Goal: Task Accomplishment & Management: Manage account settings

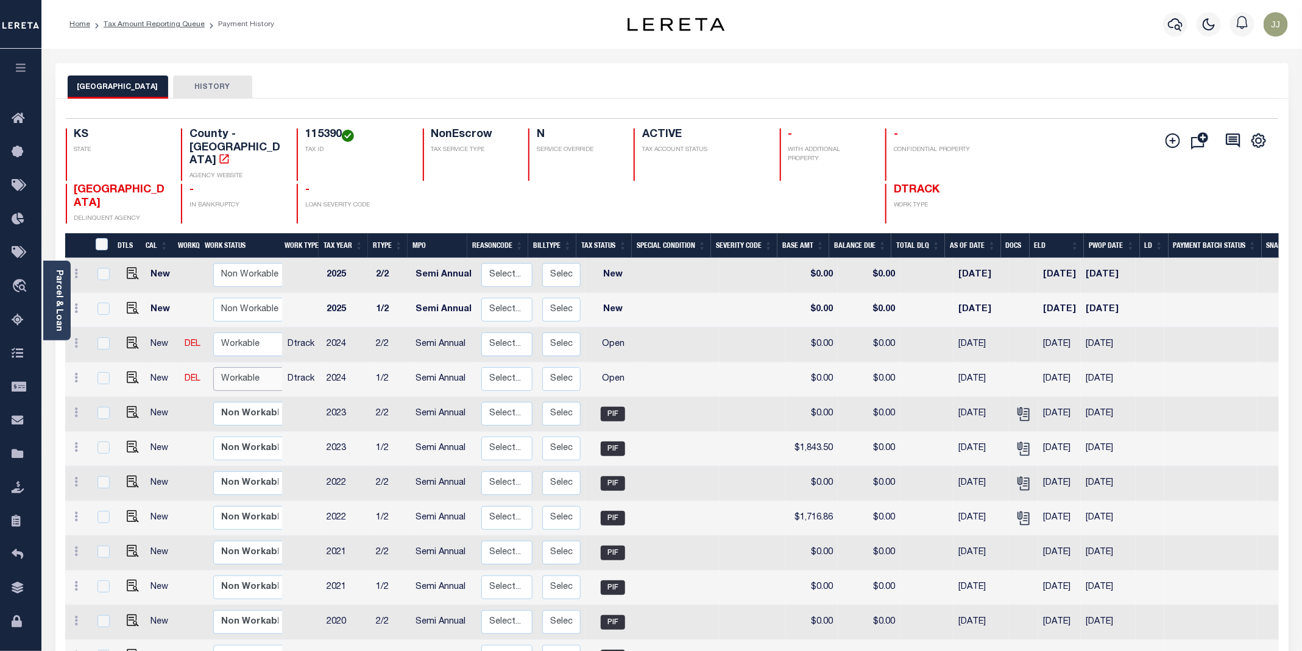
click at [238, 367] on select "Non Workable Workable" at bounding box center [249, 379] width 73 height 24
checkbox input "true"
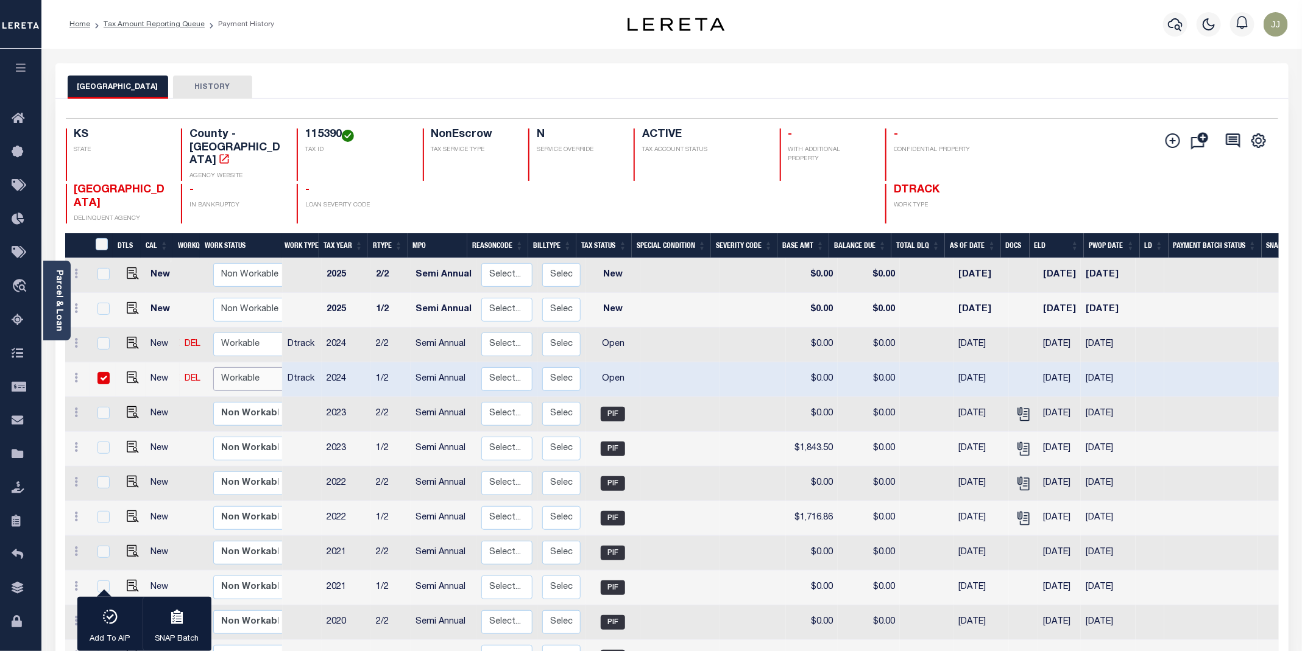
select select "true"
click at [213, 367] on select "Non Workable Workable" at bounding box center [249, 379] width 73 height 24
checkbox input "false"
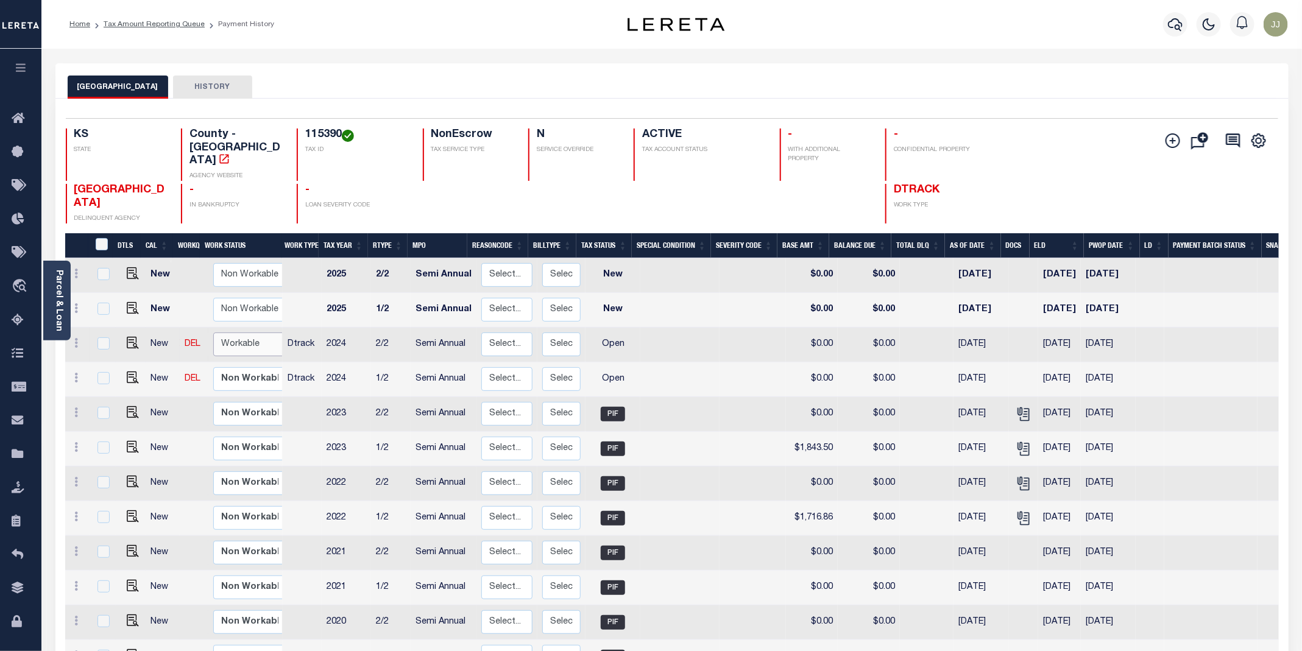
click at [246, 333] on select "Non Workable Workable" at bounding box center [249, 345] width 73 height 24
checkbox input "true"
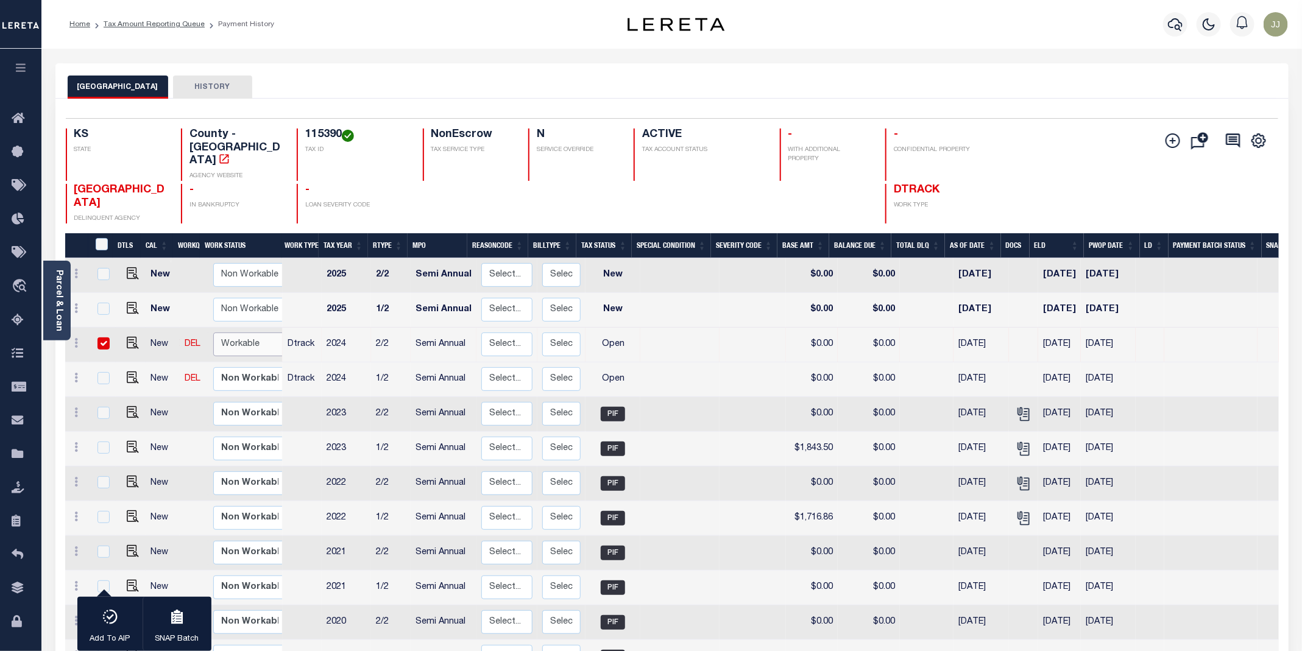
select select "true"
click at [213, 333] on select "Non Workable Workable" at bounding box center [249, 345] width 73 height 24
checkbox input "false"
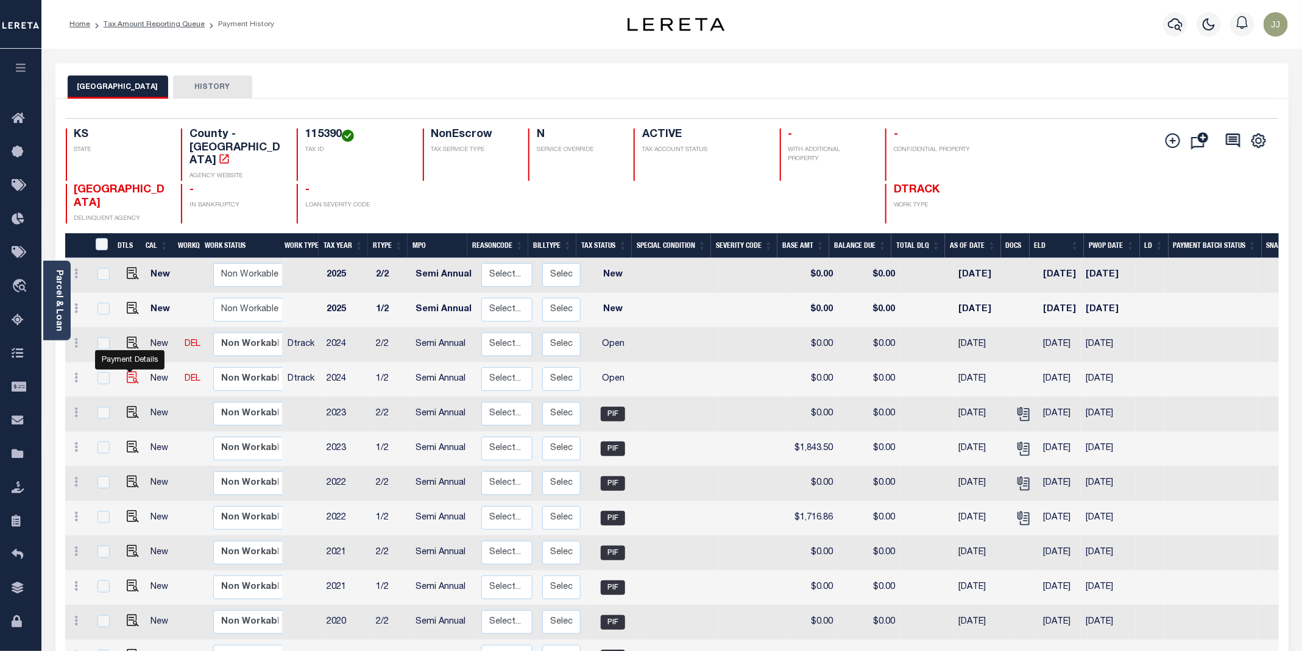
click at [127, 372] on img "" at bounding box center [133, 378] width 12 height 12
checkbox input "true"
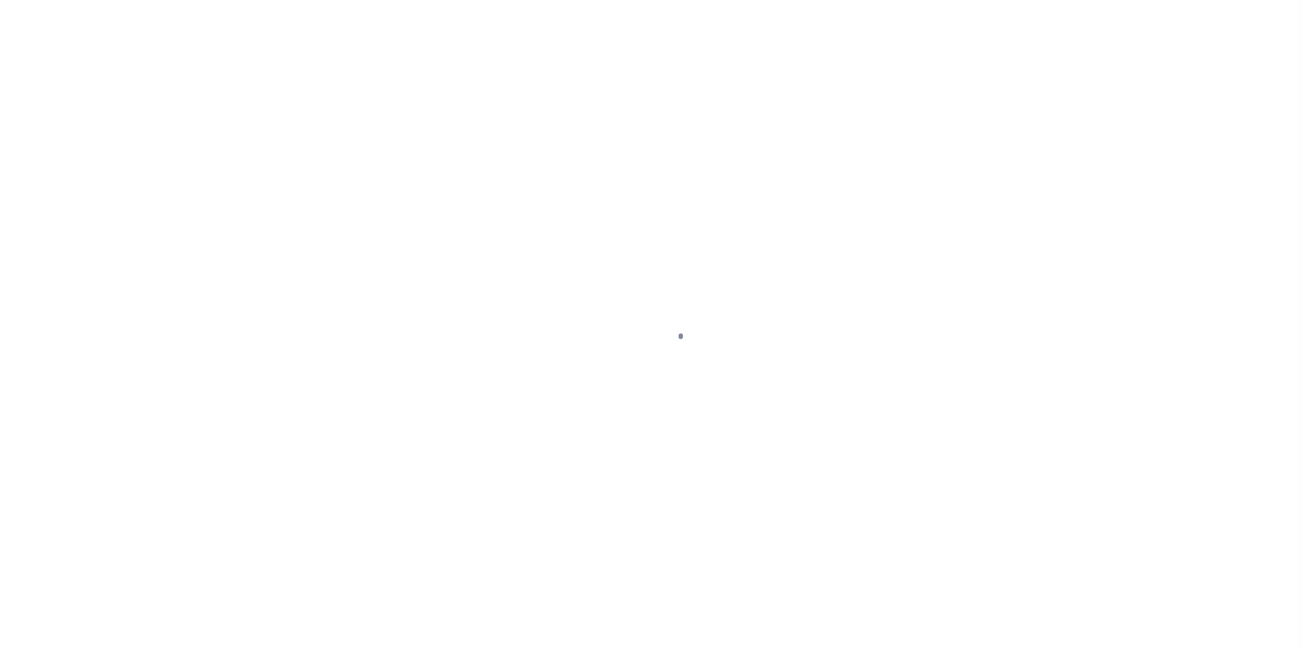
select select "OP2"
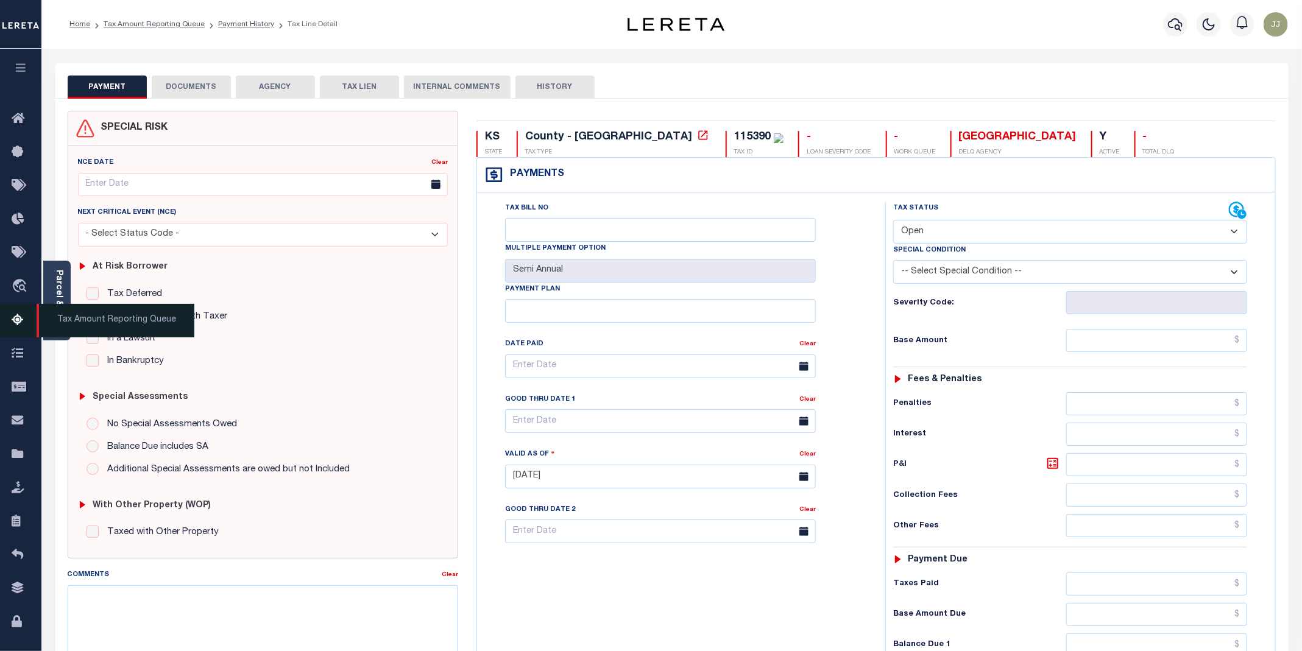
click at [61, 320] on span "Tax Amount Reporting Queue" at bounding box center [116, 321] width 158 height 34
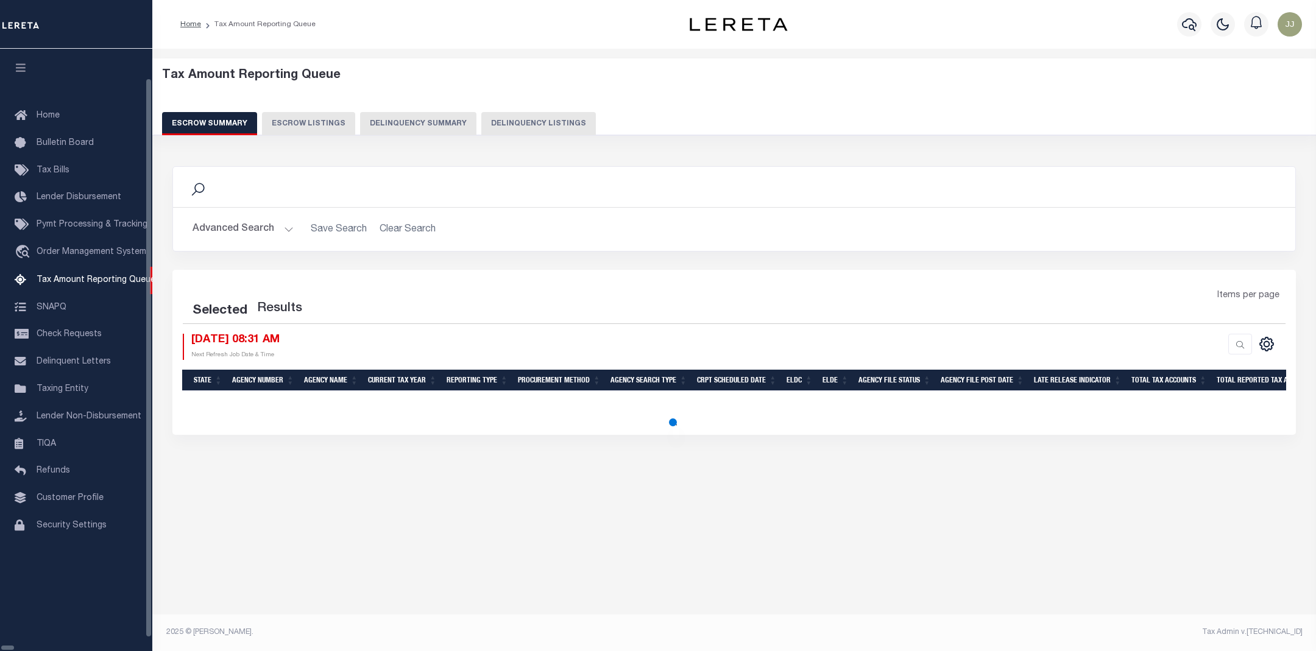
select select "100"
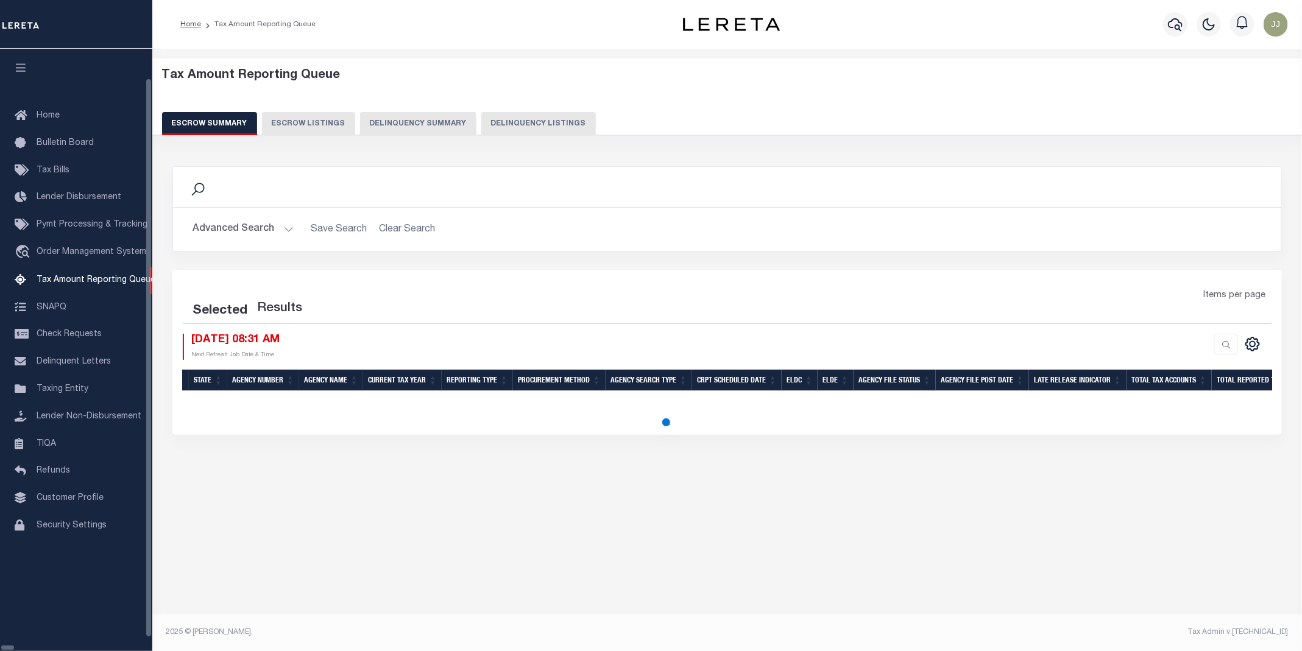
select select "100"
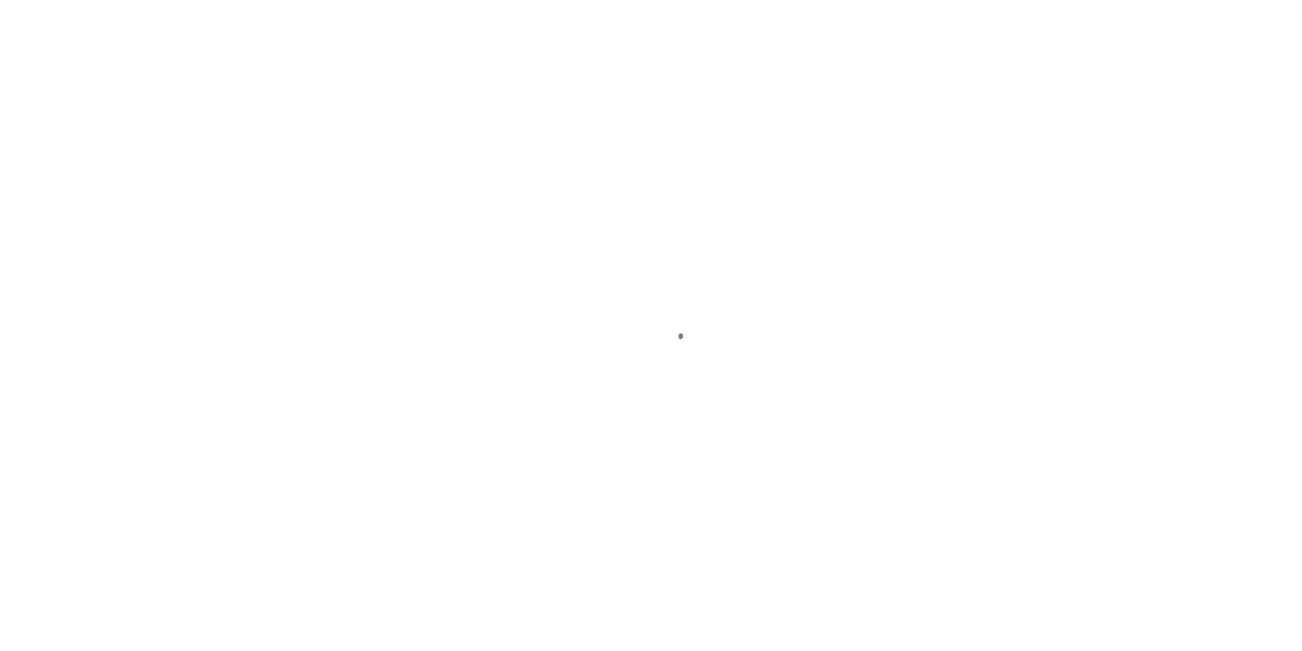
select select "OP2"
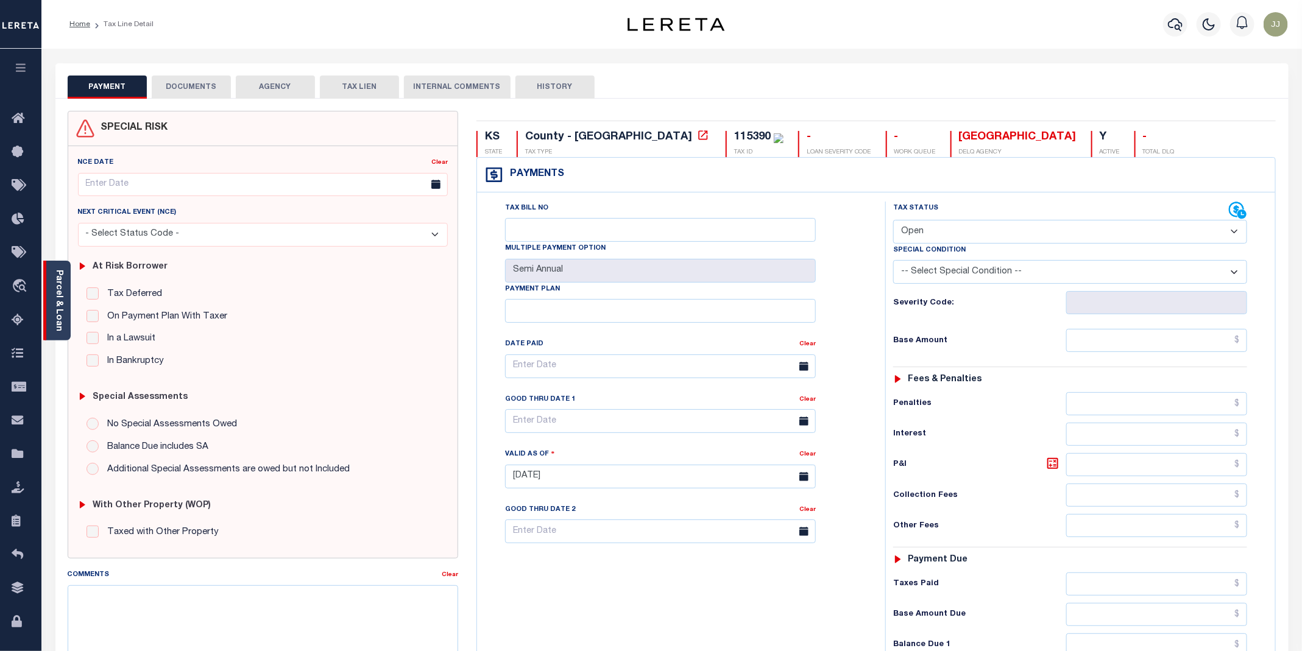
click at [66, 324] on div "Parcel & Loan" at bounding box center [56, 301] width 27 height 80
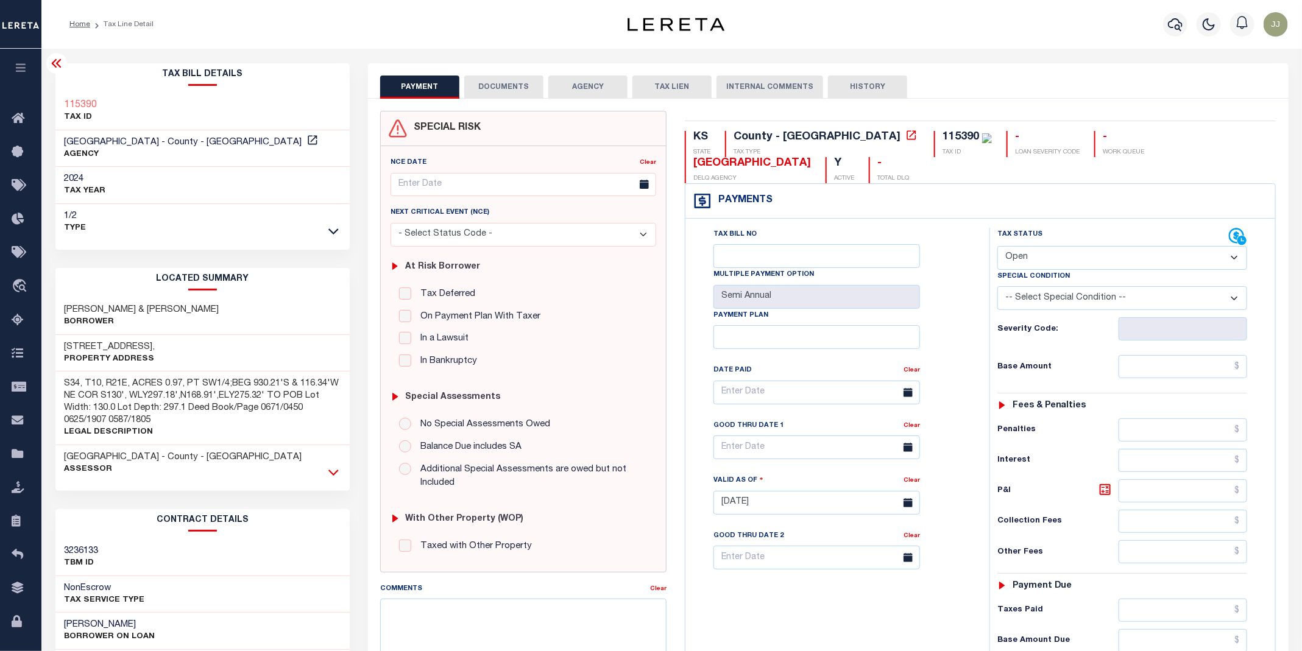
click at [333, 475] on icon at bounding box center [333, 472] width 10 height 13
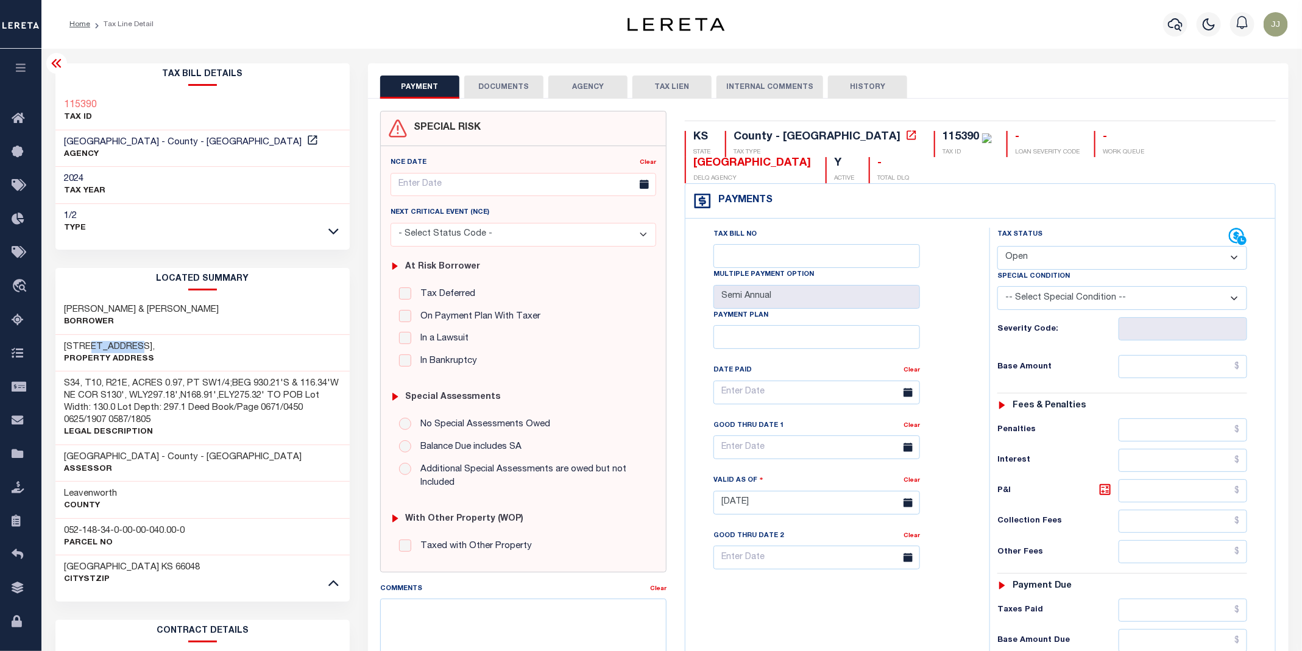
drag, startPoint x: 90, startPoint y: 344, endPoint x: 132, endPoint y: 353, distance: 42.9
click at [132, 353] on h3 "19829 207TH ST," at bounding box center [110, 347] width 91 height 12
copy h3 "207TH ST"
click at [70, 348] on h3 "[STREET_ADDRESS]," at bounding box center [110, 347] width 91 height 12
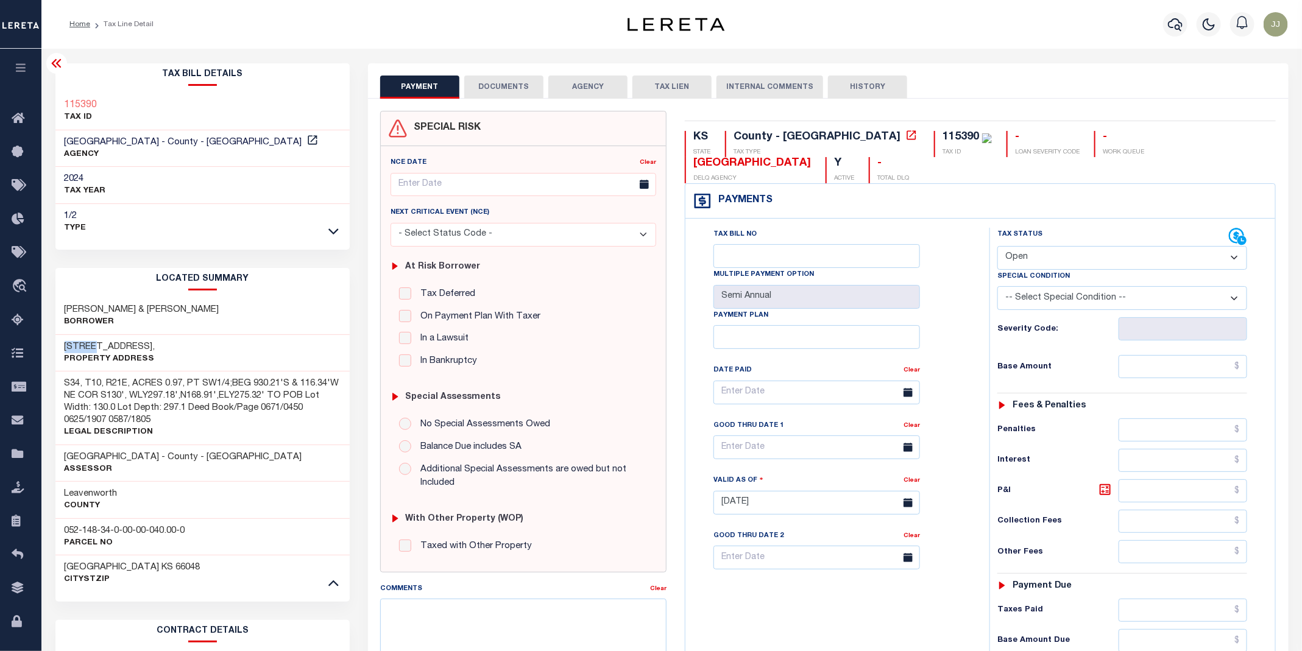
copy h3 "19829"
click at [518, 95] on button "DOCUMENTS" at bounding box center [503, 87] width 79 height 23
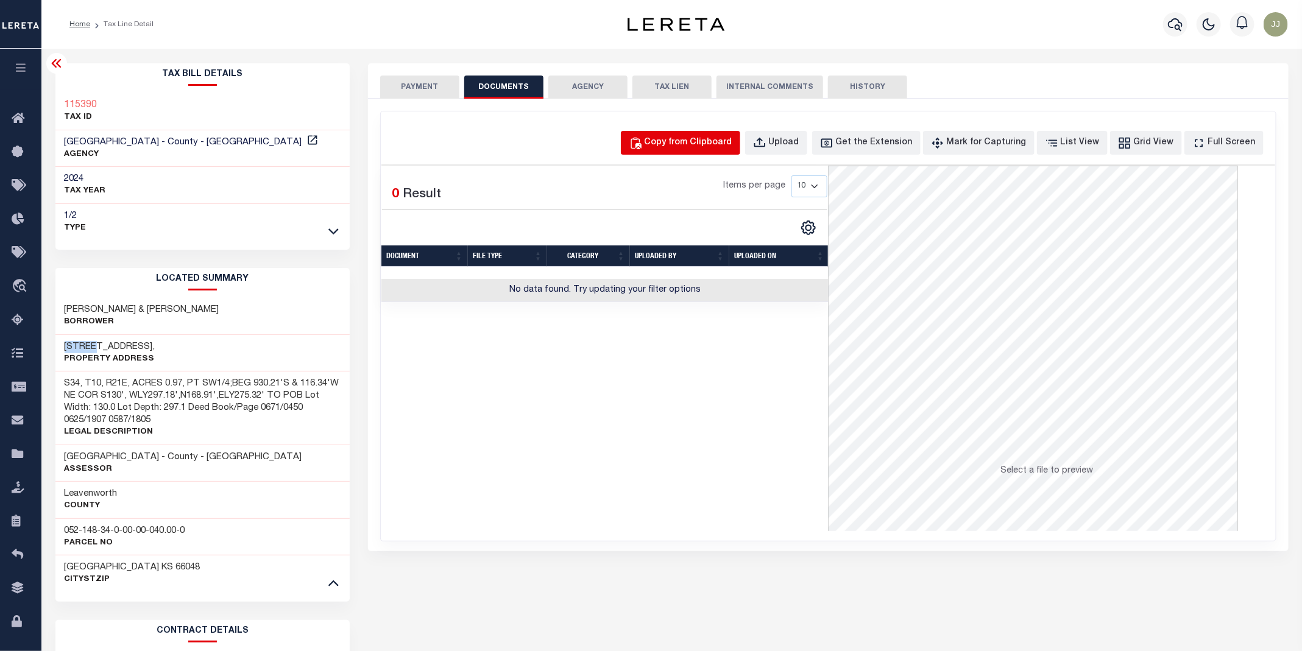
click at [718, 140] on div "Copy from Clipboard" at bounding box center [689, 143] width 88 height 13
select select "POP"
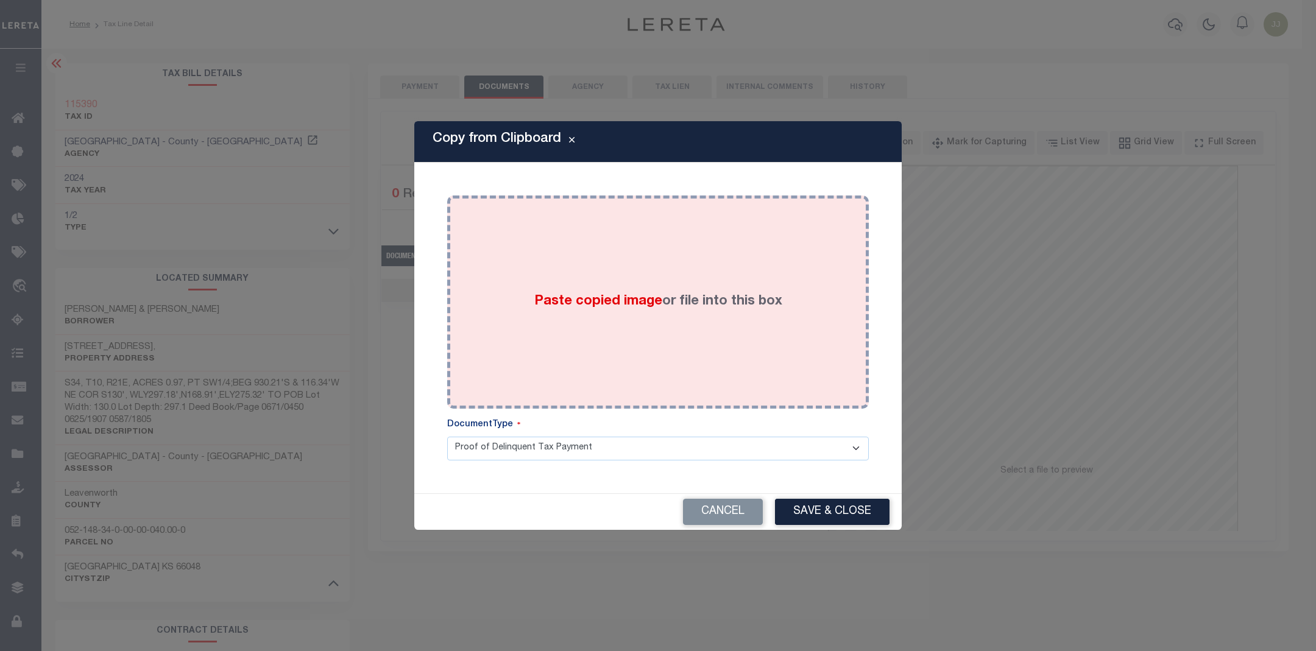
click at [689, 255] on div "Paste copied image or file into this box" at bounding box center [657, 302] width 403 height 195
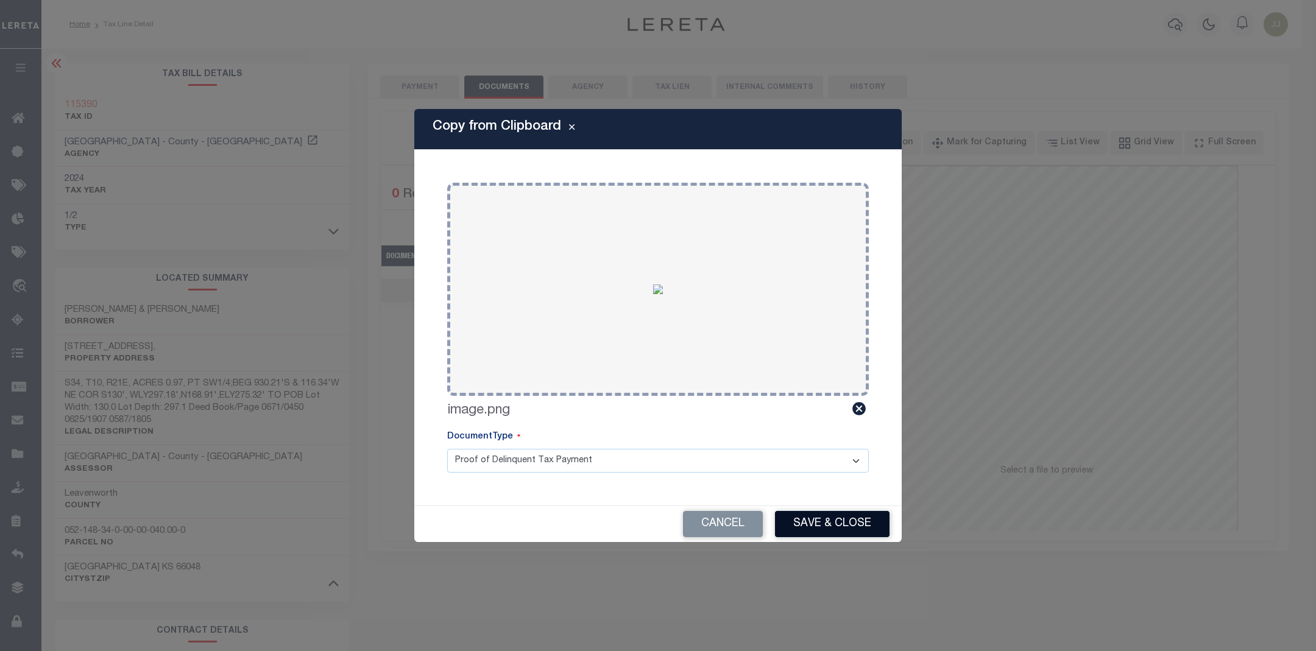
click at [828, 522] on button "Save & Close" at bounding box center [832, 524] width 115 height 26
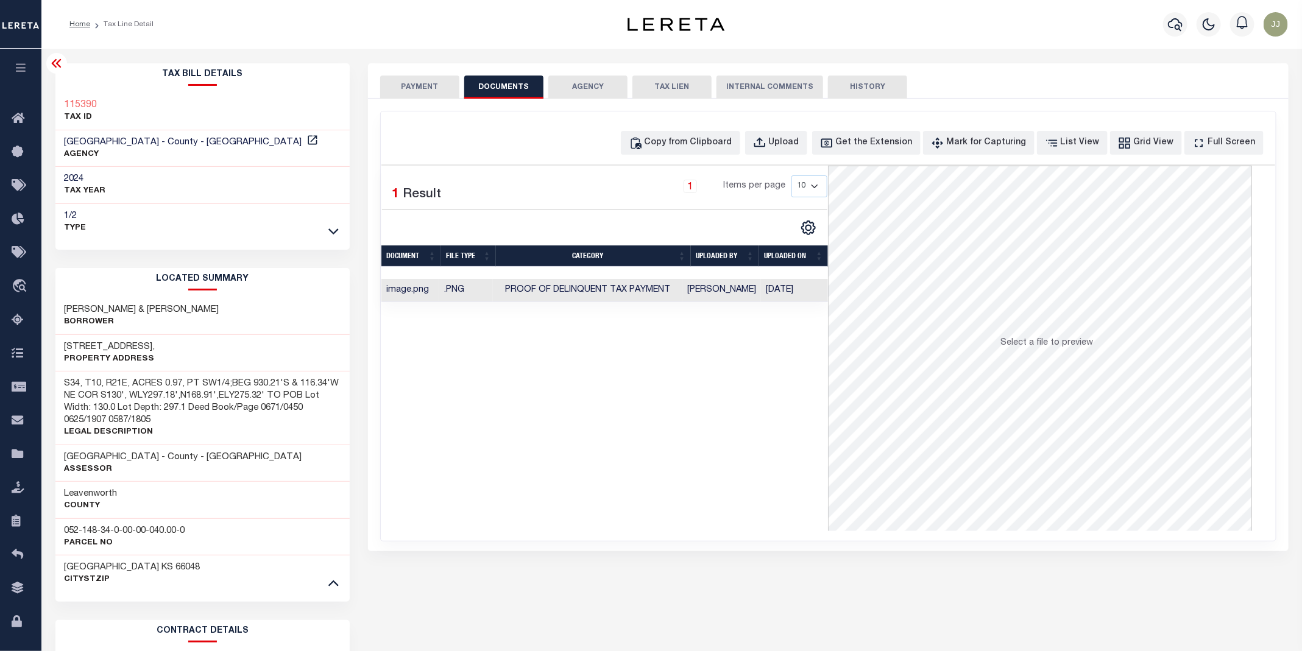
click at [406, 93] on button "PAYMENT" at bounding box center [419, 87] width 79 height 23
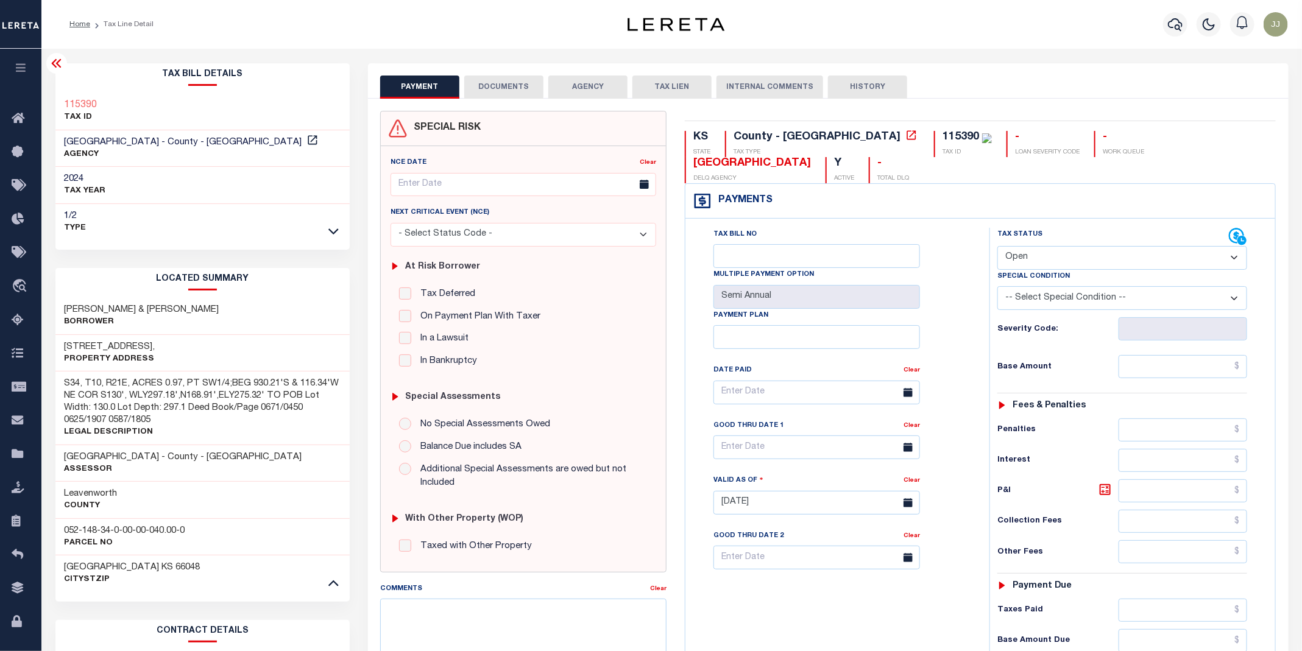
click at [1057, 258] on select "- Select Status Code - Open Due/Unpaid Paid Incomplete No Tax Due Internal Refu…" at bounding box center [1123, 258] width 250 height 24
select select "PYD"
click at [998, 247] on select "- Select Status Code - Open Due/Unpaid Paid Incomplete No Tax Due Internal Refu…" at bounding box center [1123, 258] width 250 height 24
type input "[DATE]"
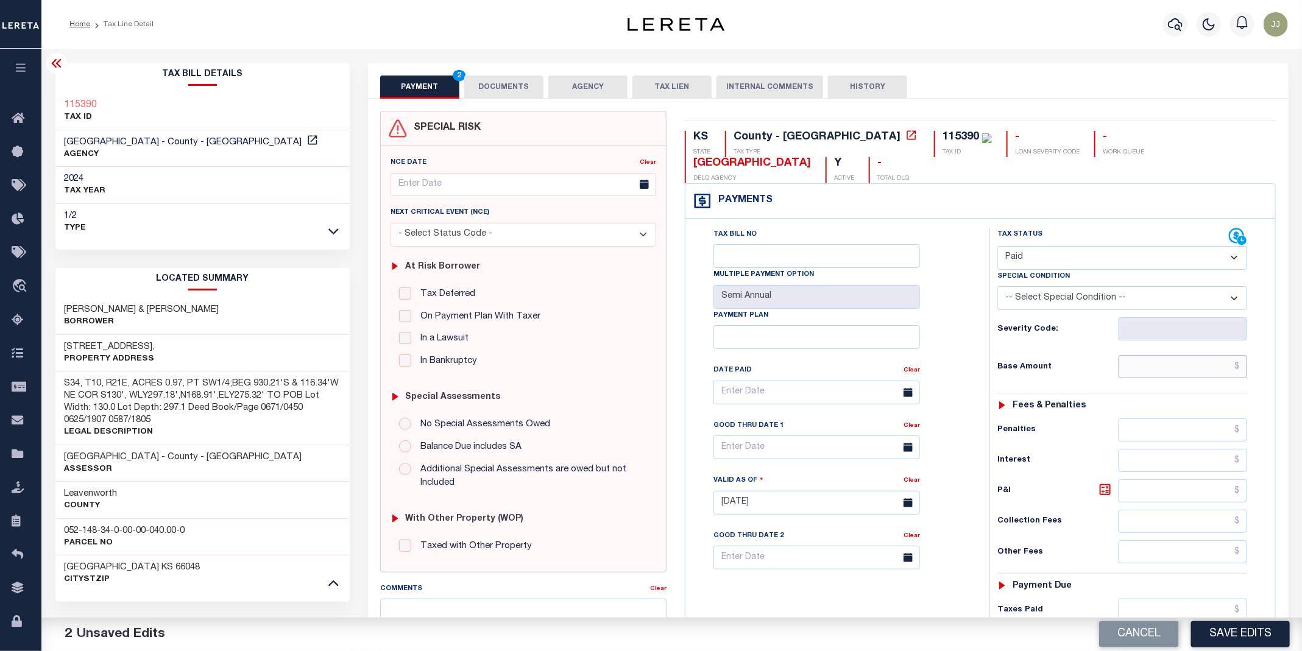
click at [1161, 373] on input "text" at bounding box center [1183, 366] width 129 height 23
type input "$0.00"
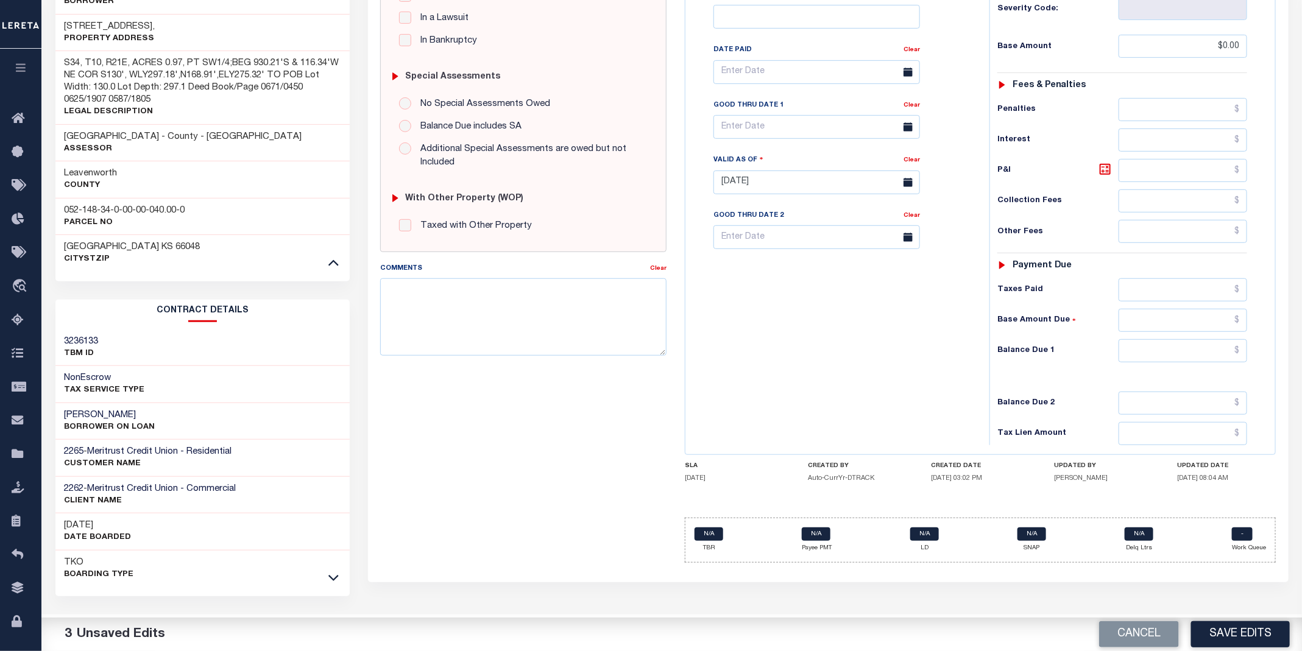
click at [1163, 495] on div "KS STATE County - KS TAX TYPE 115390 TAX ID - LOAN SEVERITY CODE - WORK QUEUE L…" at bounding box center [980, 186] width 591 height 753
click at [1174, 353] on input "text" at bounding box center [1183, 350] width 129 height 23
type input "$0.00"
click at [1246, 631] on button "Save Edits" at bounding box center [1240, 635] width 99 height 26
checkbox input "false"
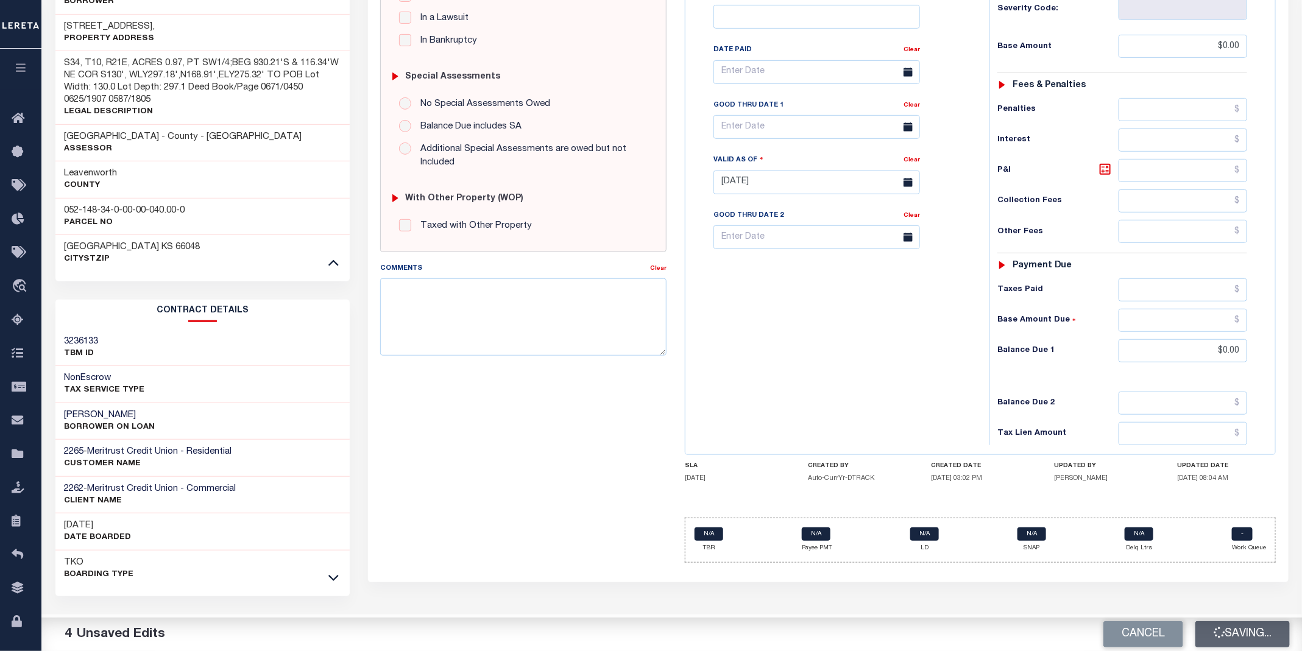
checkbox input "false"
type input "$0"
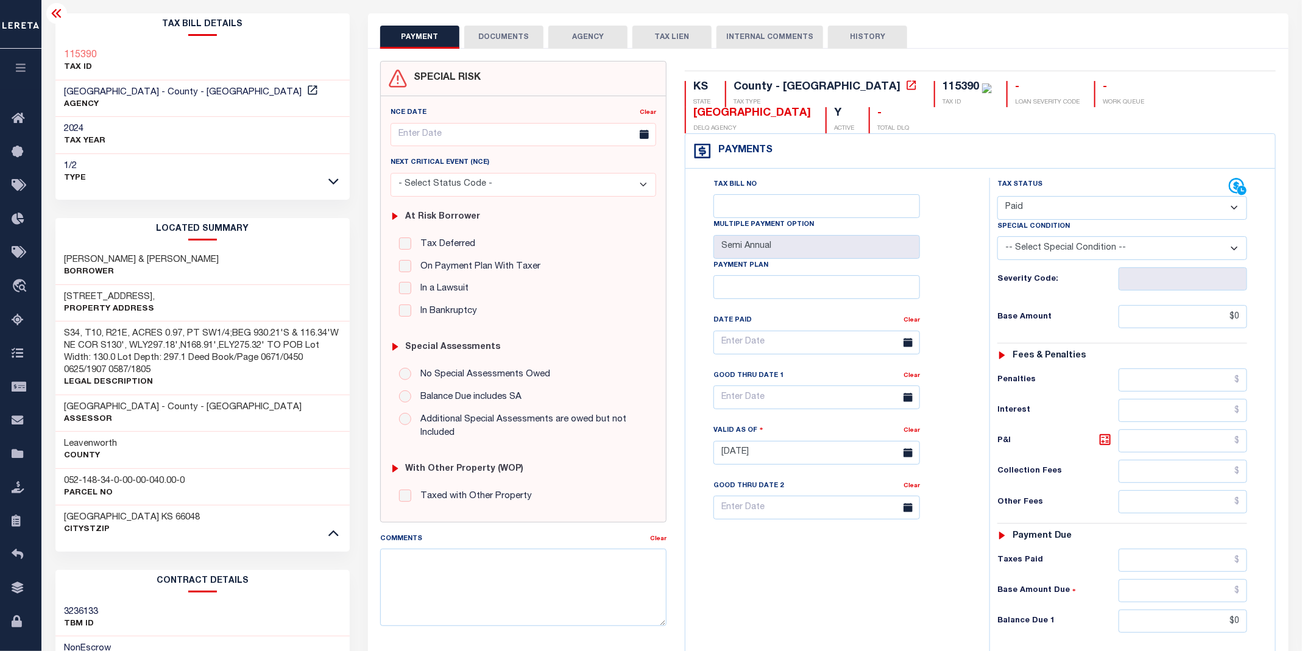
scroll to position [0, 0]
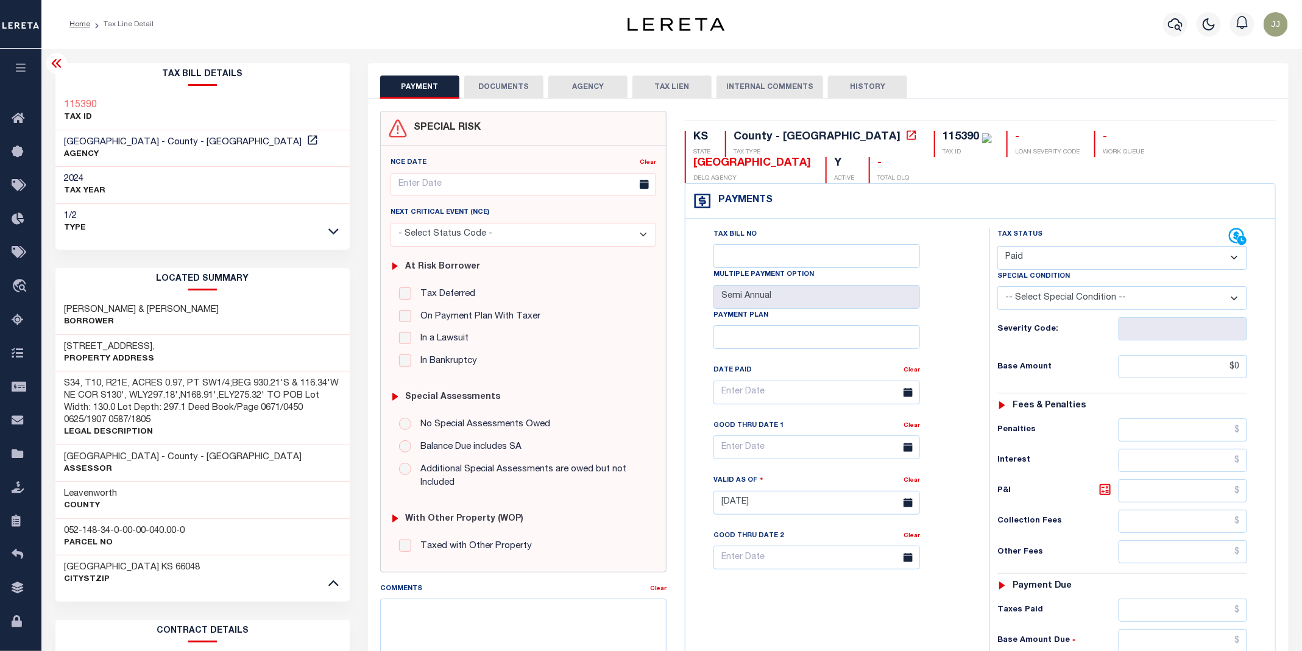
click at [494, 90] on button "DOCUMENTS" at bounding box center [503, 87] width 79 height 23
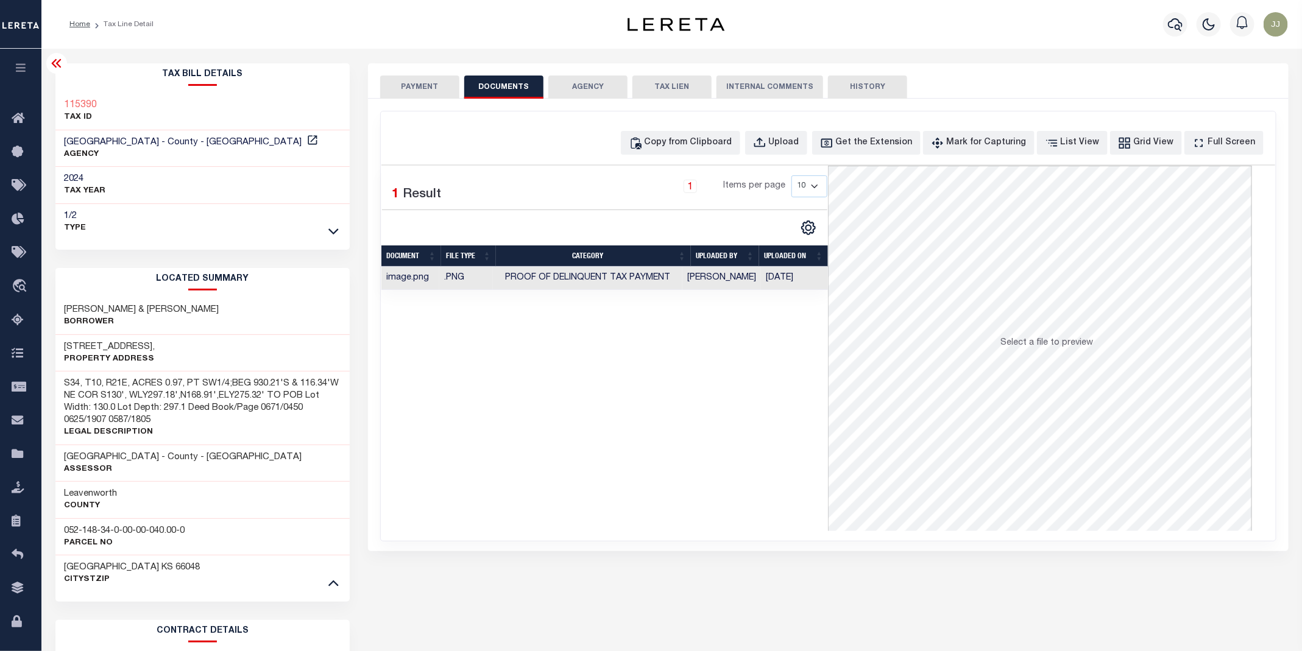
click at [408, 93] on button "PAYMENT" at bounding box center [419, 87] width 79 height 23
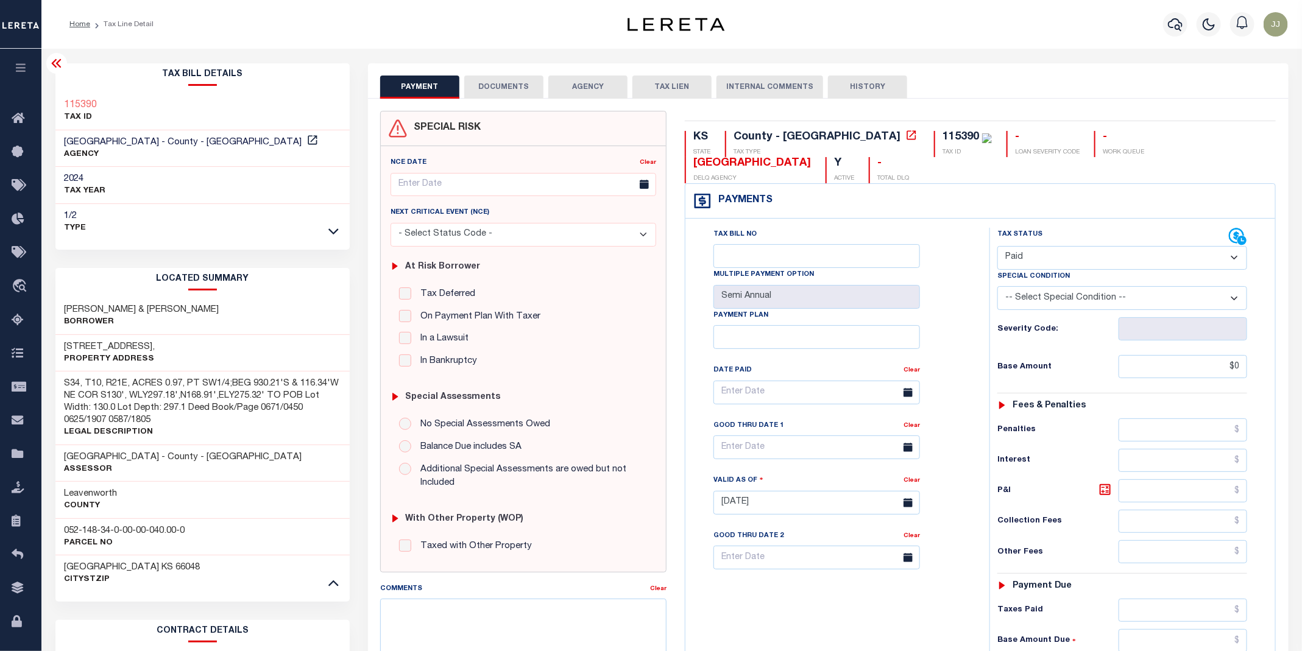
scroll to position [324, 0]
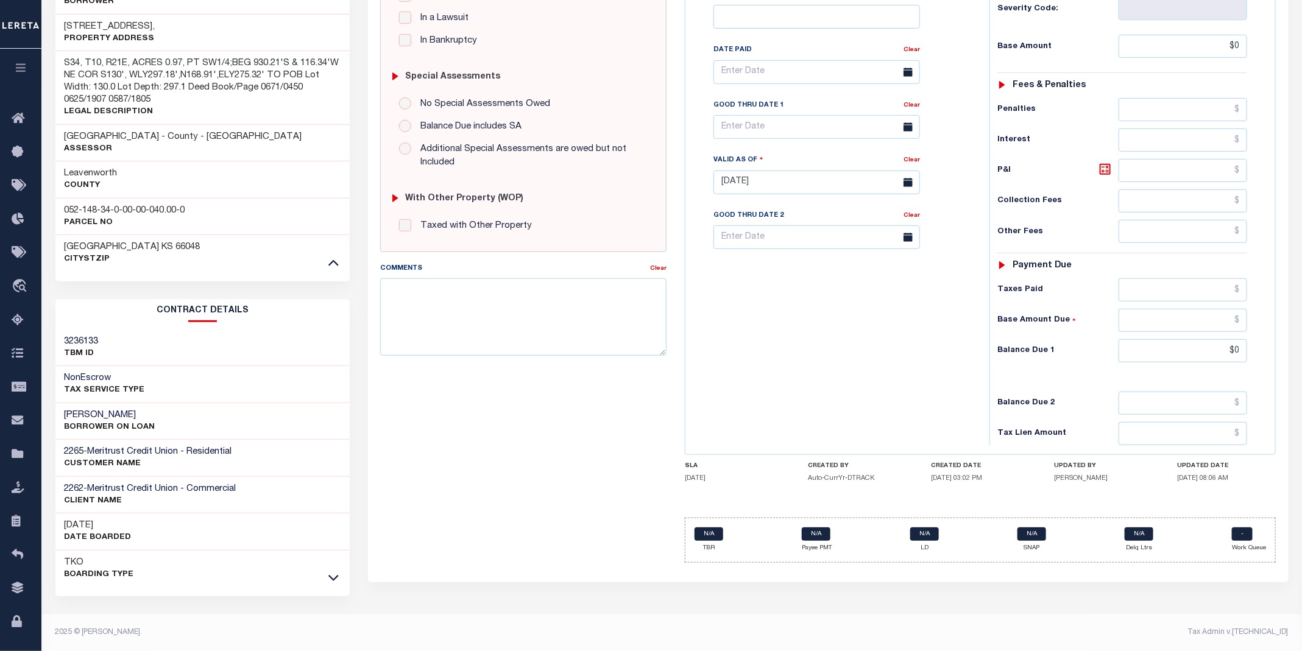
click at [757, 414] on div "Tax Bill No Multiple Payment Option Semi Annual Payment Plan Clear" at bounding box center [835, 176] width 292 height 538
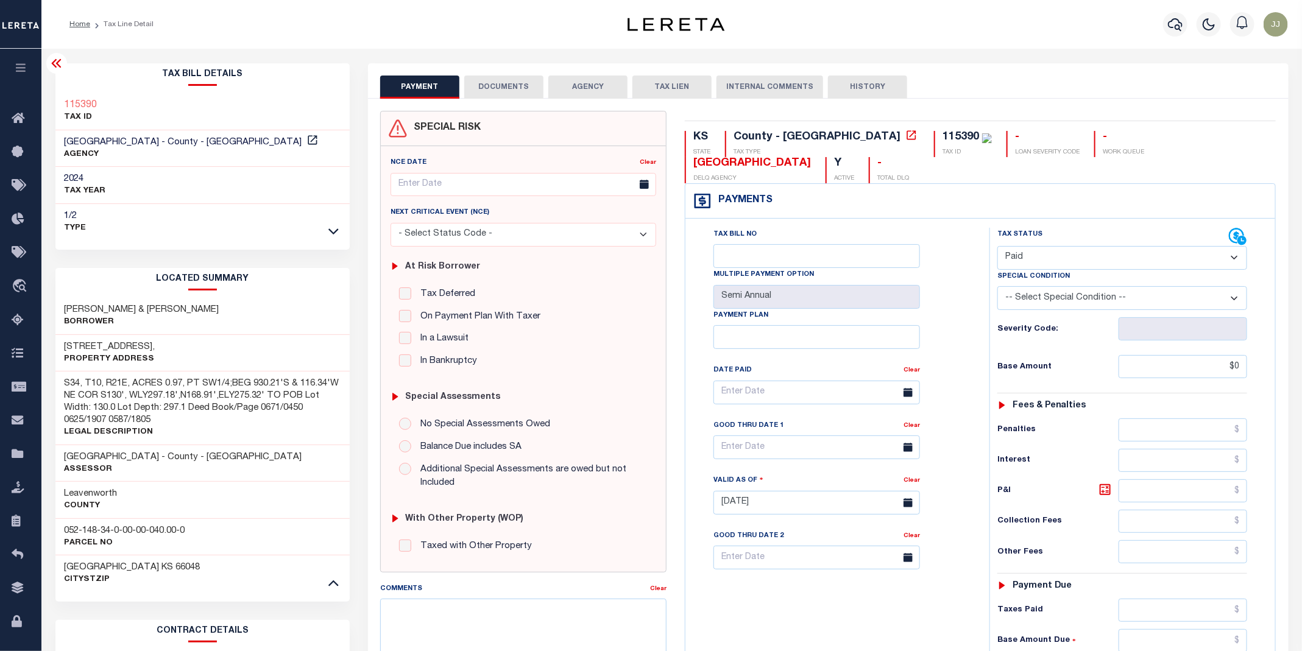
click at [470, 79] on button "DOCUMENTS" at bounding box center [503, 87] width 79 height 23
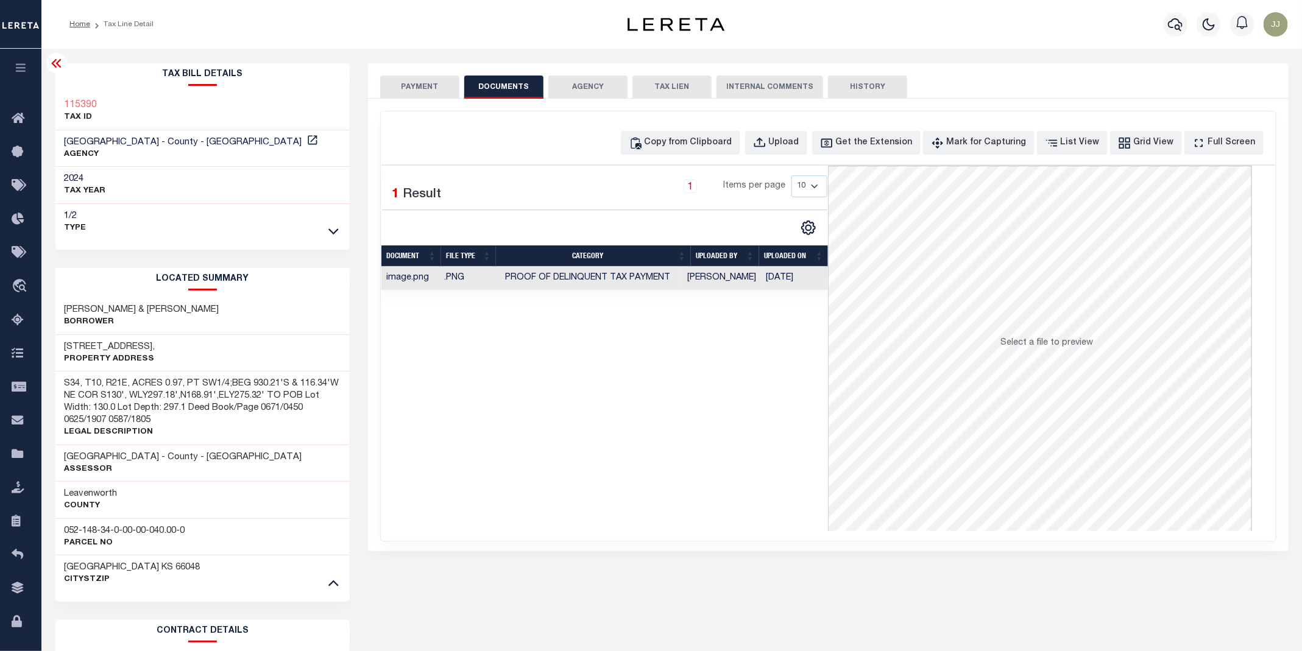
click at [435, 87] on button "PAYMENT" at bounding box center [419, 87] width 79 height 23
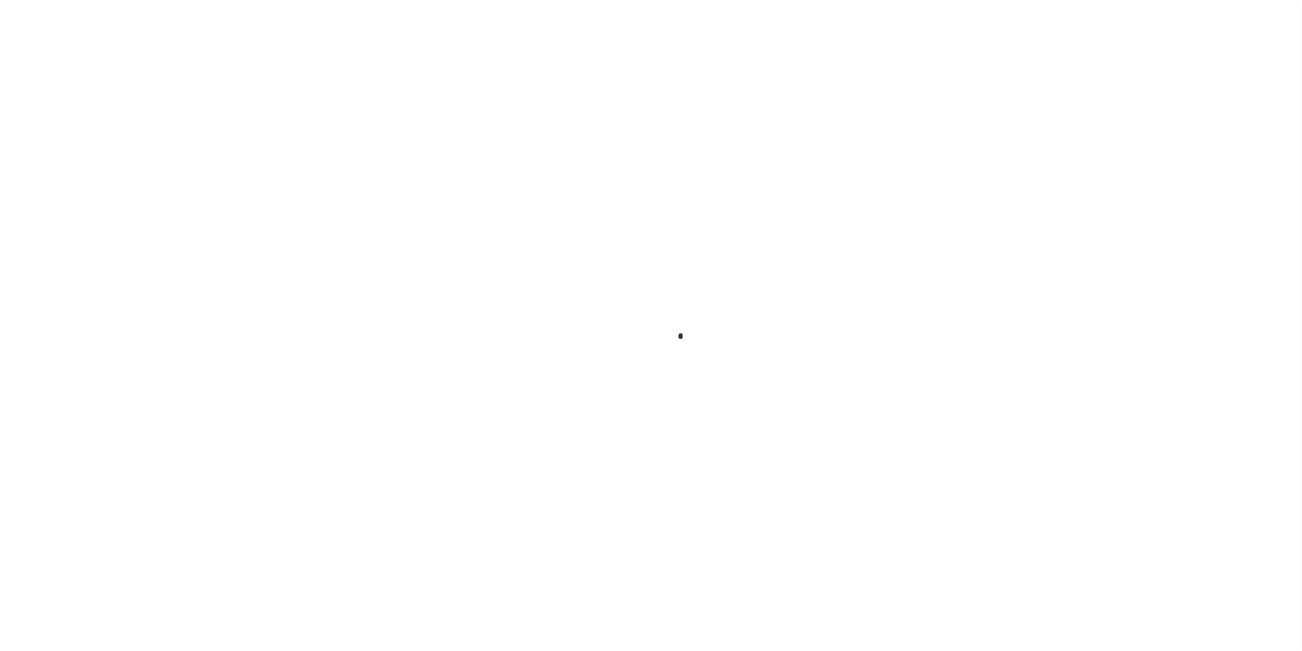
checkbox input "false"
type input "Semi Annual"
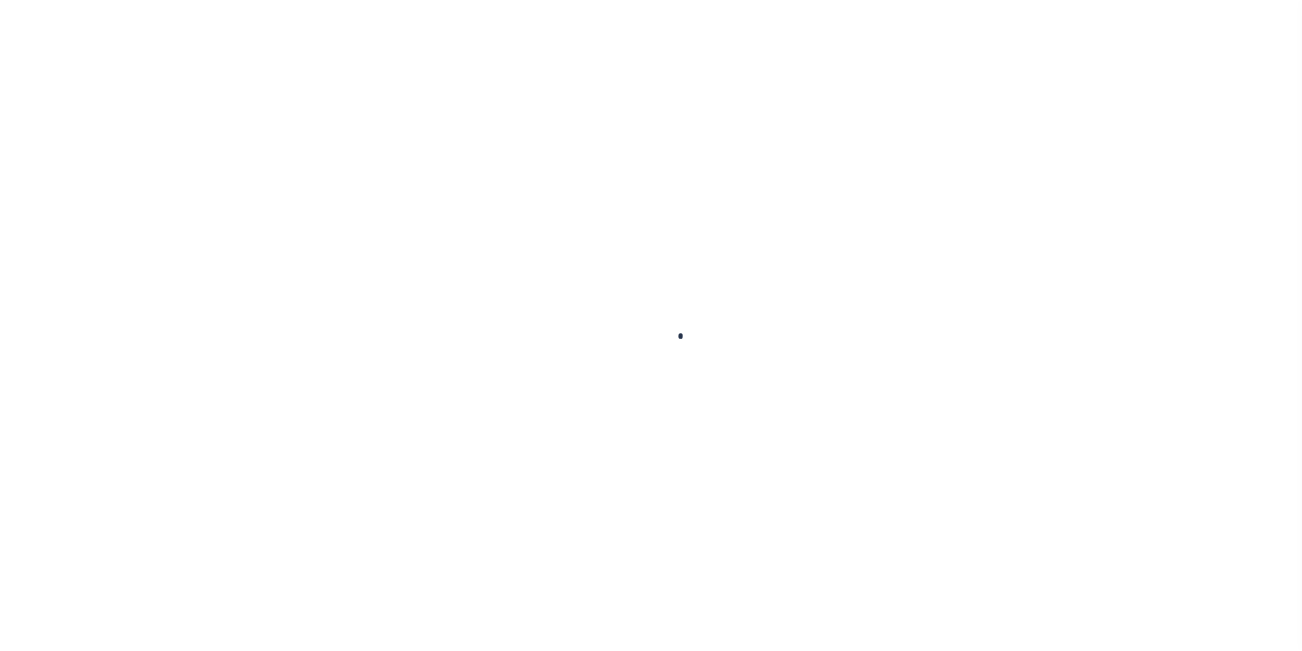
type input "[DATE]"
select select "PYD"
type input "$0"
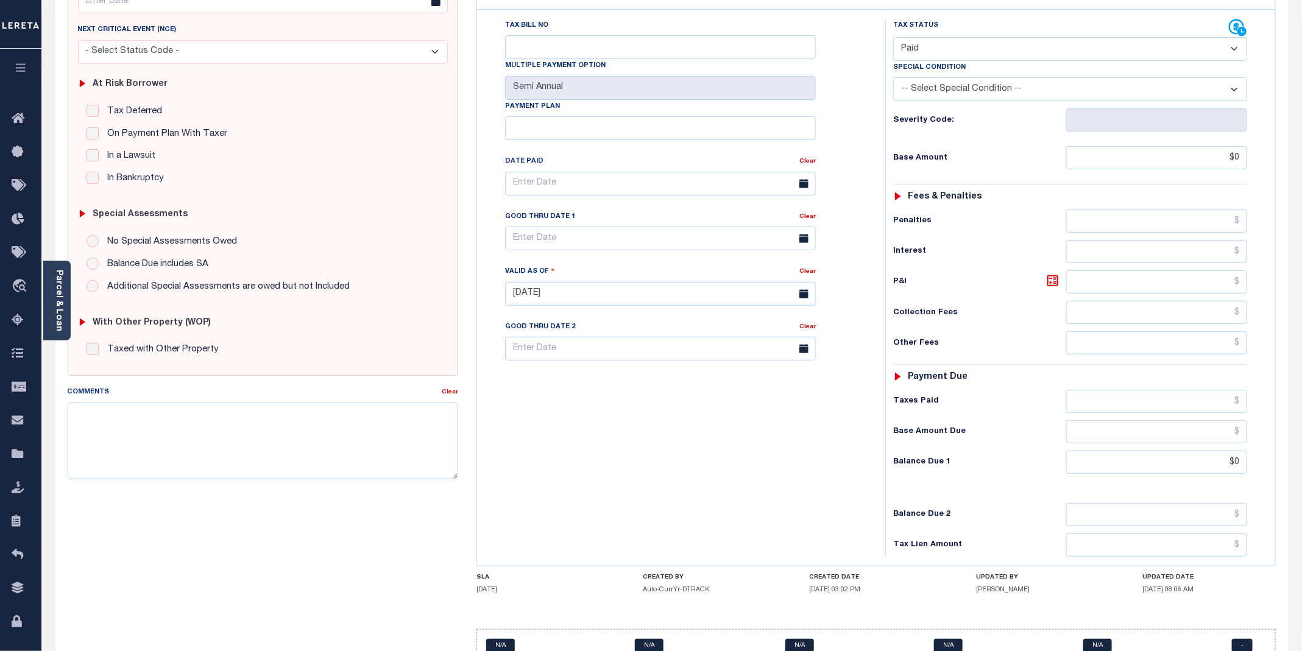
scroll to position [255, 0]
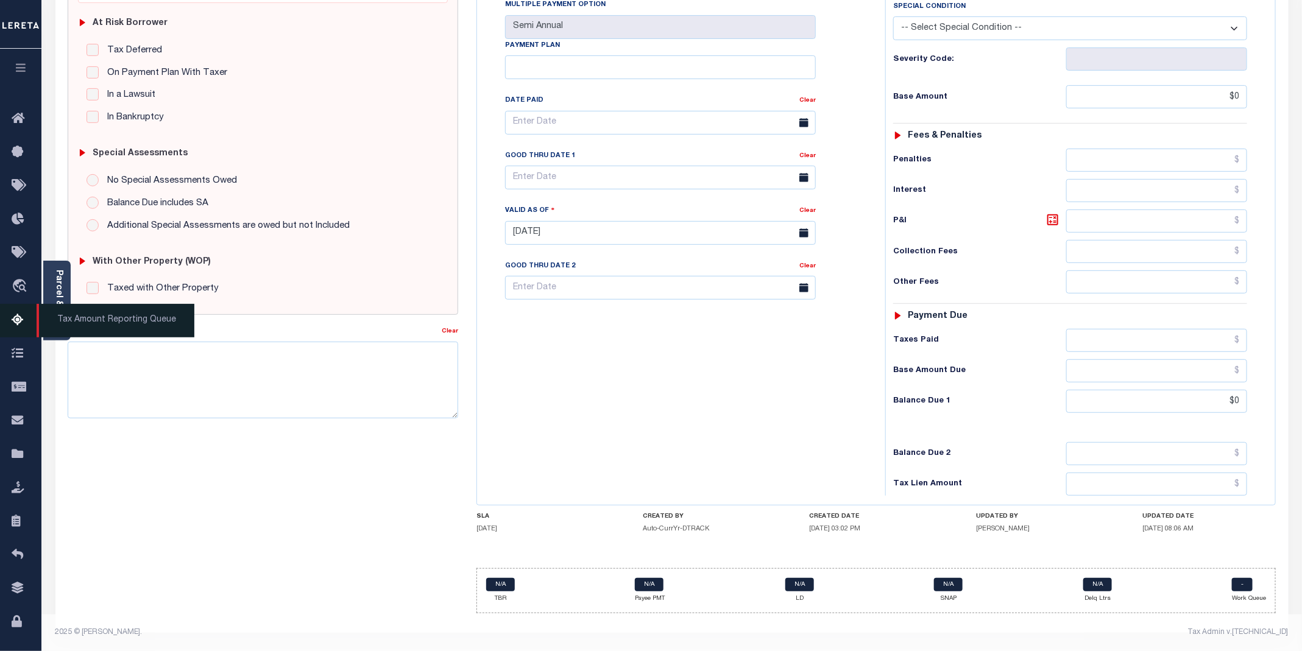
click at [20, 321] on icon at bounding box center [22, 320] width 20 height 15
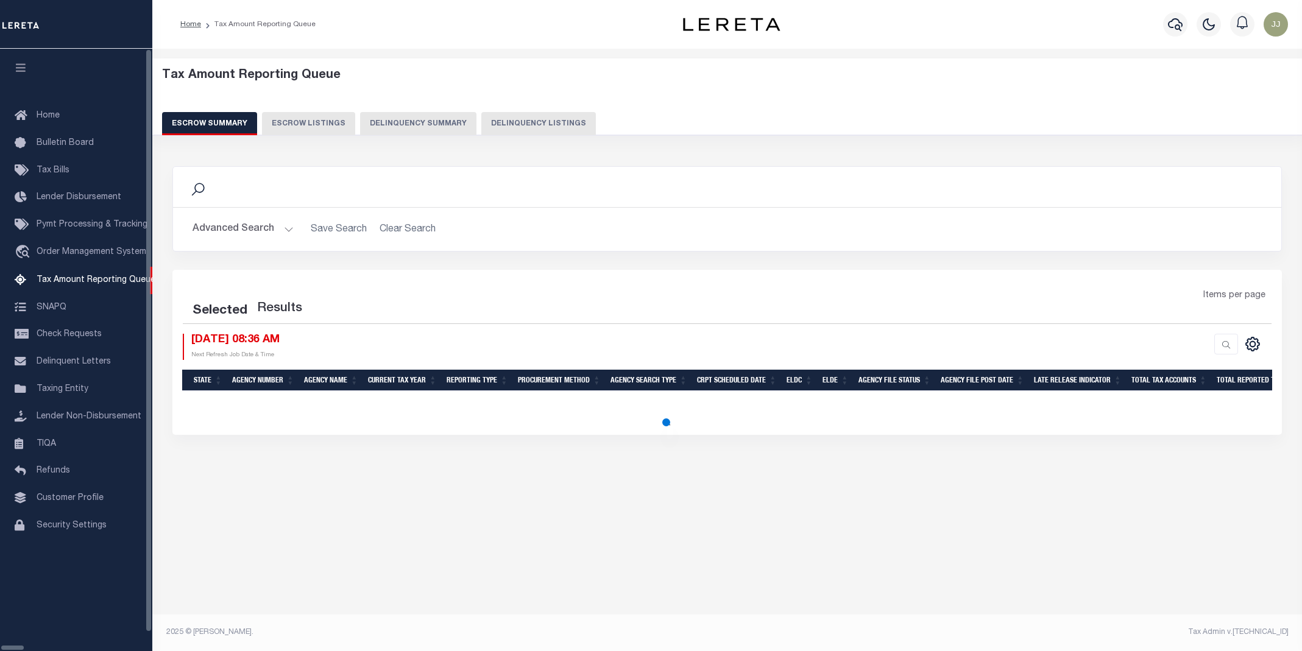
select select "100"
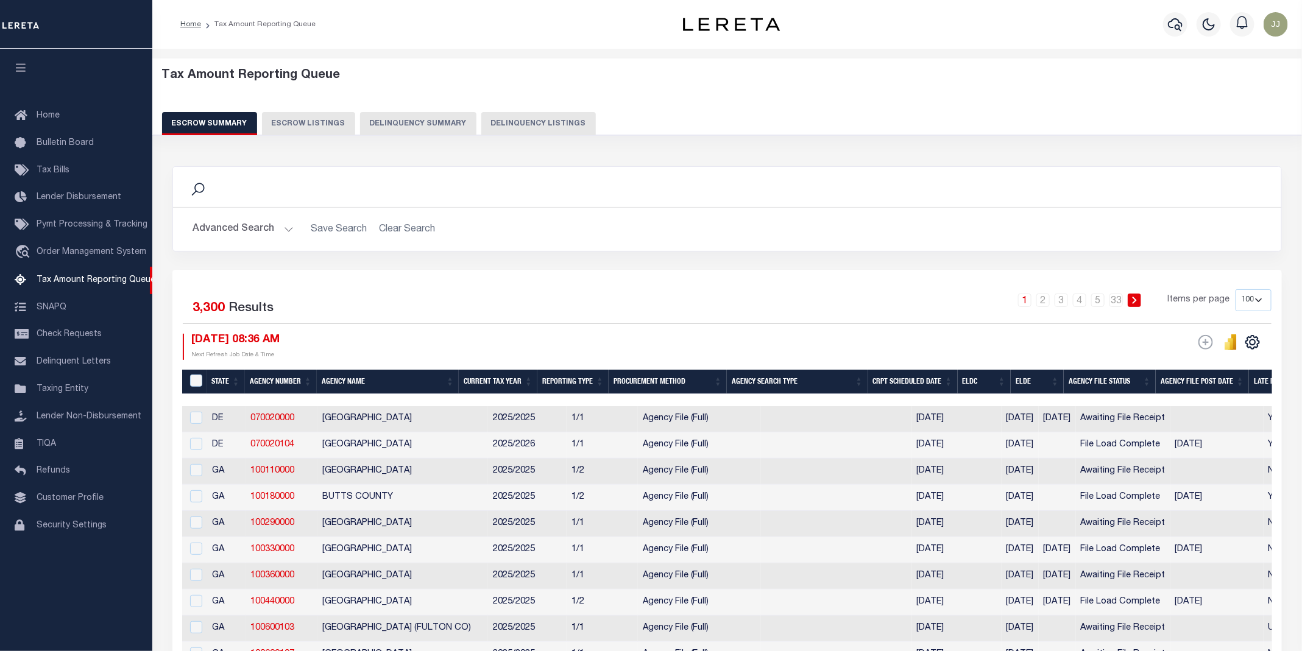
click at [549, 113] on button "Delinquency Listings" at bounding box center [538, 123] width 115 height 23
select select "100"
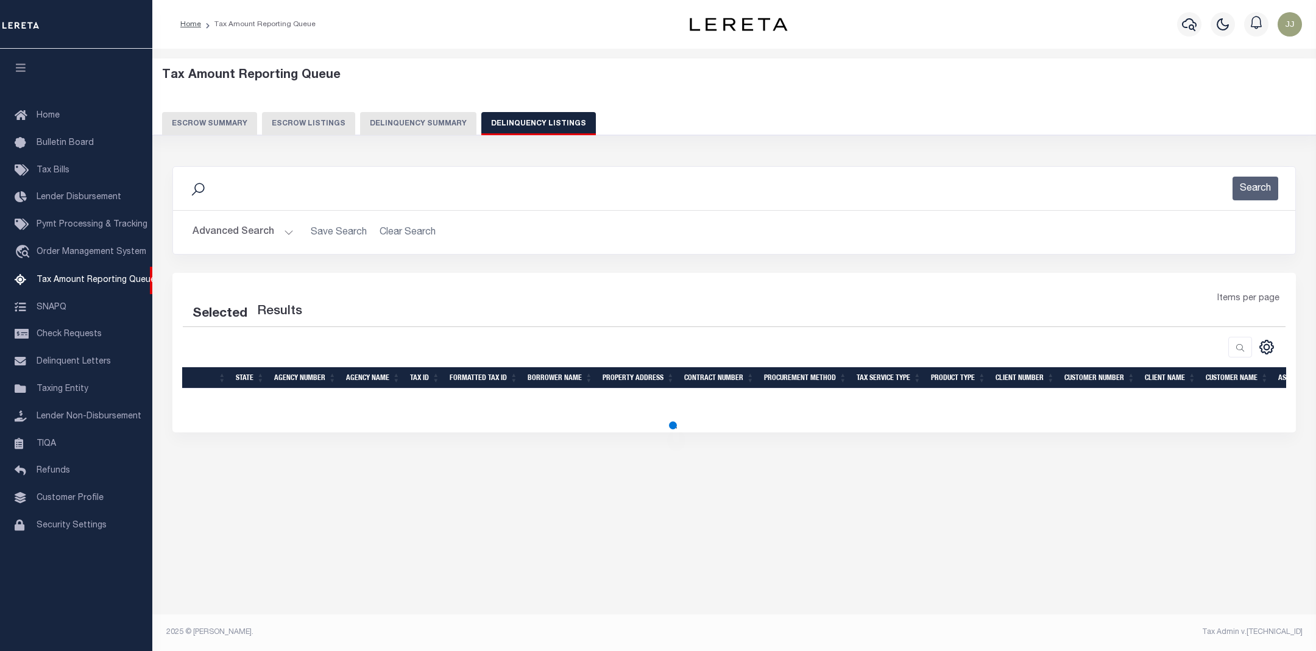
select select "100"
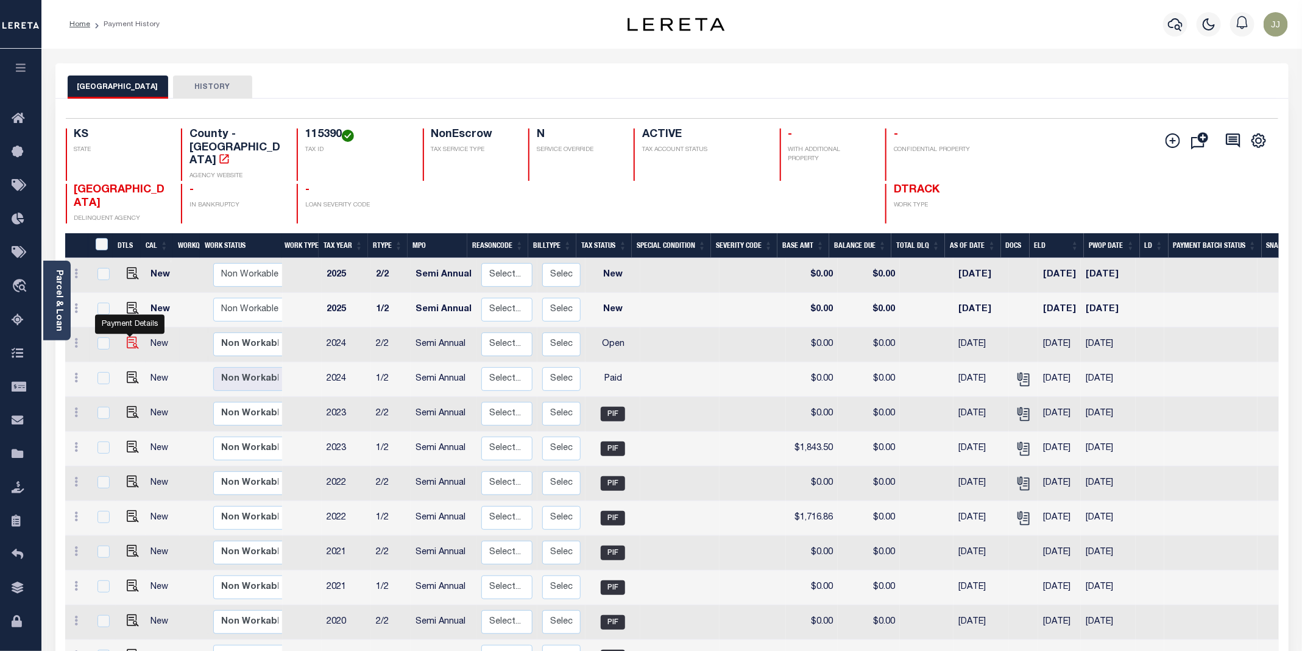
click at [127, 337] on img "" at bounding box center [133, 343] width 12 height 12
checkbox input "true"
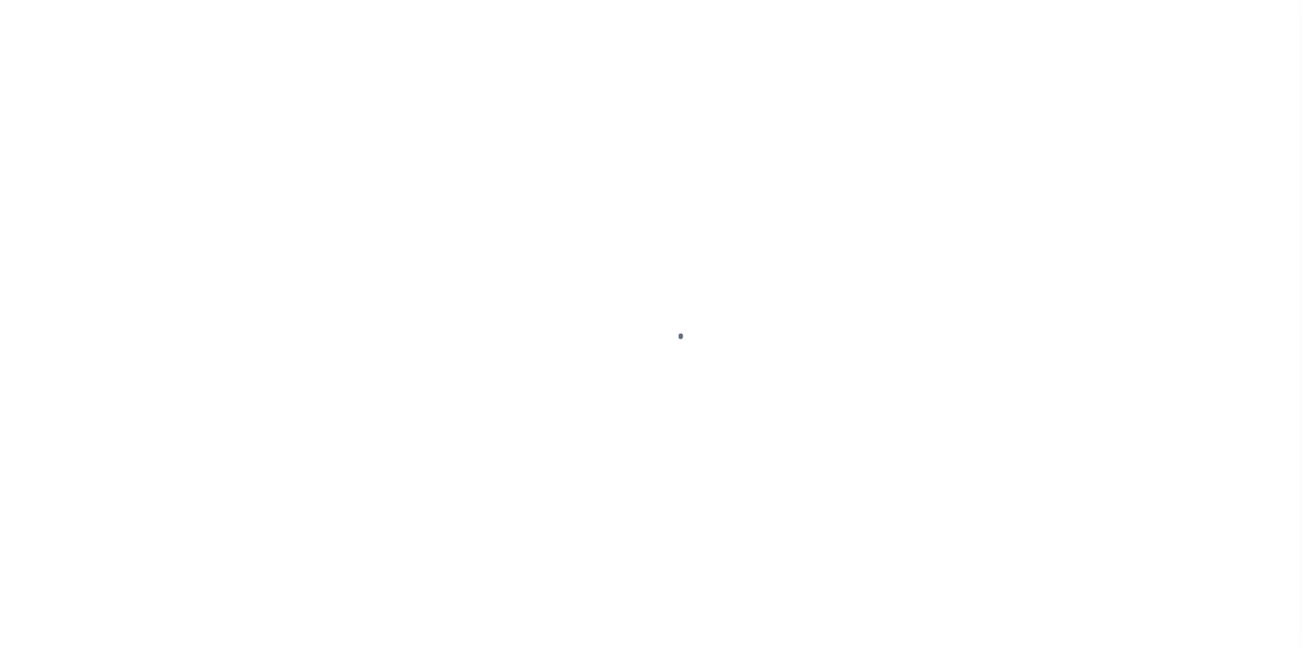
select select "OP2"
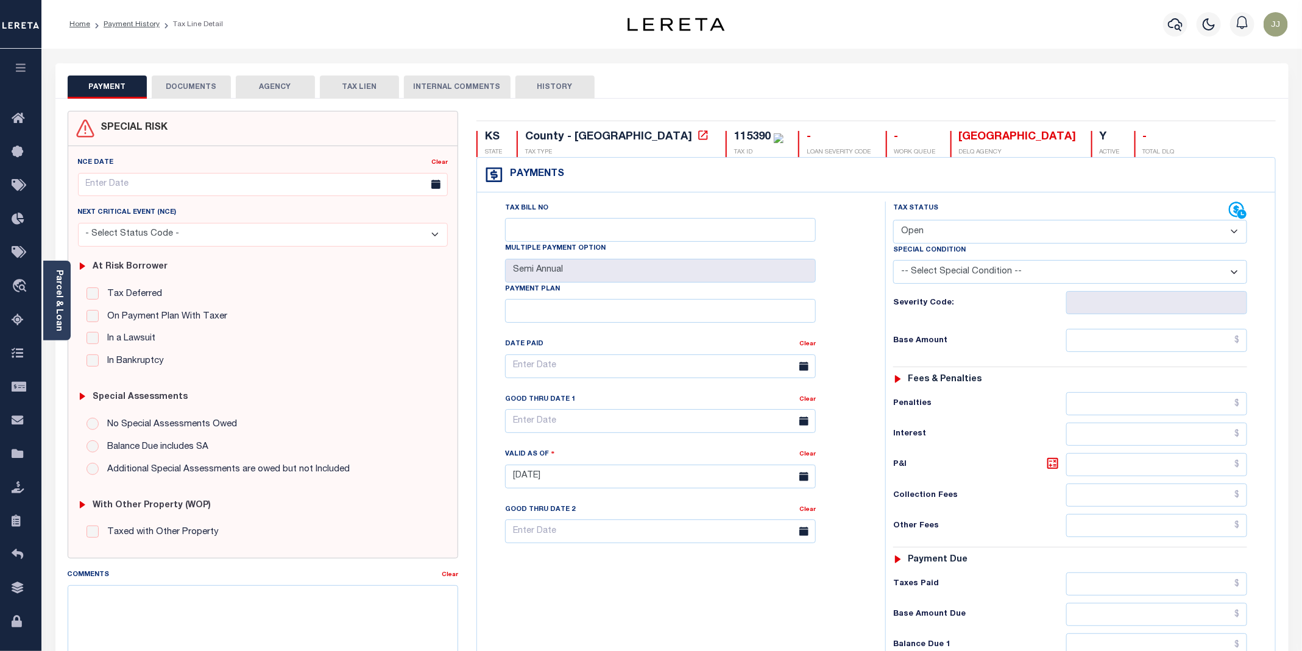
click at [203, 90] on button "DOCUMENTS" at bounding box center [191, 87] width 79 height 23
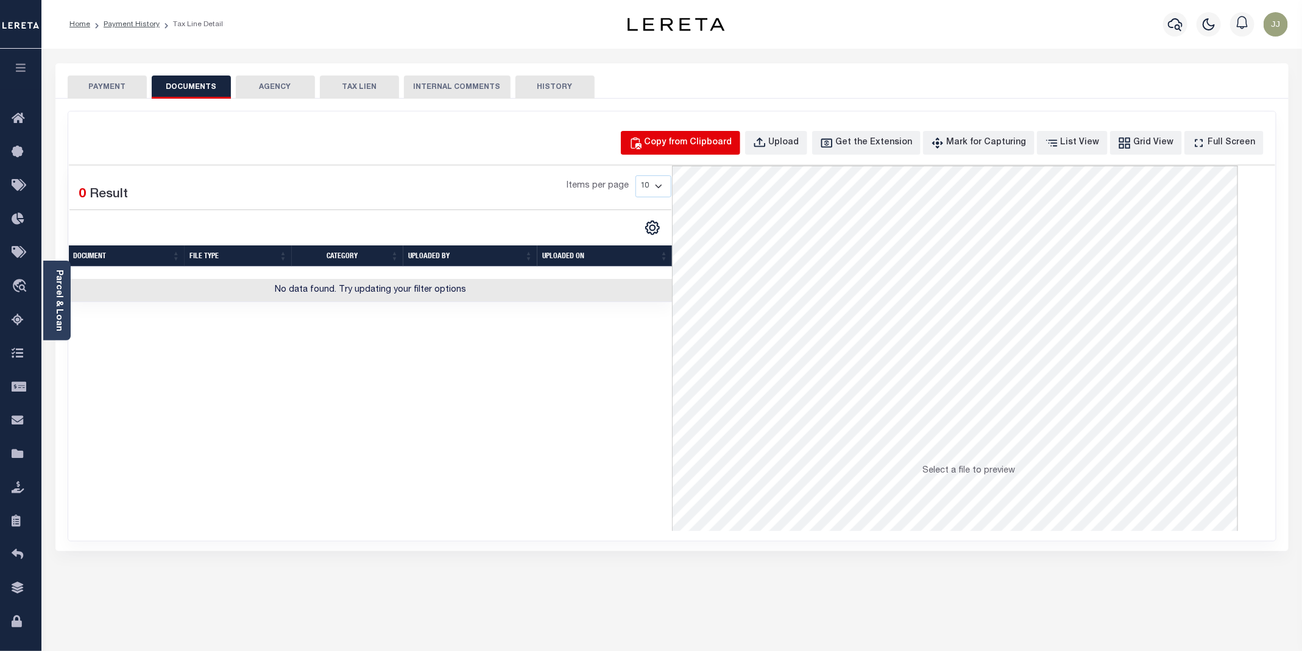
click at [706, 132] on button "Copy from Clipboard" at bounding box center [680, 143] width 119 height 24
select select "POP"
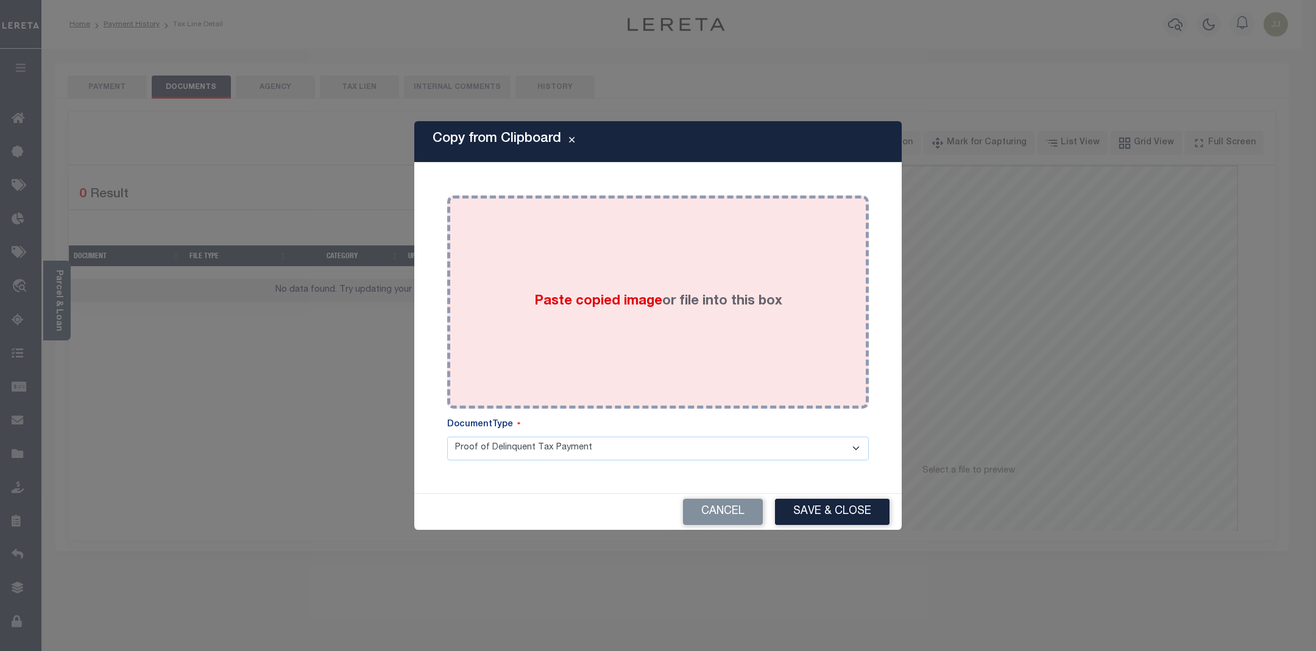
click at [550, 313] on div "Paste copied image or file into this box" at bounding box center [657, 302] width 403 height 195
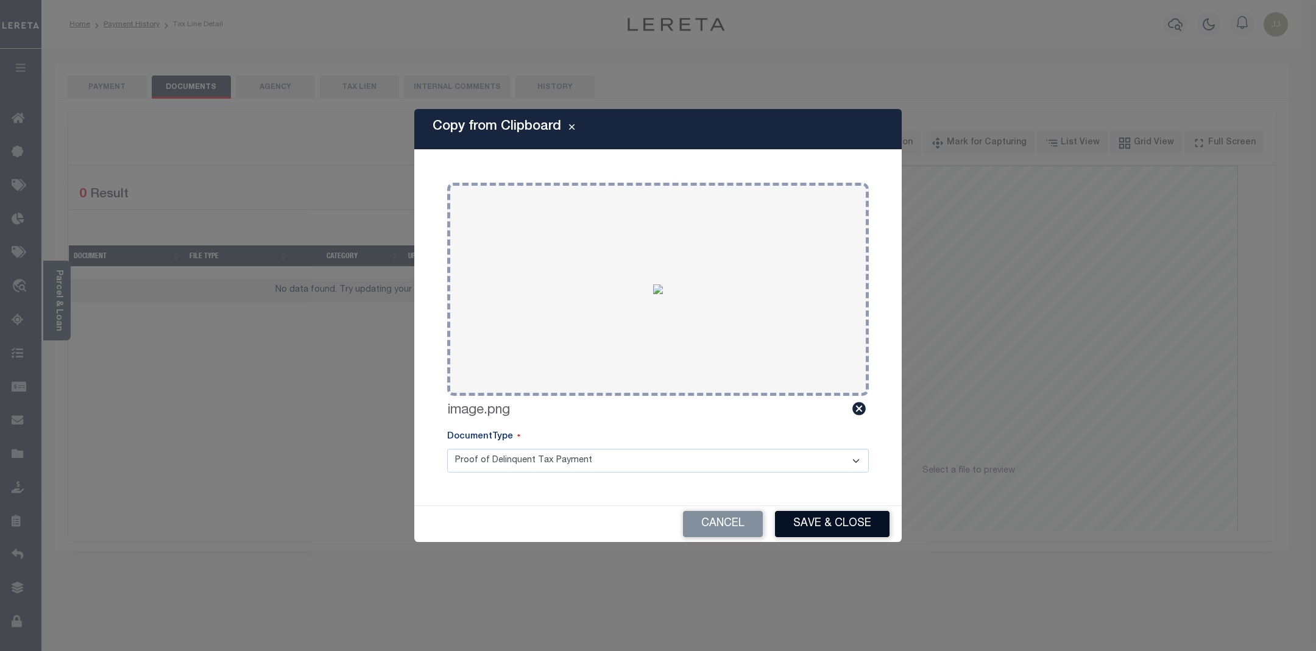
click at [827, 529] on button "Save & Close" at bounding box center [832, 524] width 115 height 26
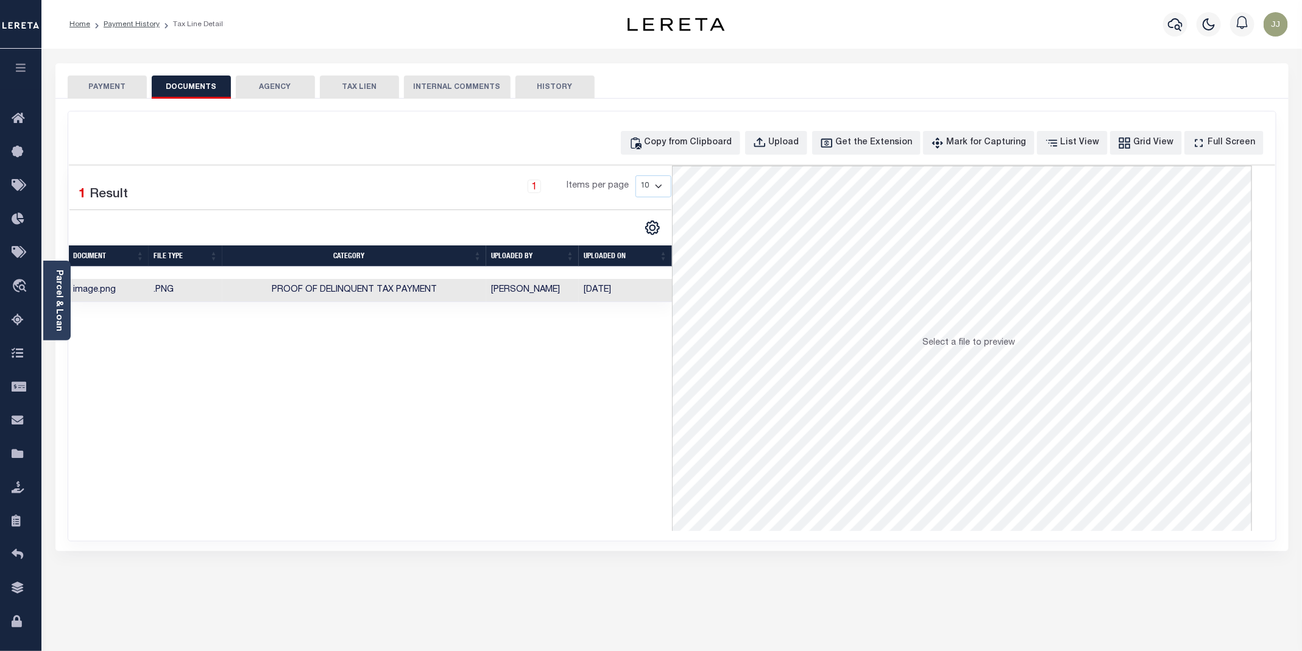
click at [121, 91] on button "PAYMENT" at bounding box center [107, 87] width 79 height 23
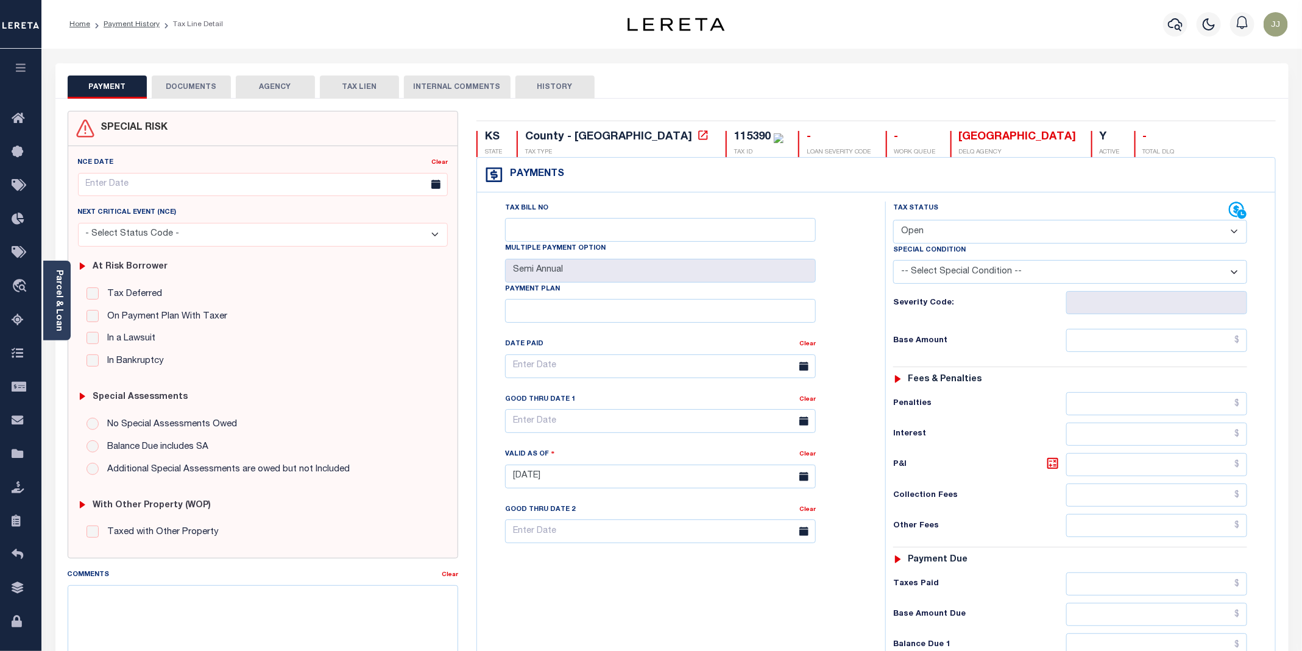
click at [975, 236] on select "- Select Status Code - Open Due/Unpaid Paid Incomplete No Tax Due Internal Refu…" at bounding box center [1070, 232] width 354 height 24
select select "PYD"
click at [894, 221] on select "- Select Status Code - Open Due/Unpaid Paid Incomplete No Tax Due Internal Refu…" at bounding box center [1070, 232] width 354 height 24
type input "[DATE]"
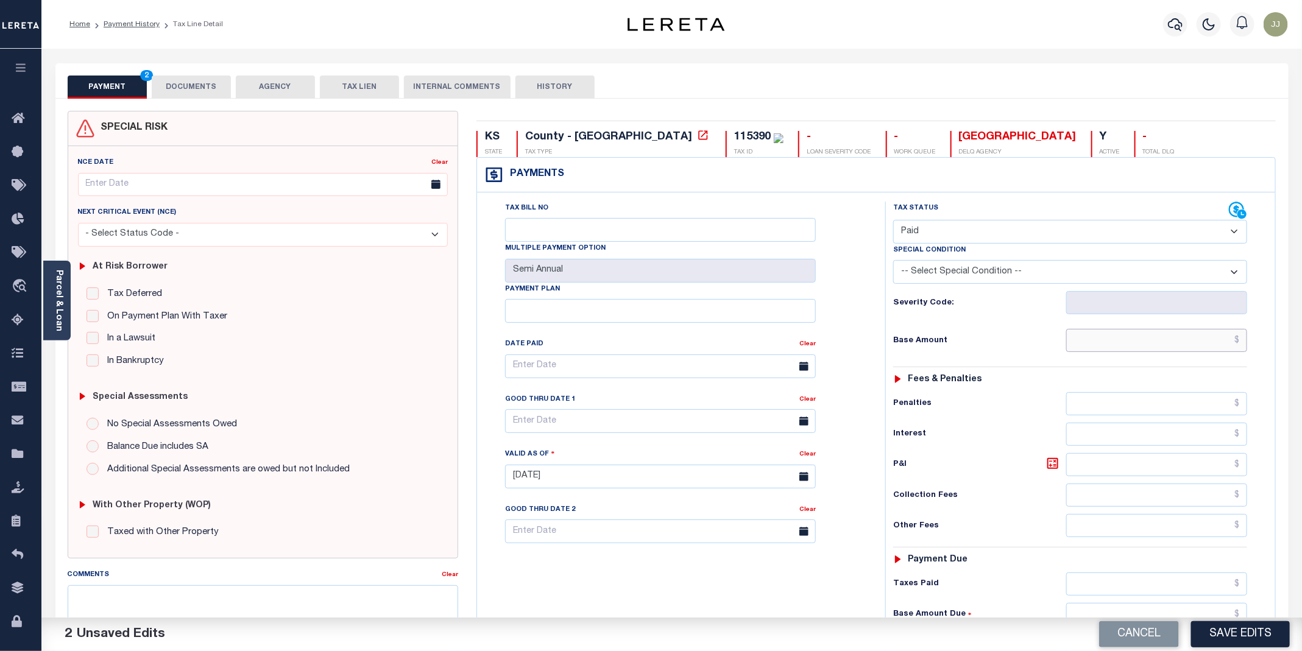
click at [1123, 344] on input "text" at bounding box center [1156, 340] width 181 height 23
type input "$0.00"
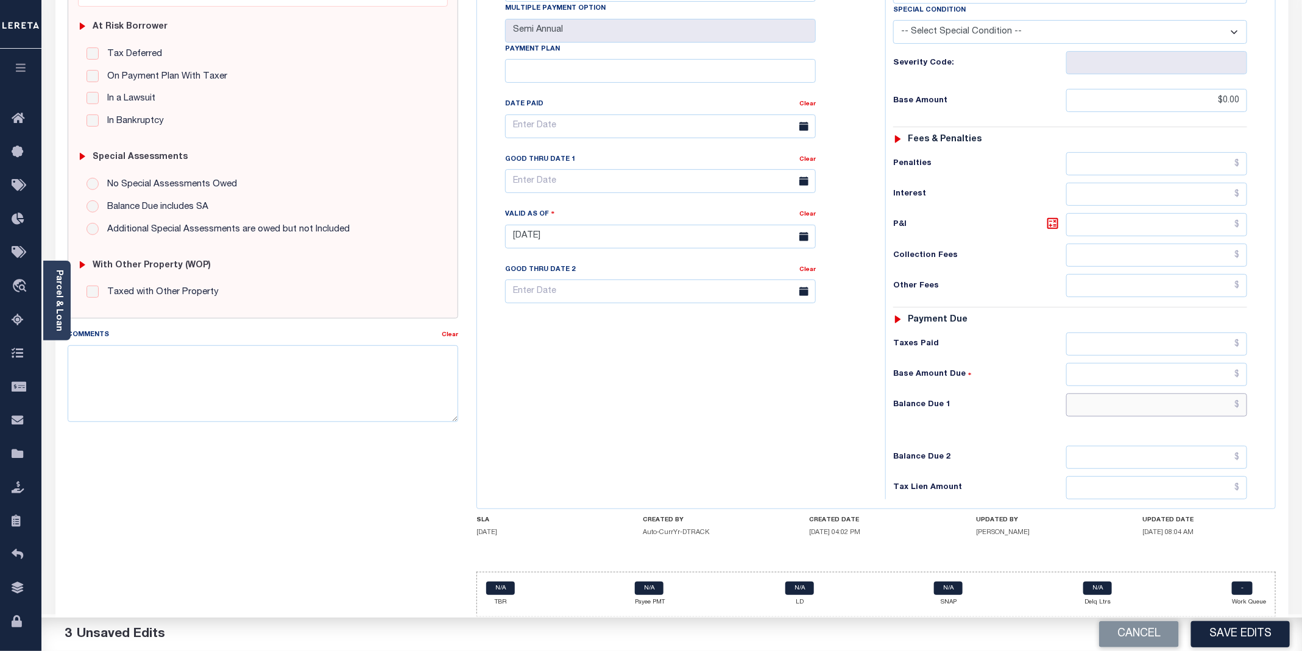
click at [1127, 395] on input "text" at bounding box center [1156, 405] width 181 height 23
type input "$0.00"
click at [1246, 645] on button "Save Edits" at bounding box center [1240, 635] width 99 height 26
checkbox input "false"
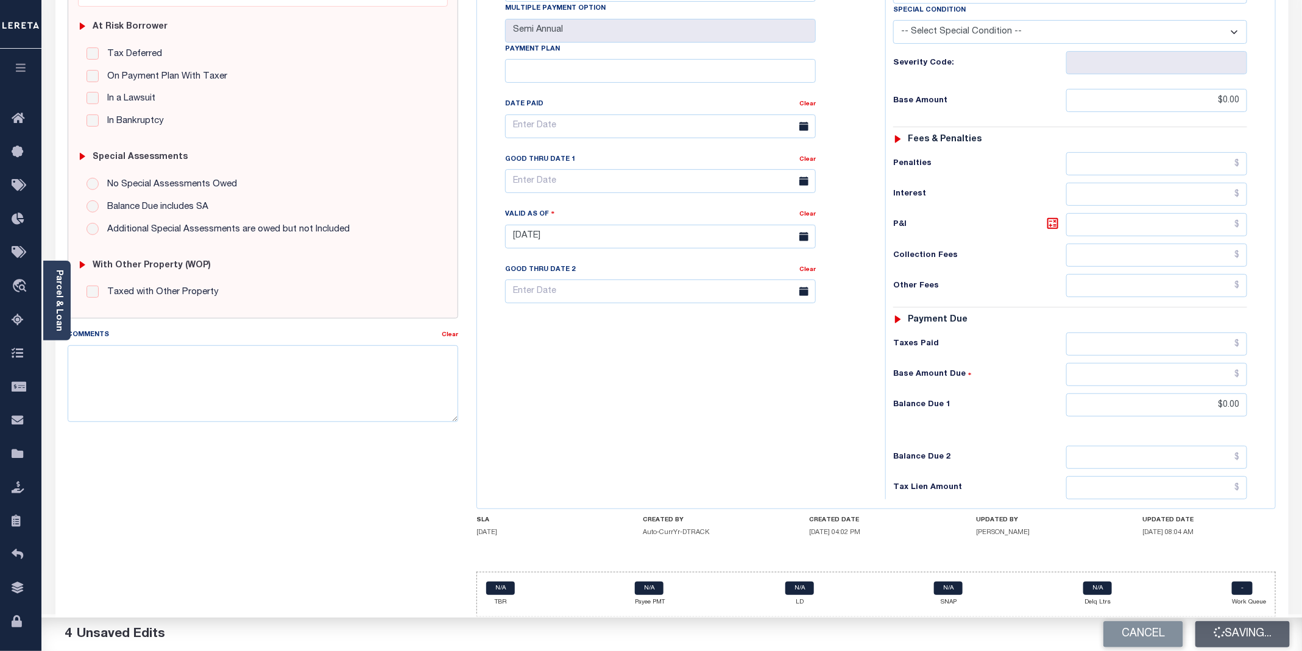
checkbox input "false"
type input "$0"
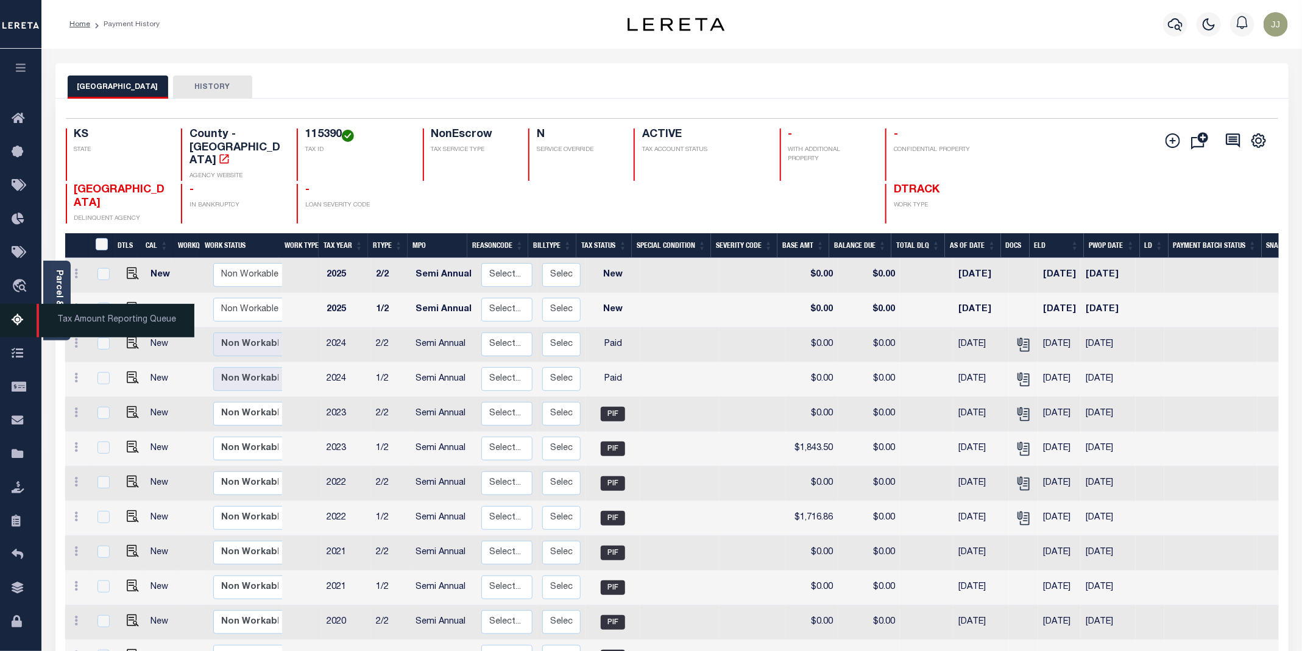
click at [21, 325] on icon at bounding box center [22, 320] width 20 height 15
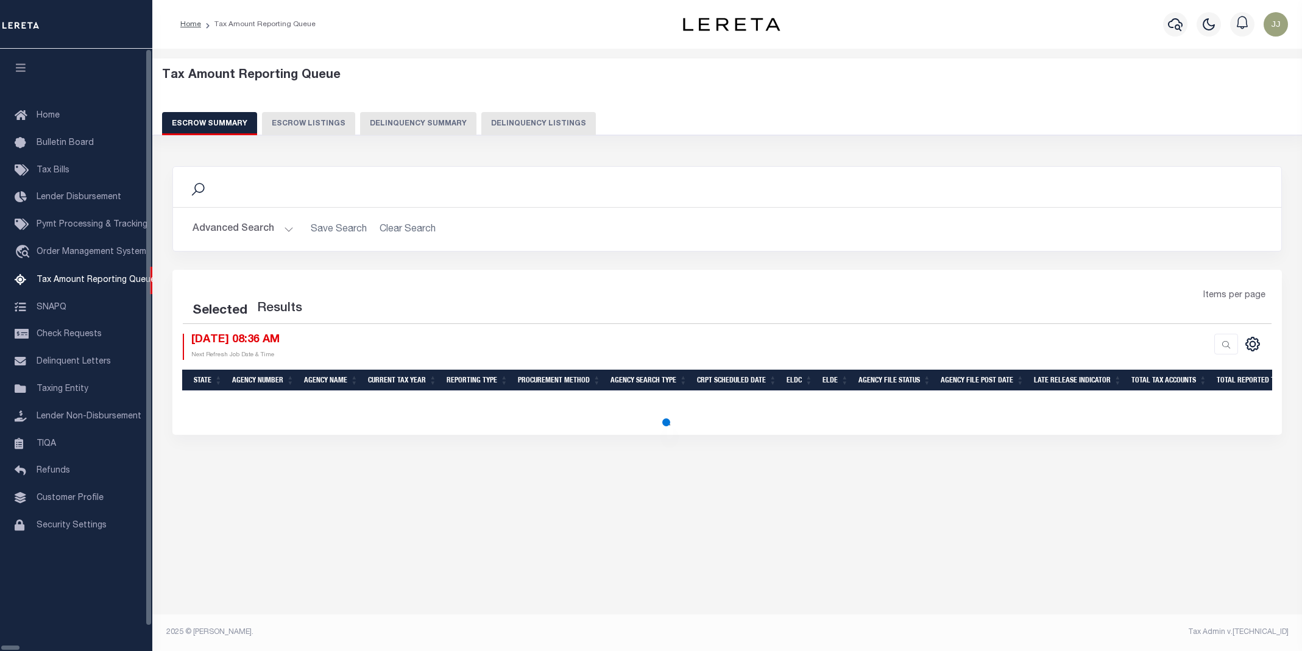
select select "100"
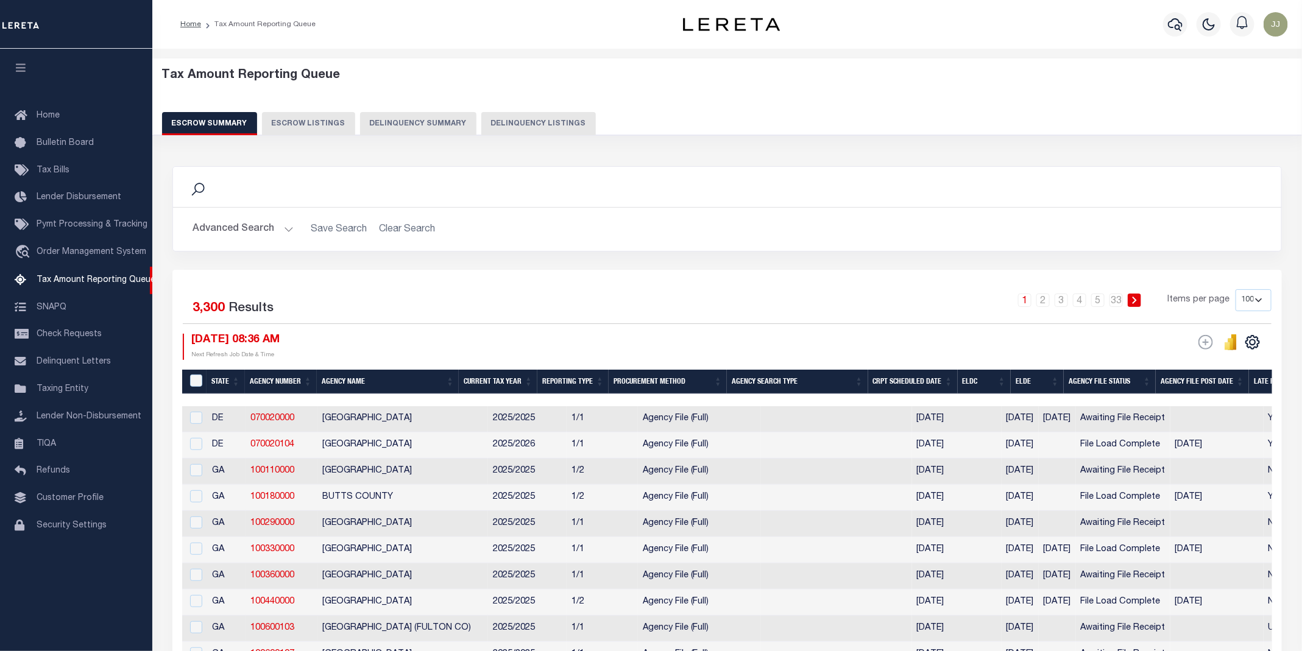
click at [492, 125] on button "Delinquency Listings" at bounding box center [538, 123] width 115 height 23
select select "100"
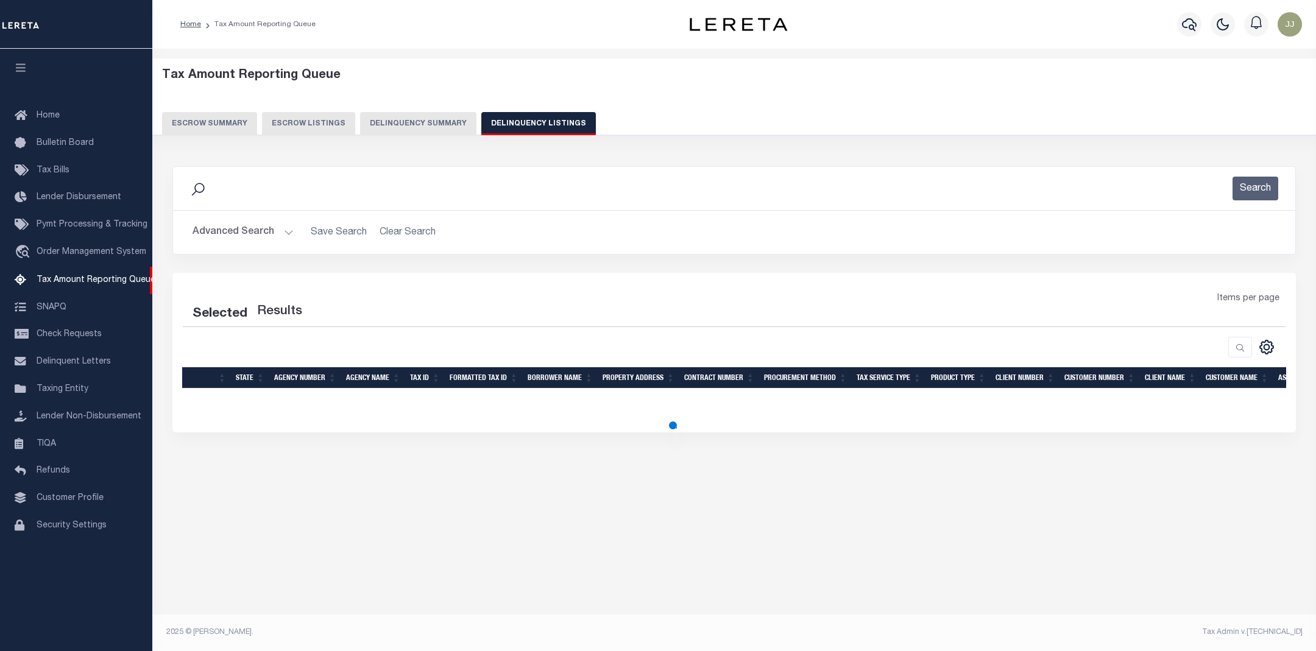
select select "100"
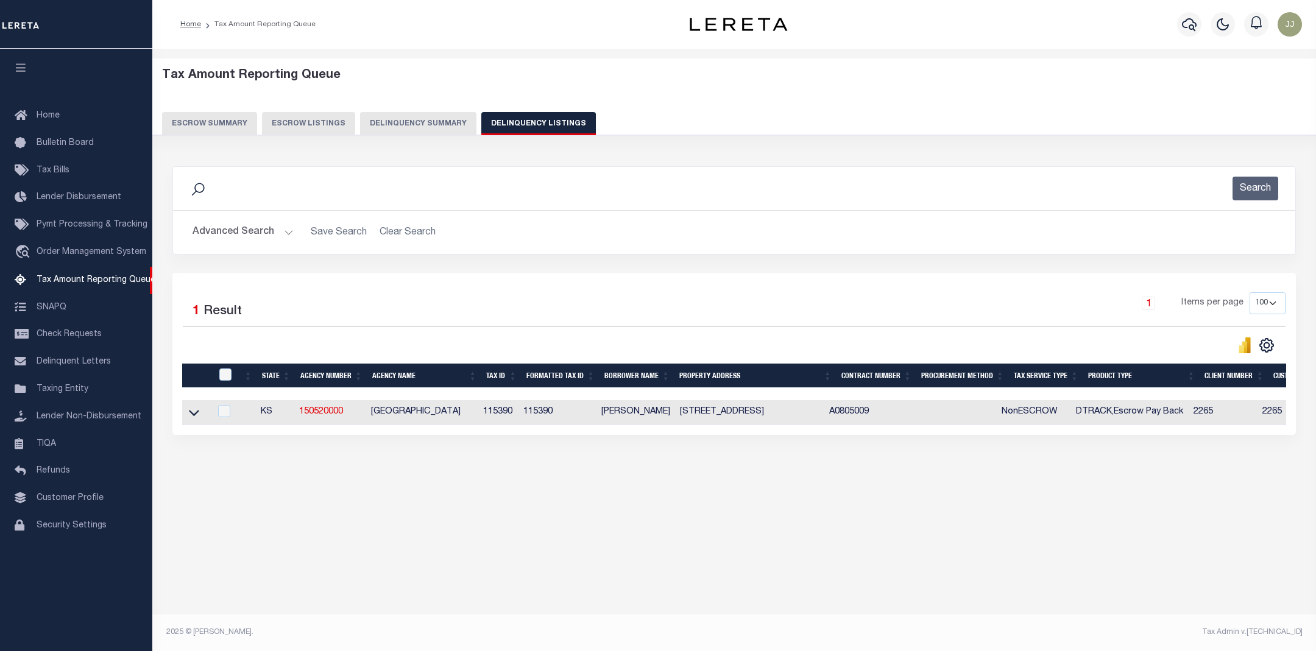
click at [278, 238] on button "Advanced Search" at bounding box center [243, 233] width 101 height 24
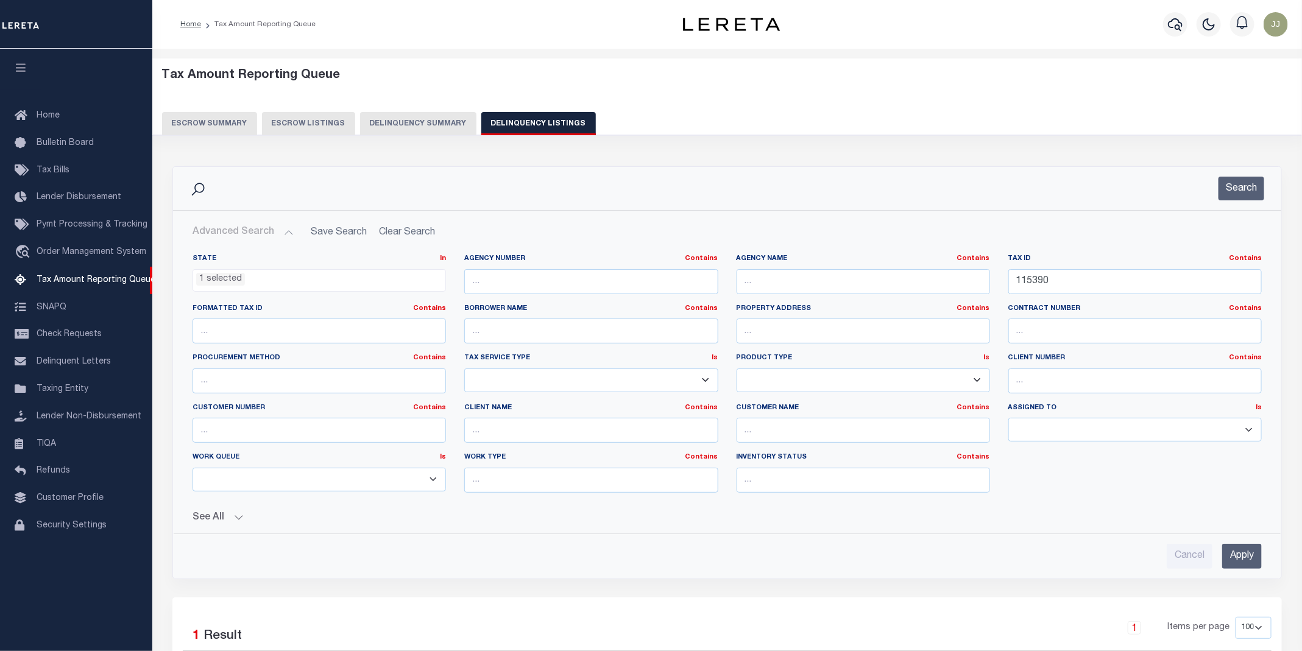
click at [278, 238] on button "Advanced Search" at bounding box center [243, 233] width 101 height 24
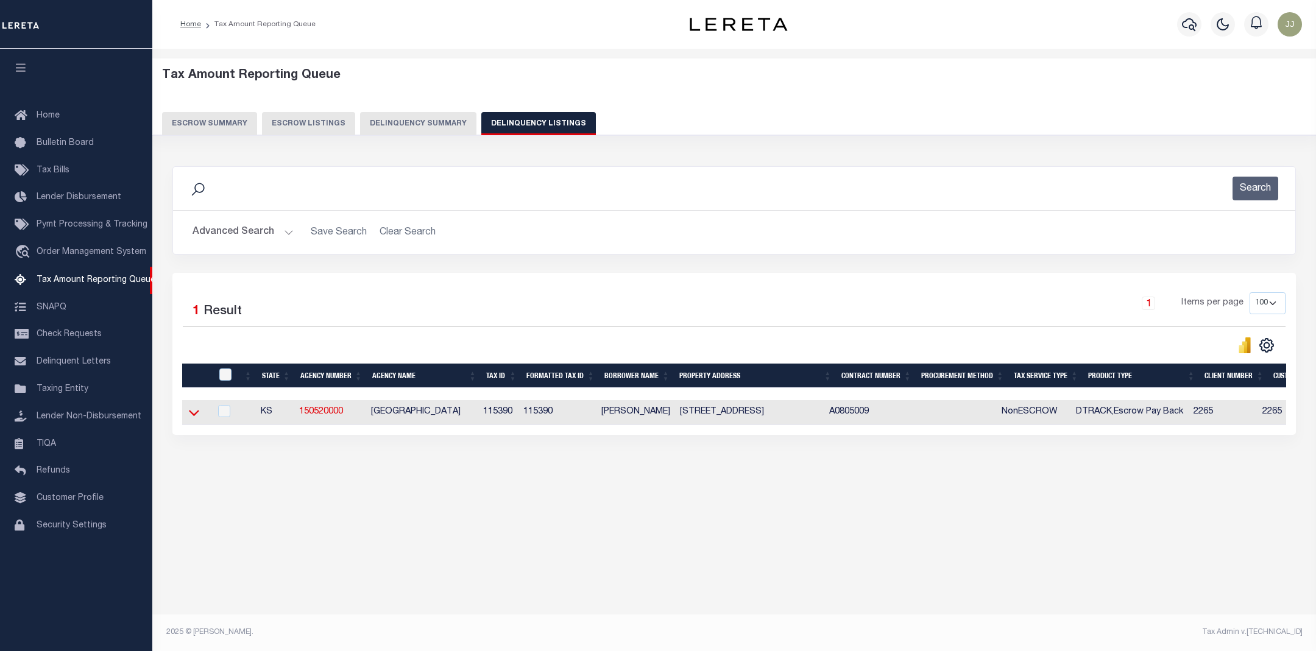
click at [192, 417] on icon at bounding box center [194, 414] width 10 height 6
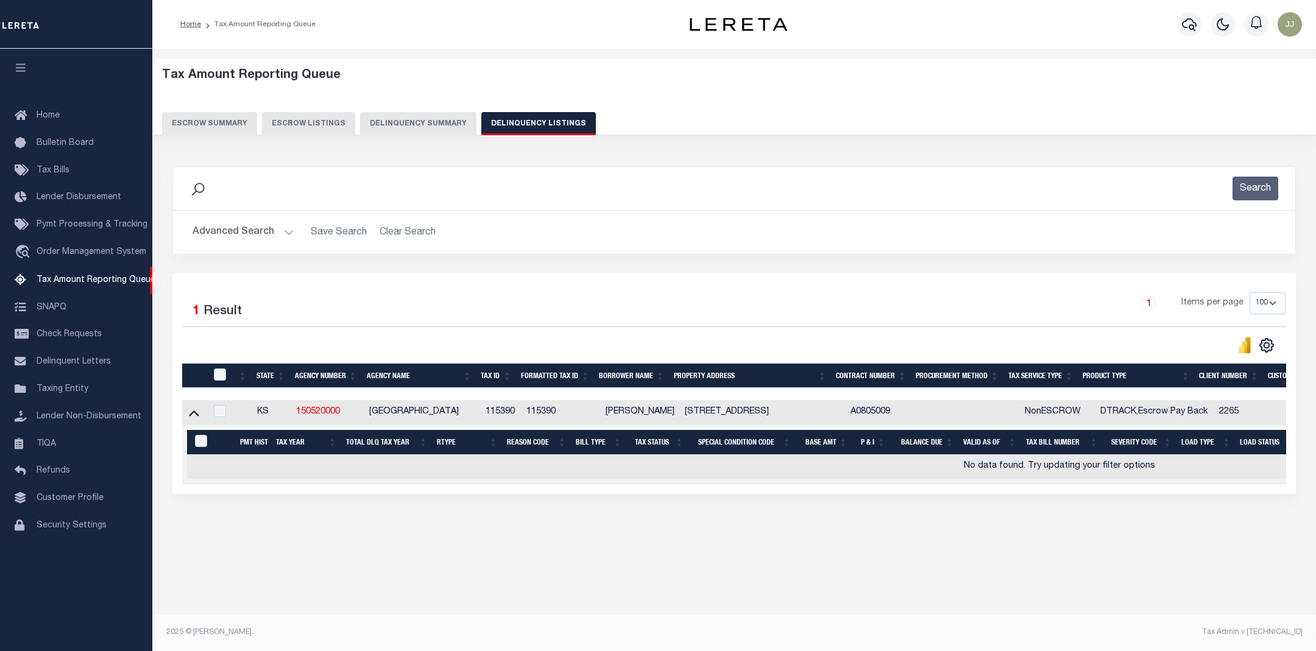
click at [258, 241] on button "Advanced Search" at bounding box center [243, 233] width 101 height 24
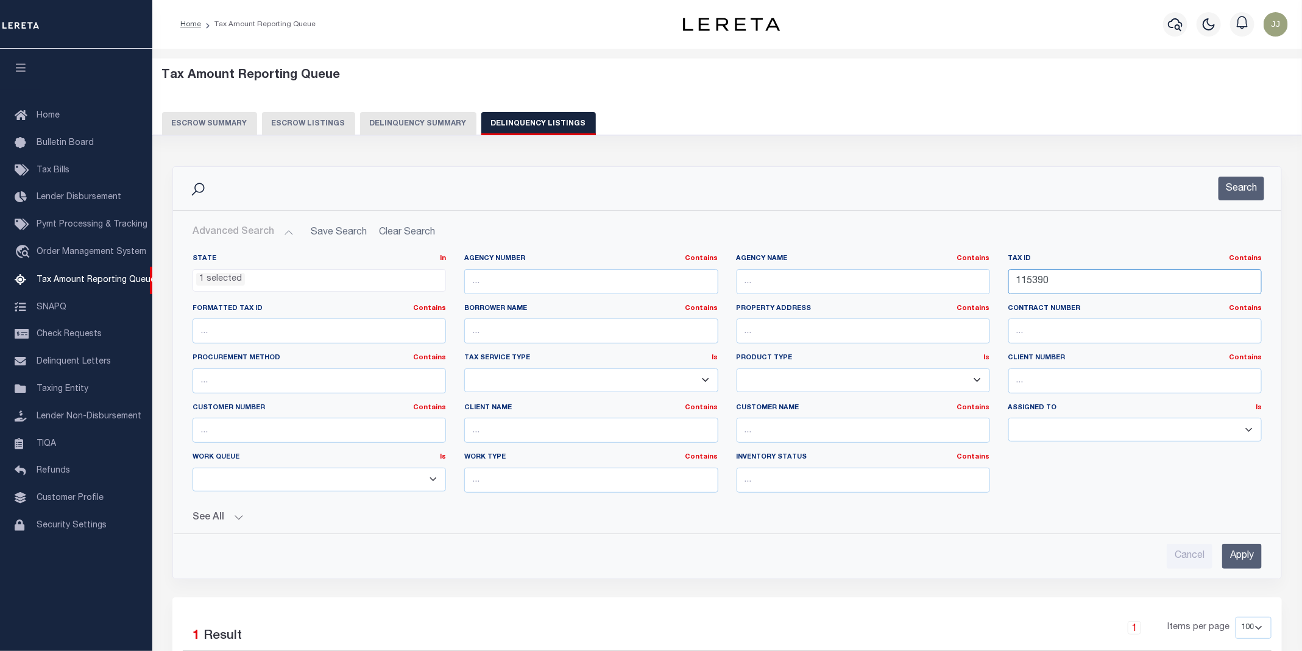
drag, startPoint x: 1072, startPoint y: 280, endPoint x: 973, endPoint y: 276, distance: 99.4
click at [973, 276] on div "State In In AK AL AR AZ CA CO CT DC DE FL GA GU HI IA ID IL IN KS [GEOGRAPHIC_D…" at bounding box center [727, 378] width 1088 height 249
paste input "7324"
type input "117324"
click at [1244, 191] on button "Search" at bounding box center [1242, 189] width 46 height 24
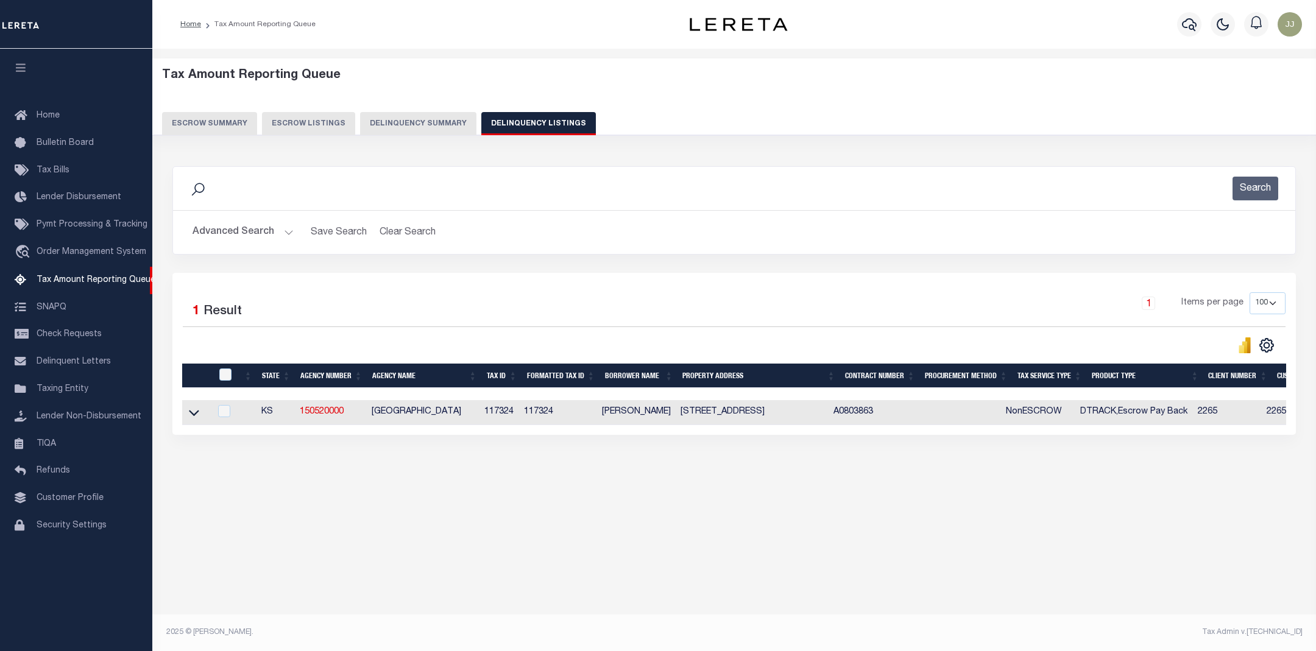
click at [200, 423] on td at bounding box center [196, 412] width 29 height 25
checkbox input "true"
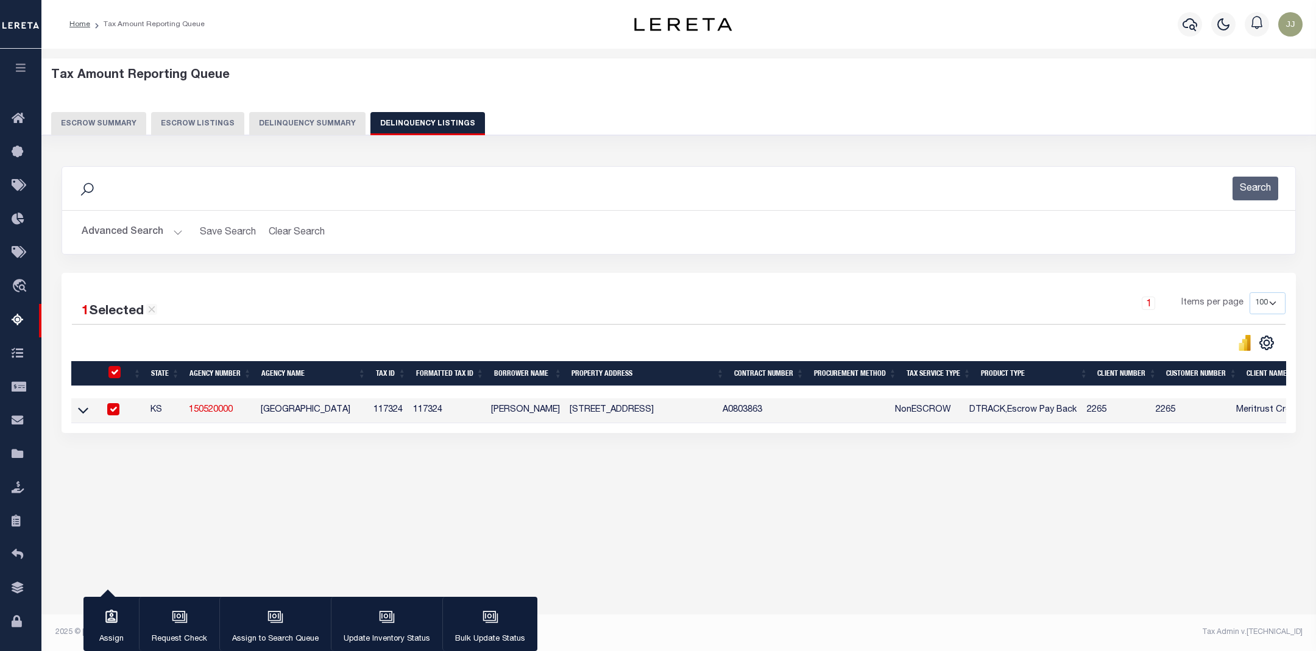
click at [108, 374] on input "checkbox" at bounding box center [114, 372] width 12 height 12
checkbox input "false"
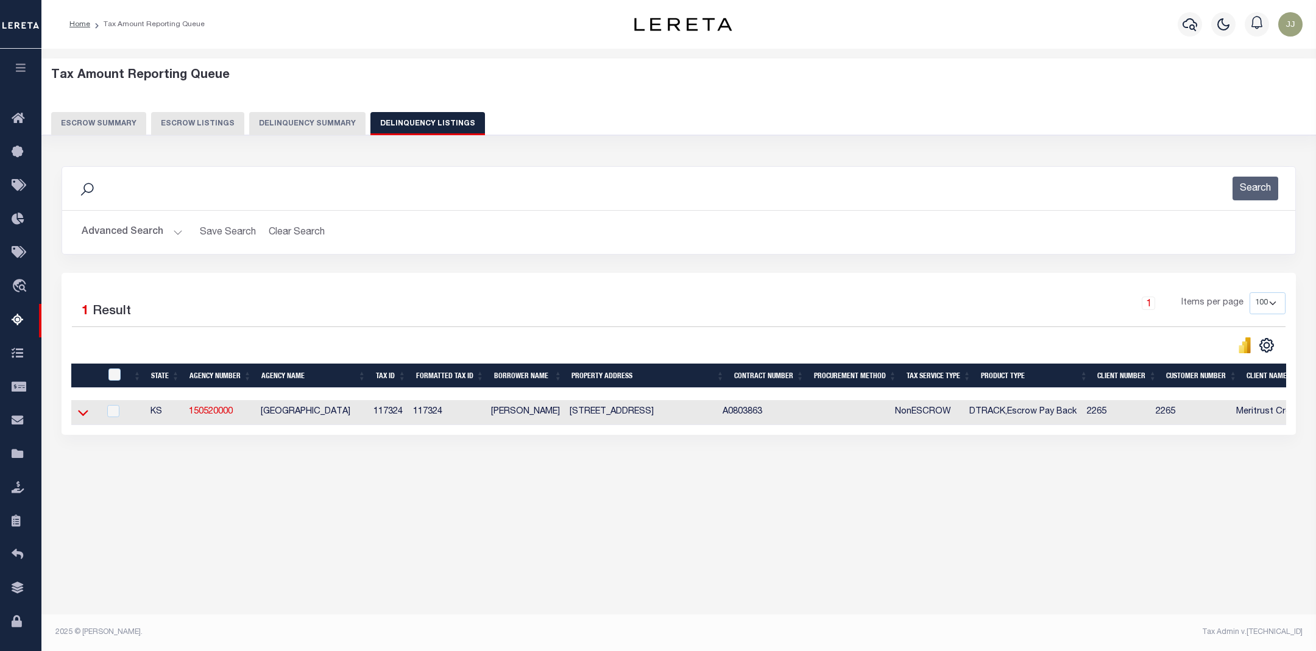
click at [84, 414] on icon at bounding box center [83, 412] width 10 height 13
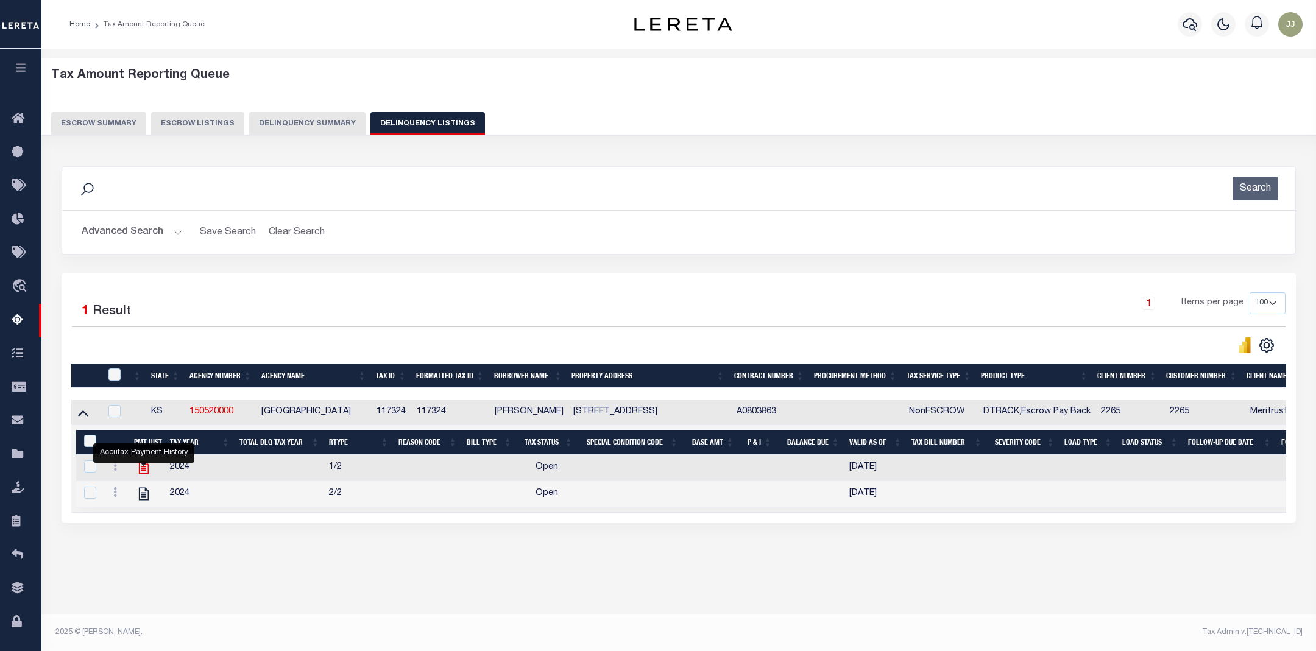
click at [147, 476] on icon "" at bounding box center [144, 468] width 16 height 16
checkbox input "true"
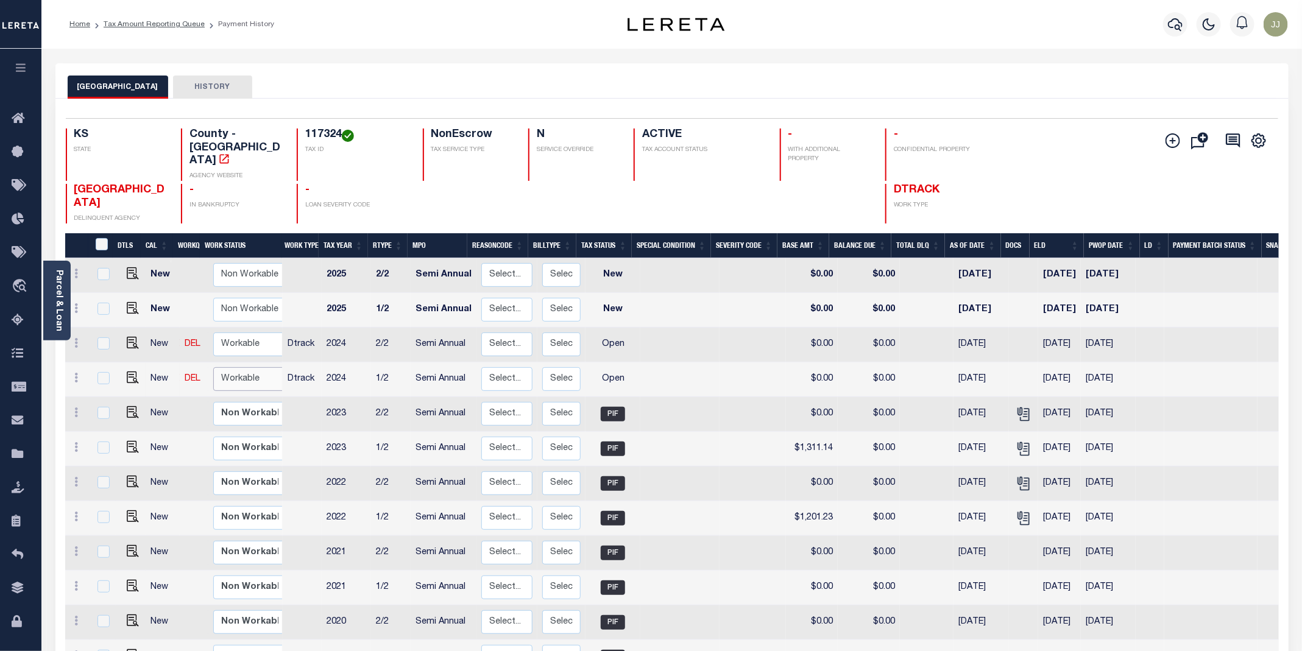
click at [250, 369] on select "Non Workable Workable" at bounding box center [249, 379] width 73 height 24
checkbox input "true"
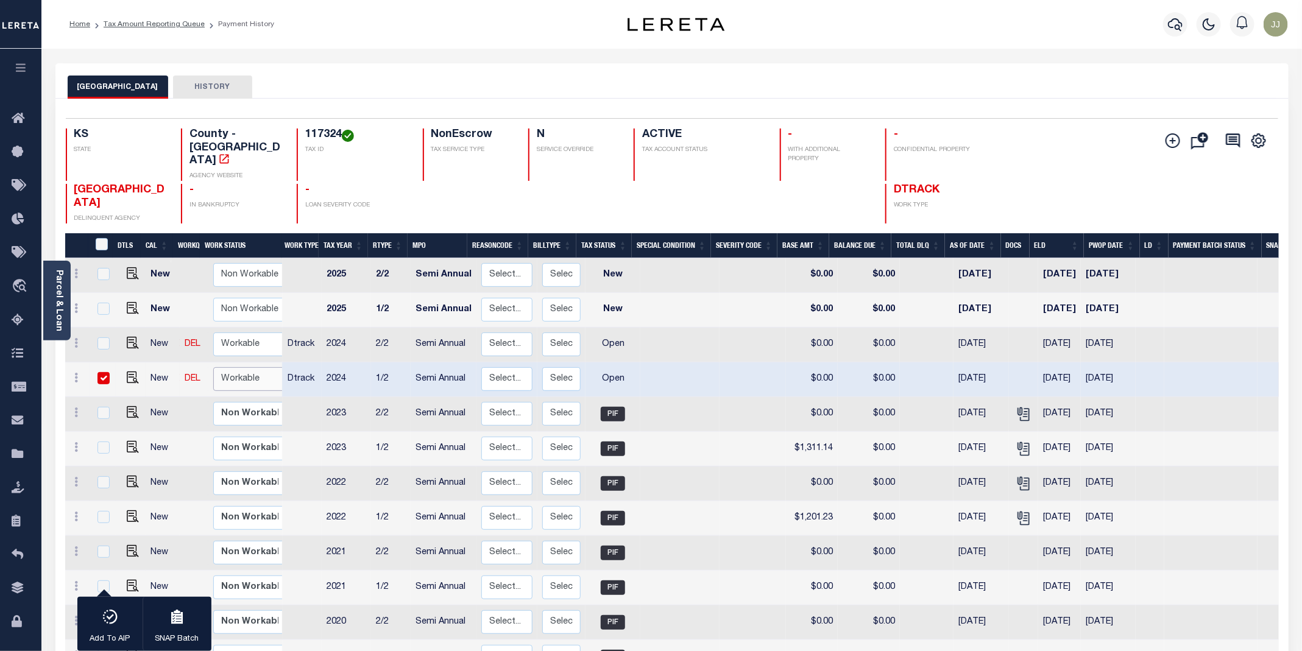
select select "true"
click at [213, 367] on select "Non Workable Workable" at bounding box center [249, 379] width 73 height 24
checkbox input "false"
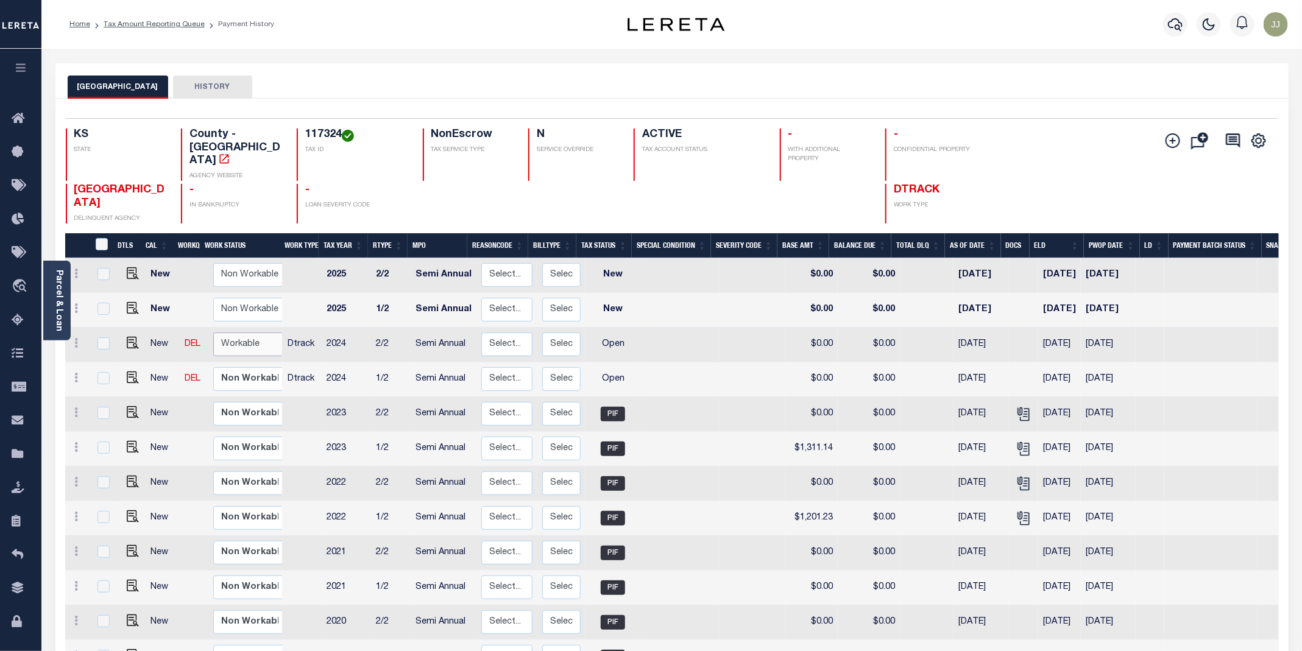
click at [254, 333] on select "Non Workable Workable" at bounding box center [249, 345] width 73 height 24
checkbox input "true"
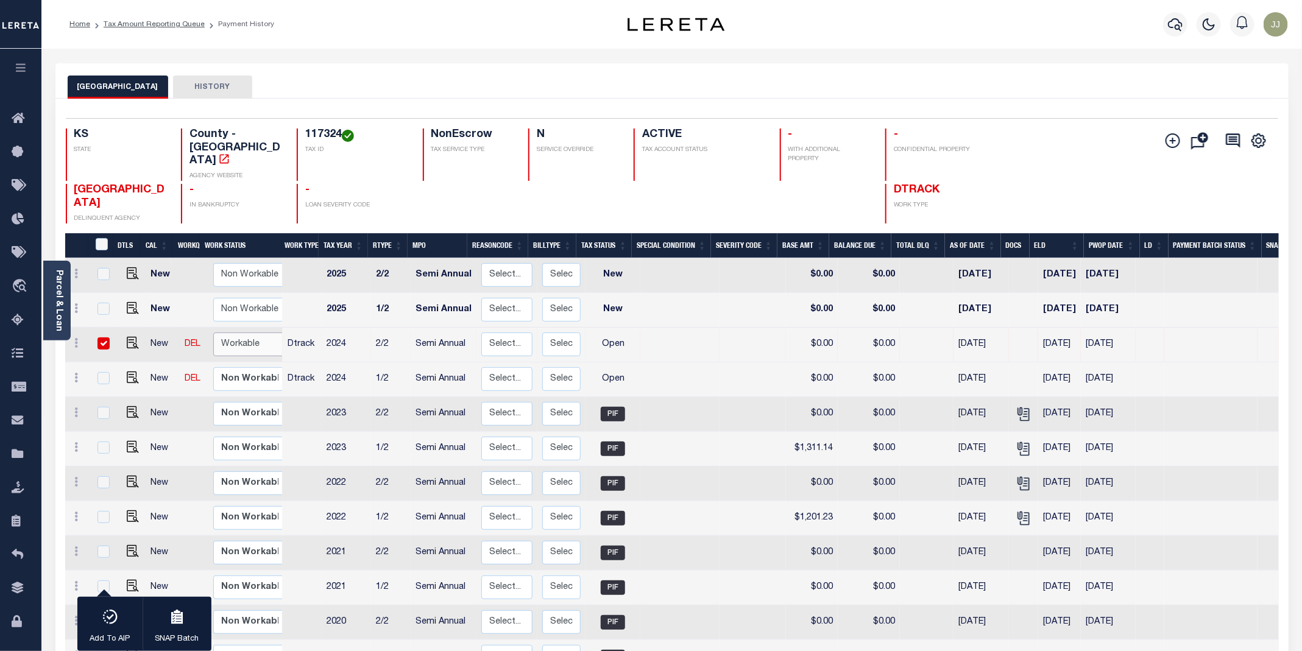
select select "true"
click at [213, 333] on select "Non Workable Workable" at bounding box center [249, 345] width 73 height 24
checkbox input "false"
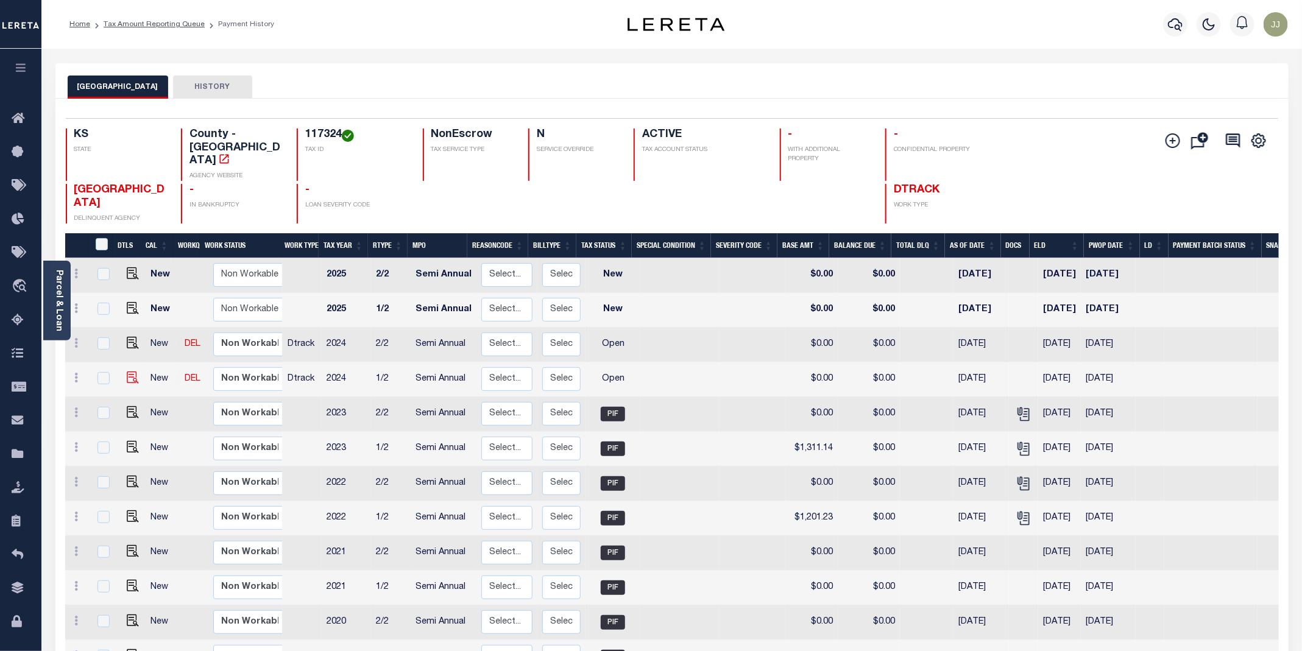
click at [127, 372] on img at bounding box center [133, 378] width 12 height 12
checkbox input "true"
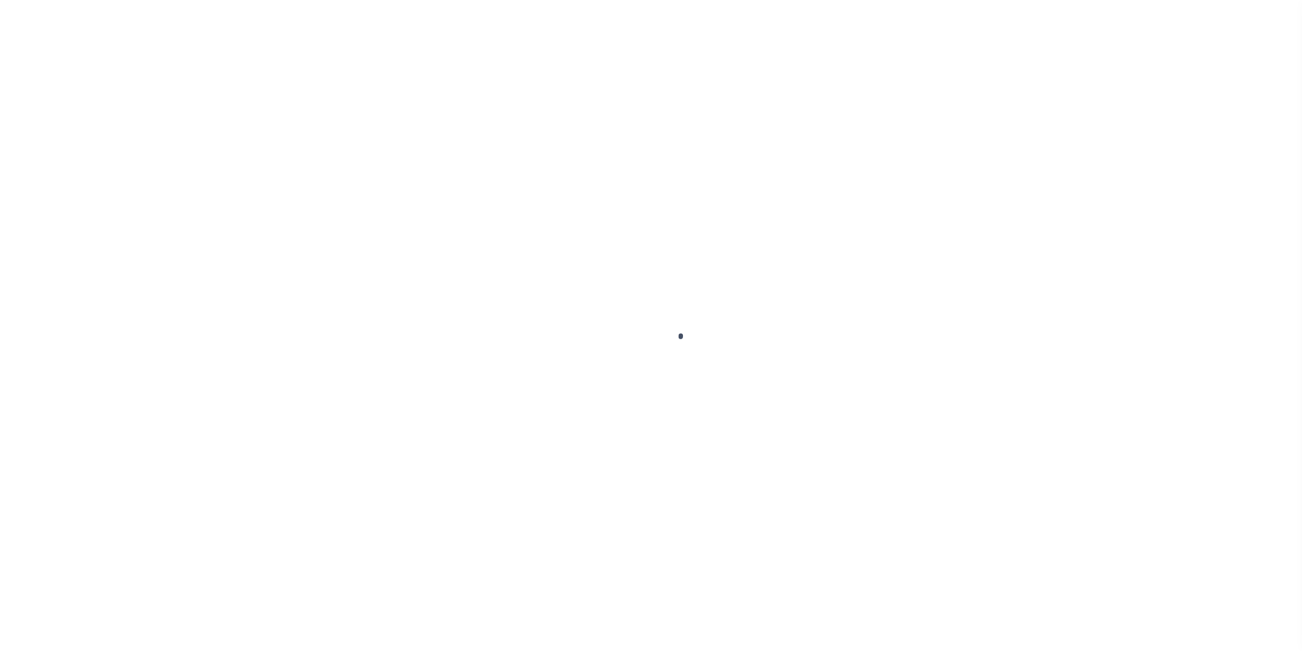
select select "OP2"
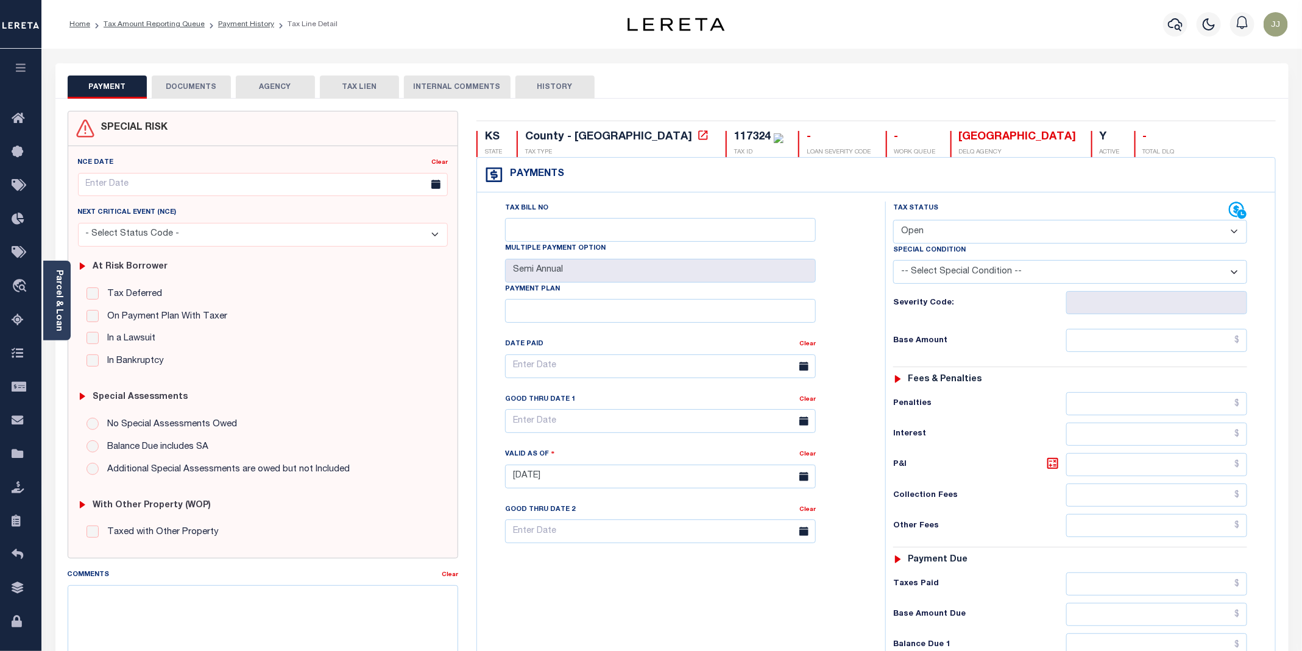
click at [62, 333] on div "Parcel & Loan" at bounding box center [56, 301] width 27 height 80
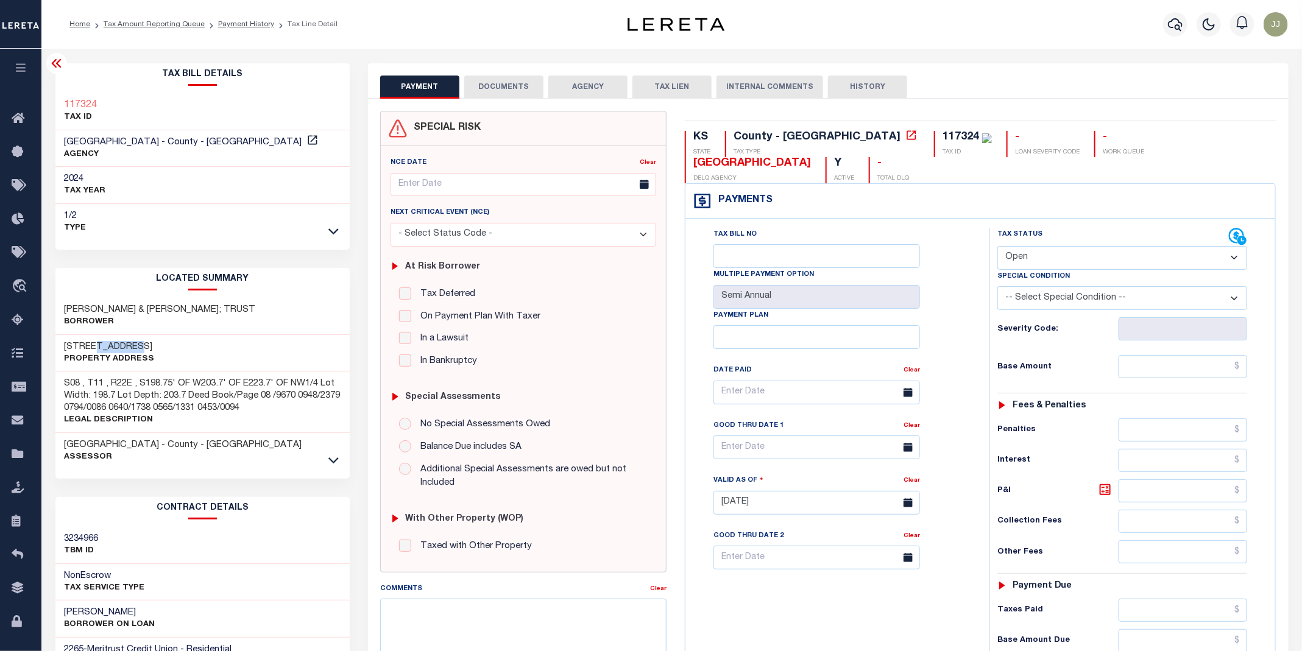
drag, startPoint x: 93, startPoint y: 347, endPoint x: 132, endPoint y: 346, distance: 39.0
click at [132, 346] on h3 "[STREET_ADDRESS]" at bounding box center [110, 347] width 90 height 12
copy h3 "178TH ST"
click at [498, 84] on button "DOCUMENTS" at bounding box center [503, 87] width 79 height 23
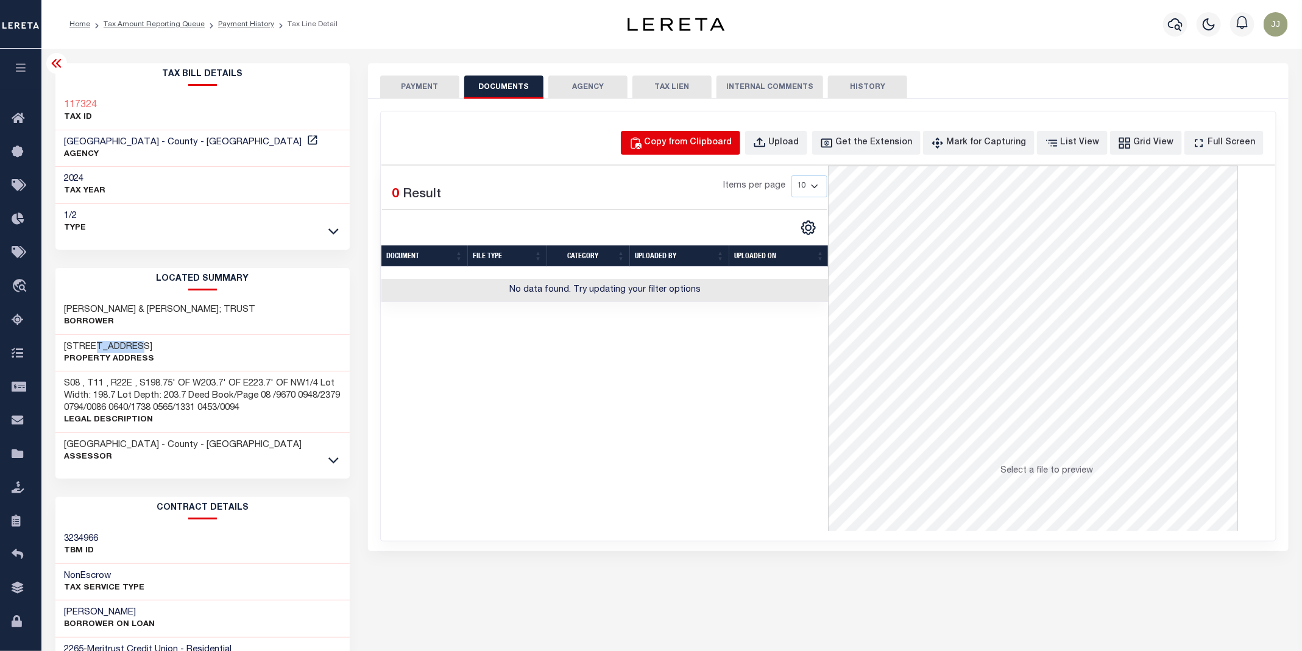
click at [710, 137] on div "Copy from Clipboard" at bounding box center [689, 143] width 88 height 13
select select "POP"
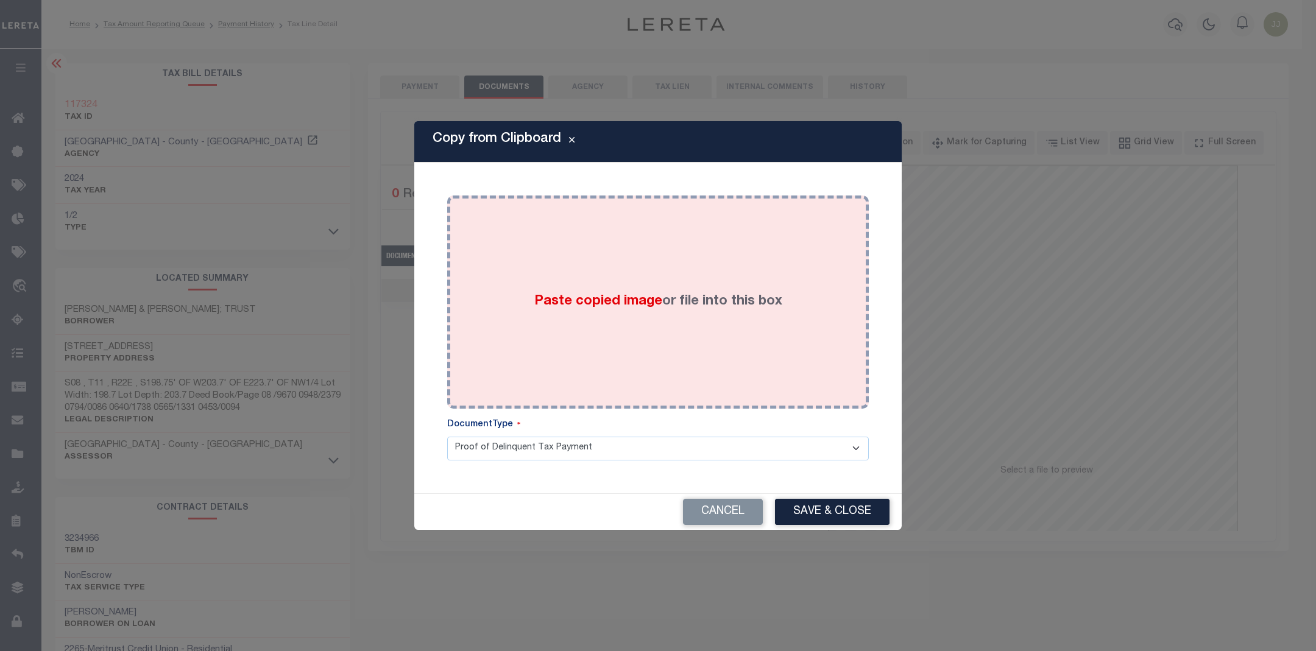
click at [601, 298] on span "Paste copied image" at bounding box center [598, 301] width 128 height 13
click at [569, 329] on div "Paste copied image or file into this box" at bounding box center [657, 302] width 403 height 195
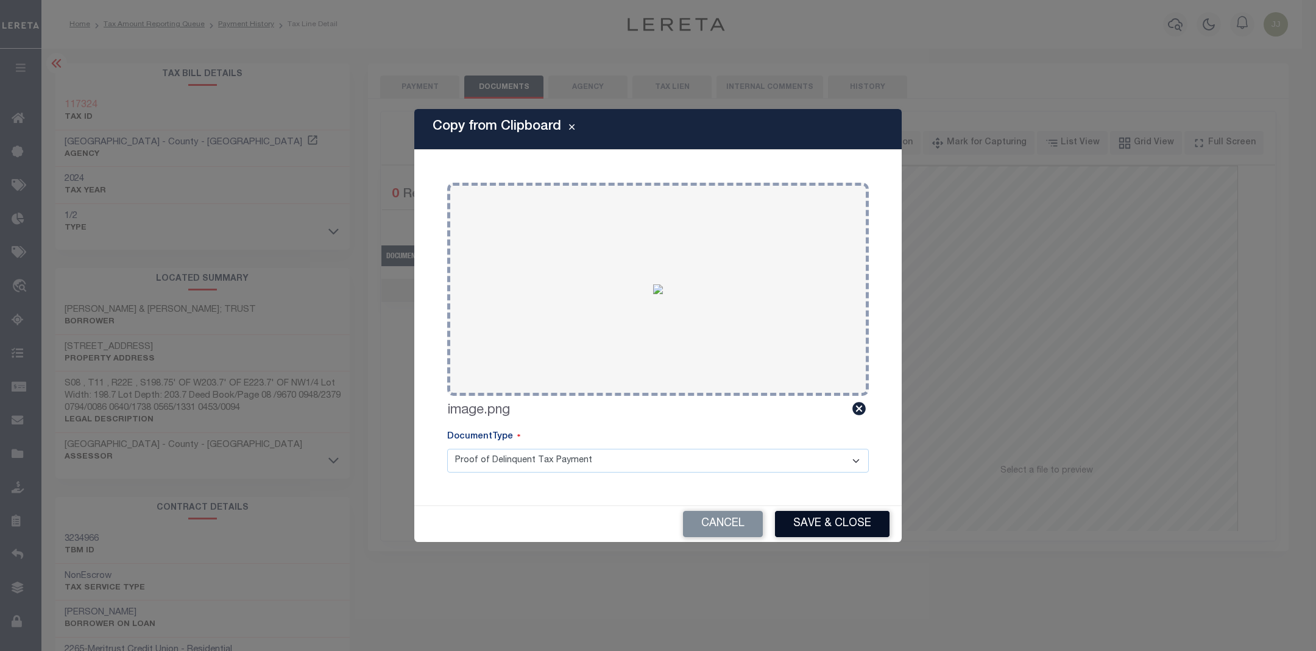
click at [790, 522] on button "Save & Close" at bounding box center [832, 524] width 115 height 26
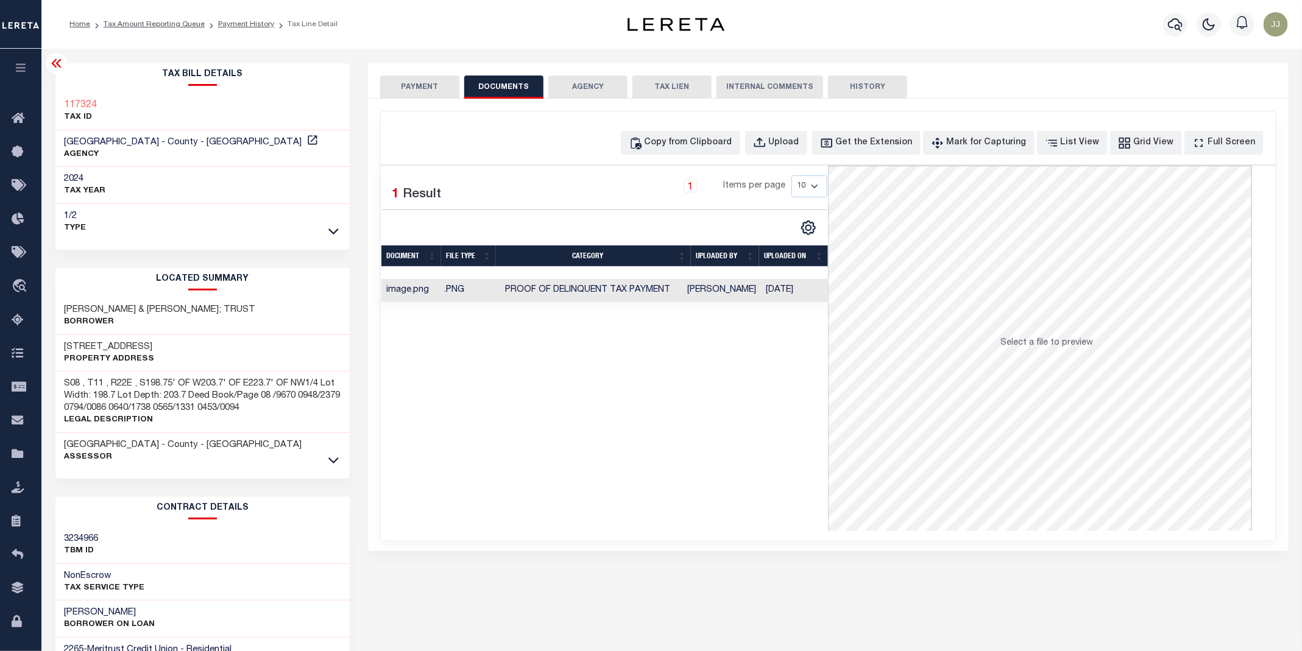
click at [397, 94] on button "PAYMENT" at bounding box center [419, 87] width 79 height 23
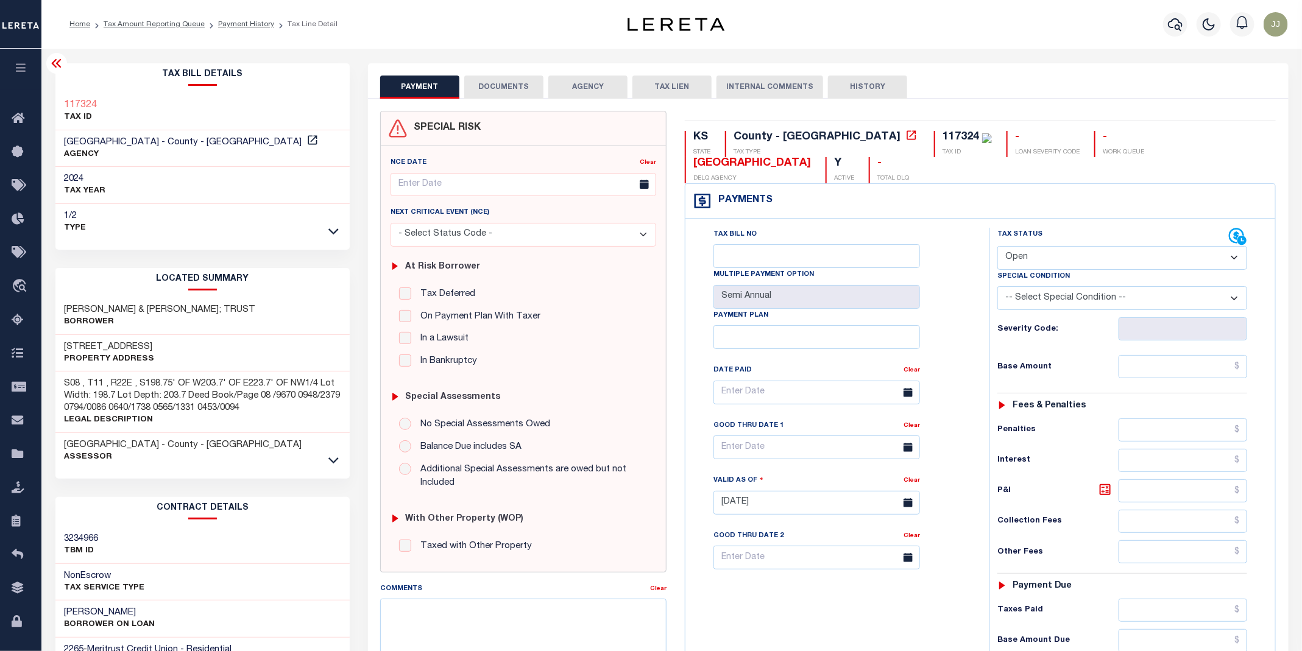
click at [1044, 264] on select "- Select Status Code - Open Due/Unpaid Paid Incomplete No Tax Due Internal Refu…" at bounding box center [1123, 258] width 250 height 24
select select "PYD"
click at [998, 247] on select "- Select Status Code - Open Due/Unpaid Paid Incomplete No Tax Due Internal Refu…" at bounding box center [1123, 258] width 250 height 24
type input "[DATE]"
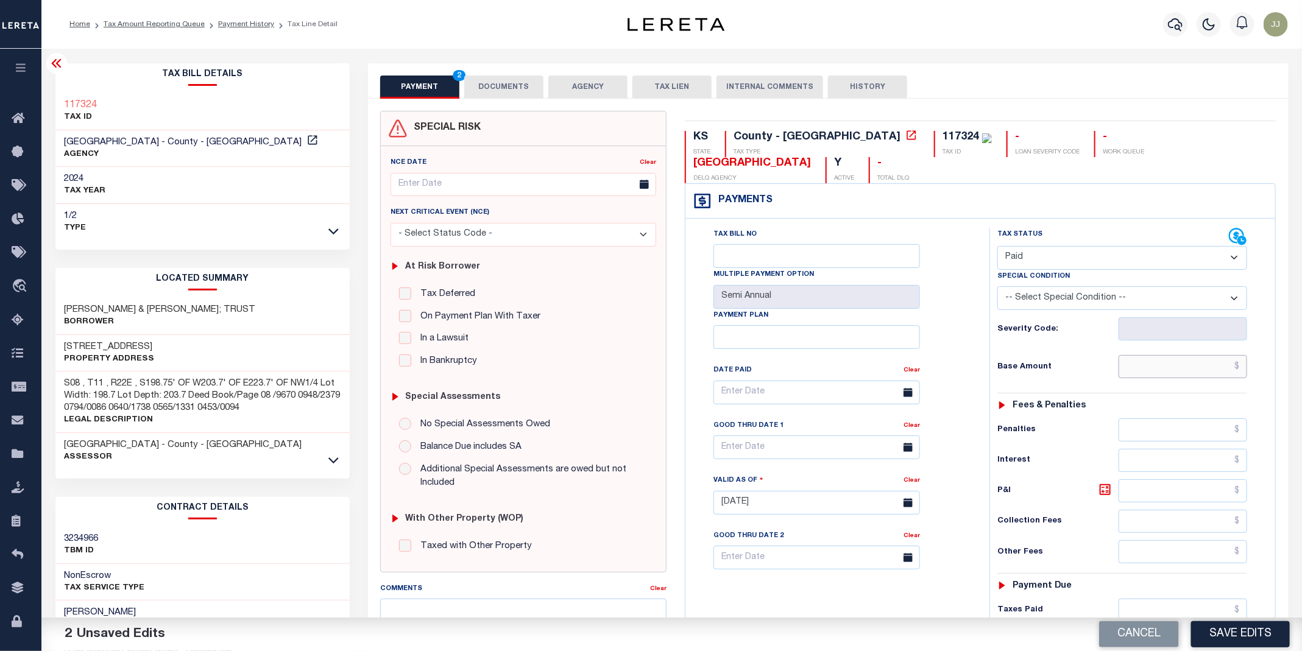
click at [1159, 377] on input "text" at bounding box center [1183, 366] width 129 height 23
type input "$0.00"
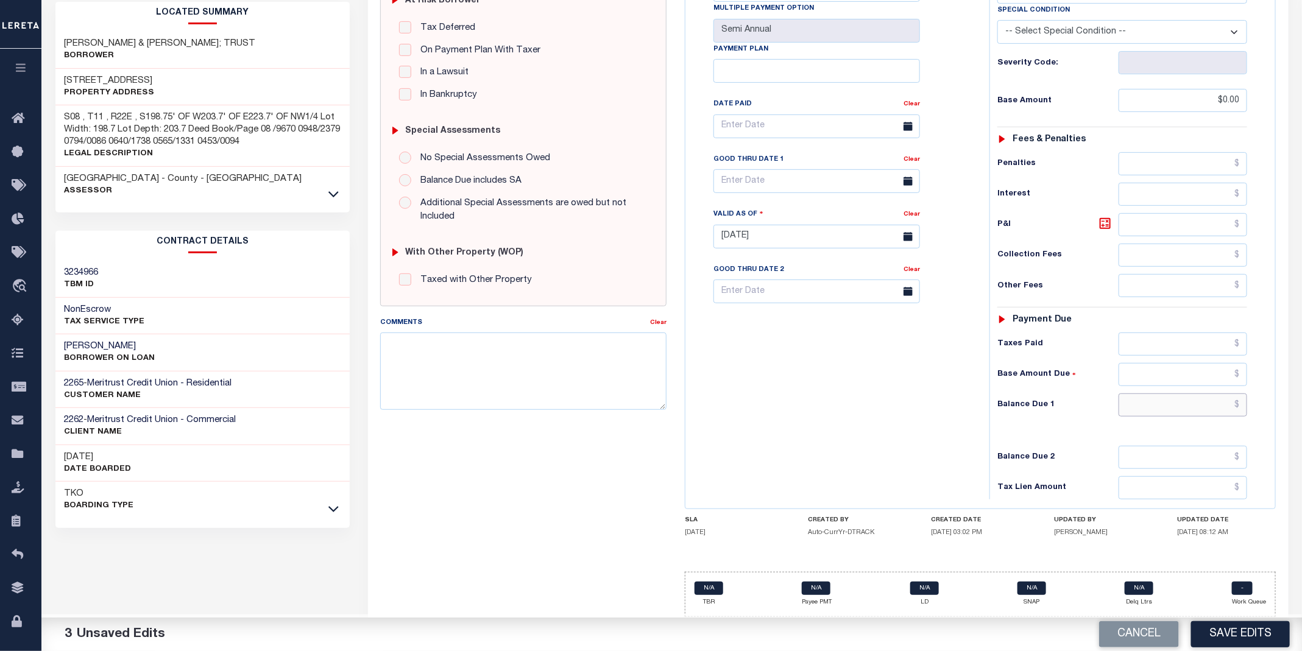
click at [1183, 395] on input "text" at bounding box center [1183, 405] width 129 height 23
type input "$0.00"
click at [1233, 640] on button "Save Edits" at bounding box center [1240, 635] width 99 height 26
checkbox input "false"
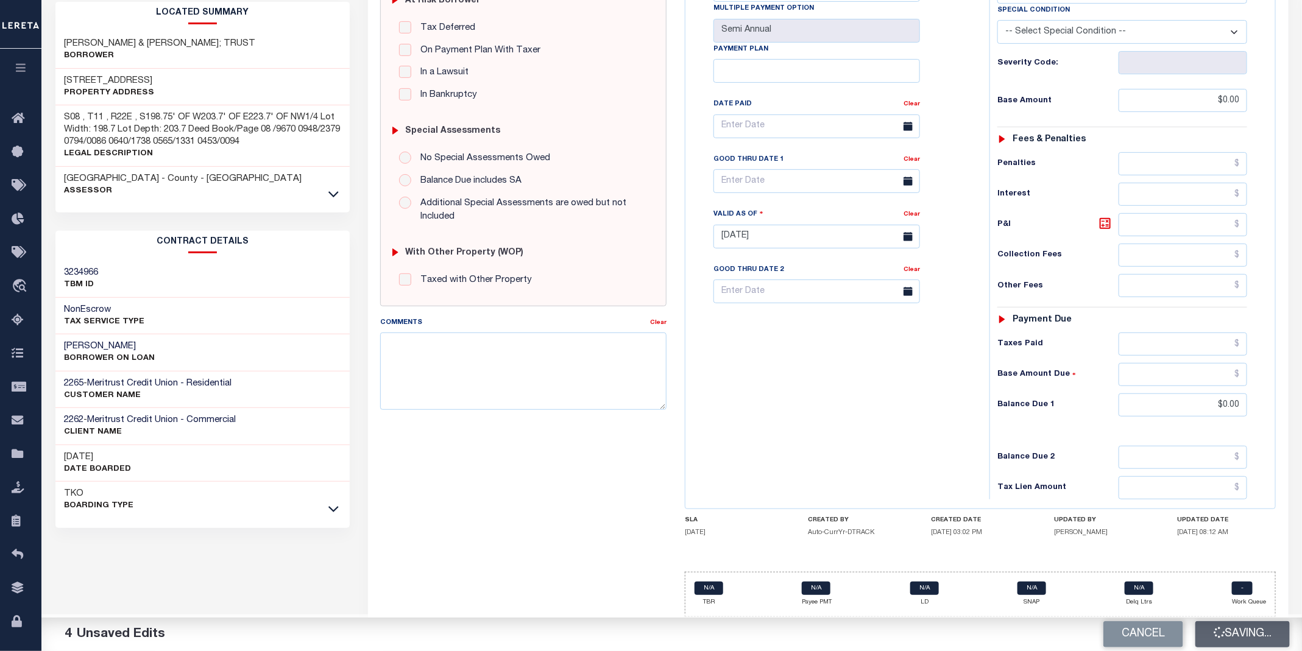
checkbox input "false"
type input "$0"
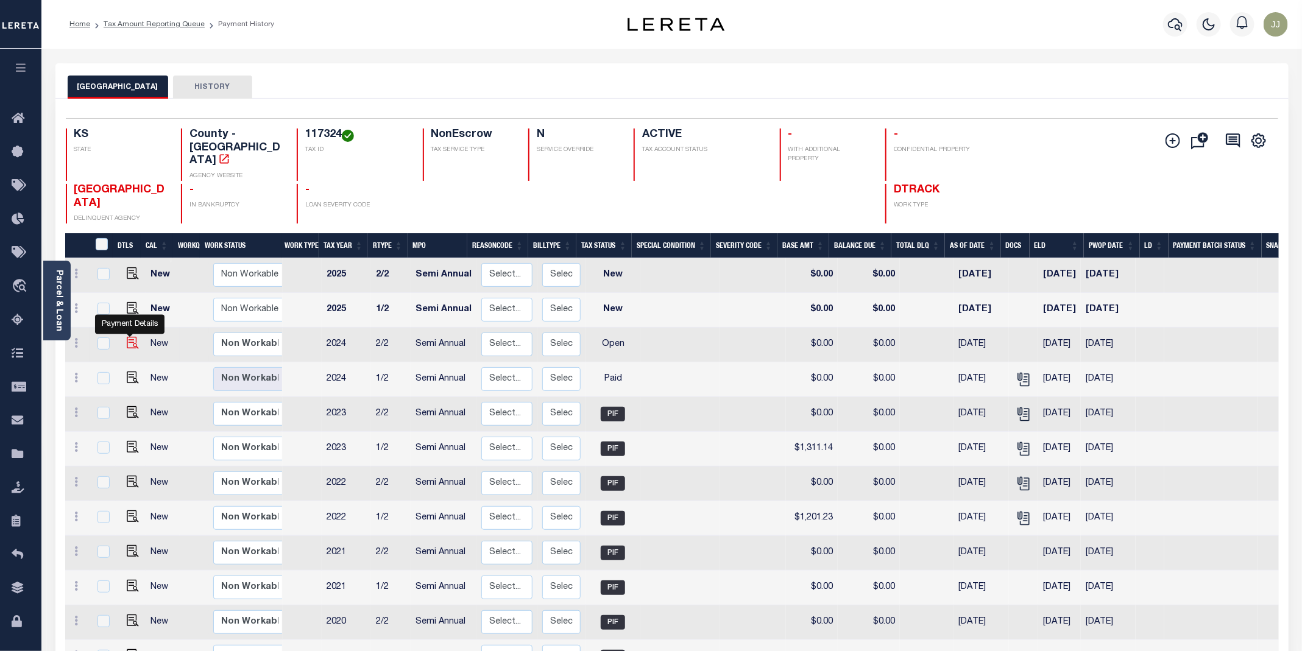
click at [127, 337] on img "" at bounding box center [133, 343] width 12 height 12
checkbox input "true"
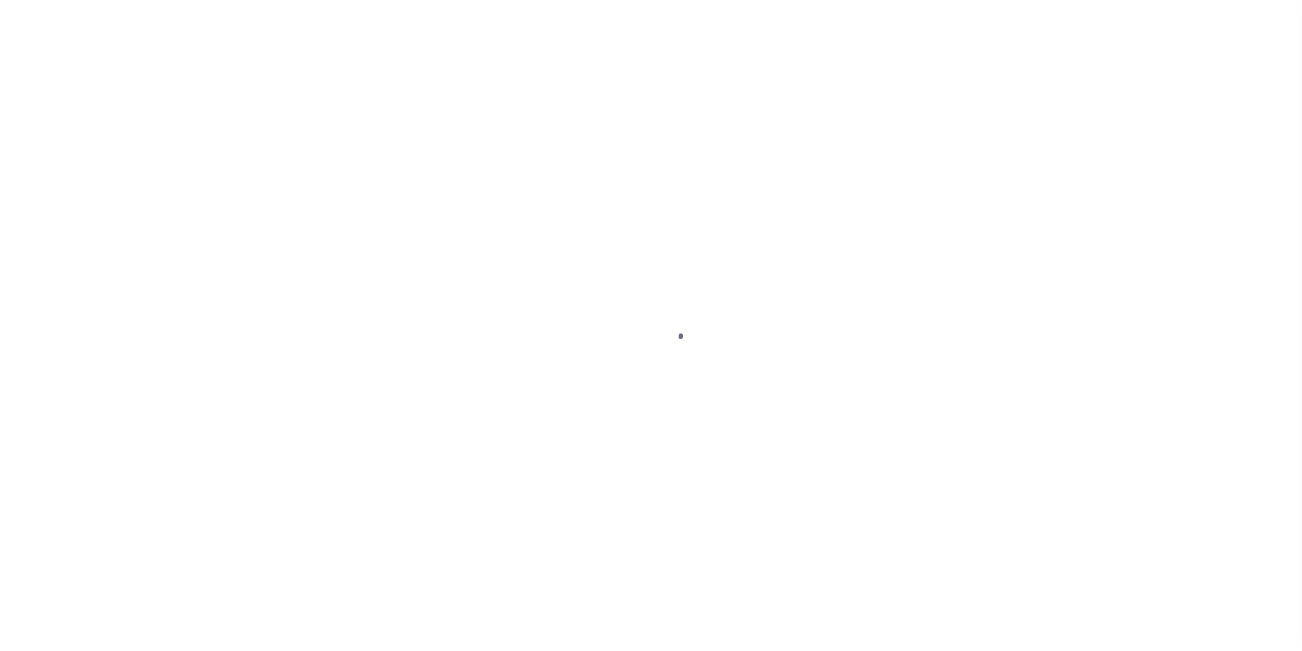
select select "OP2"
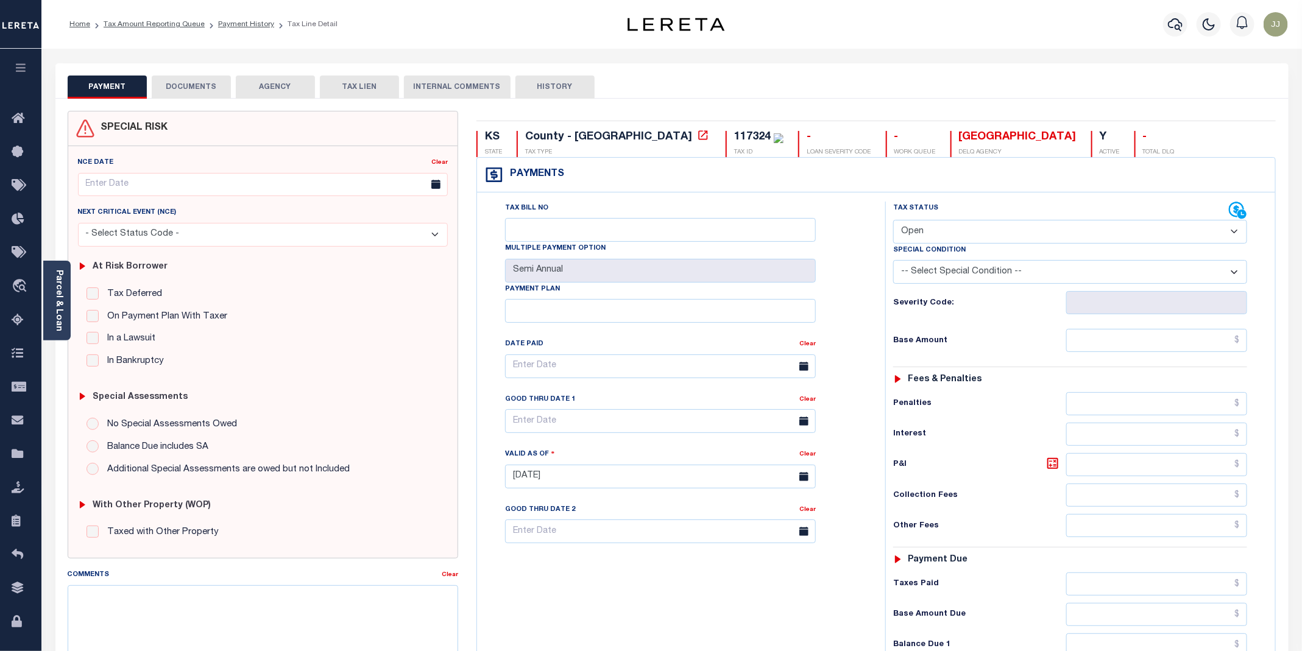
click at [201, 91] on button "DOCUMENTS" at bounding box center [191, 87] width 79 height 23
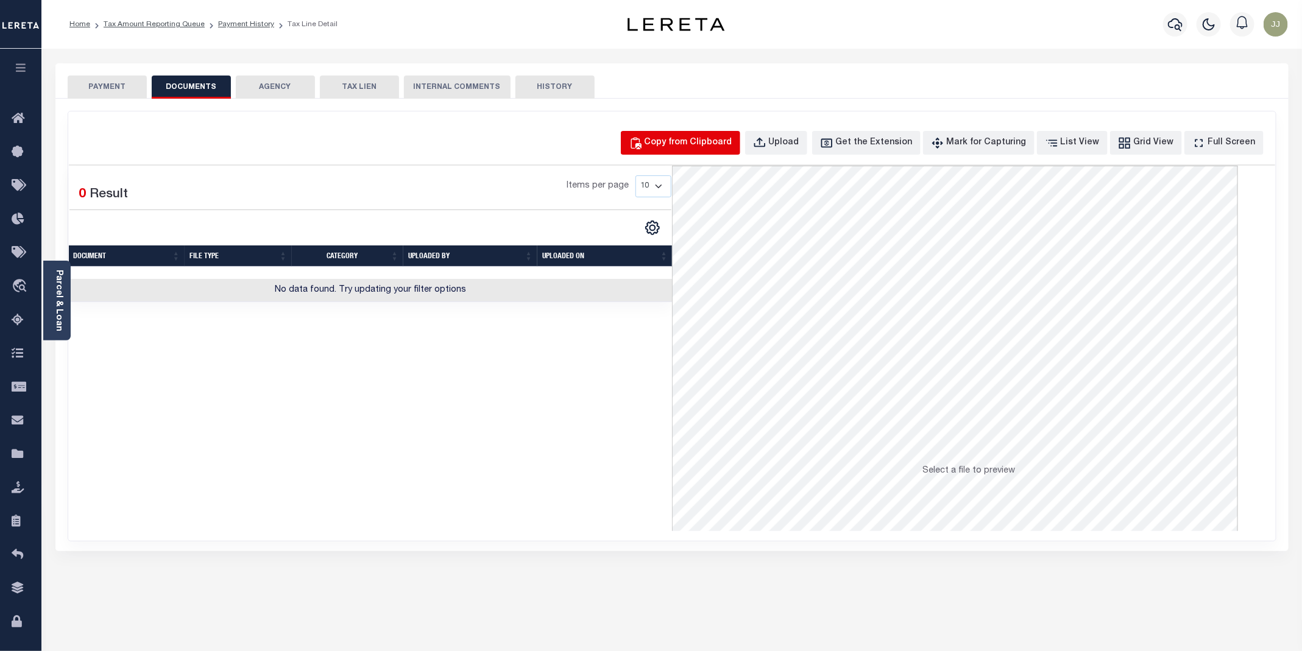
click at [732, 141] on div "Copy from Clipboard" at bounding box center [689, 143] width 88 height 13
select select "POP"
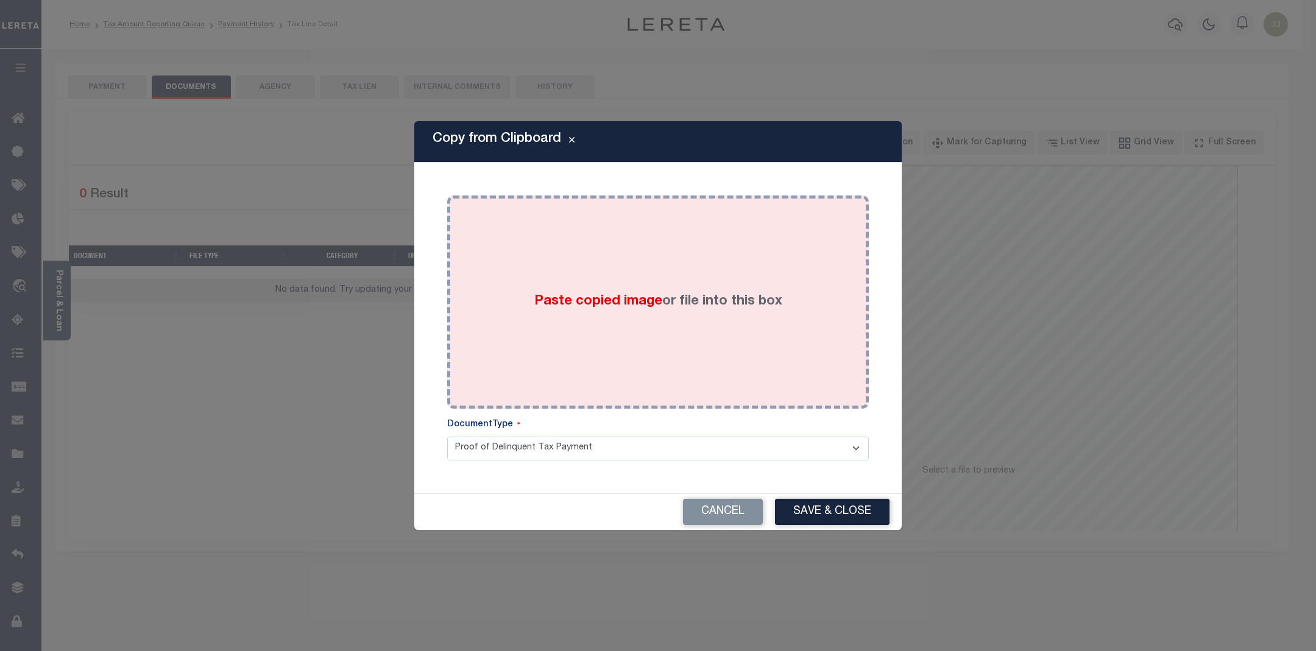
click at [695, 352] on div "Paste copied image or file into this box" at bounding box center [657, 302] width 403 height 195
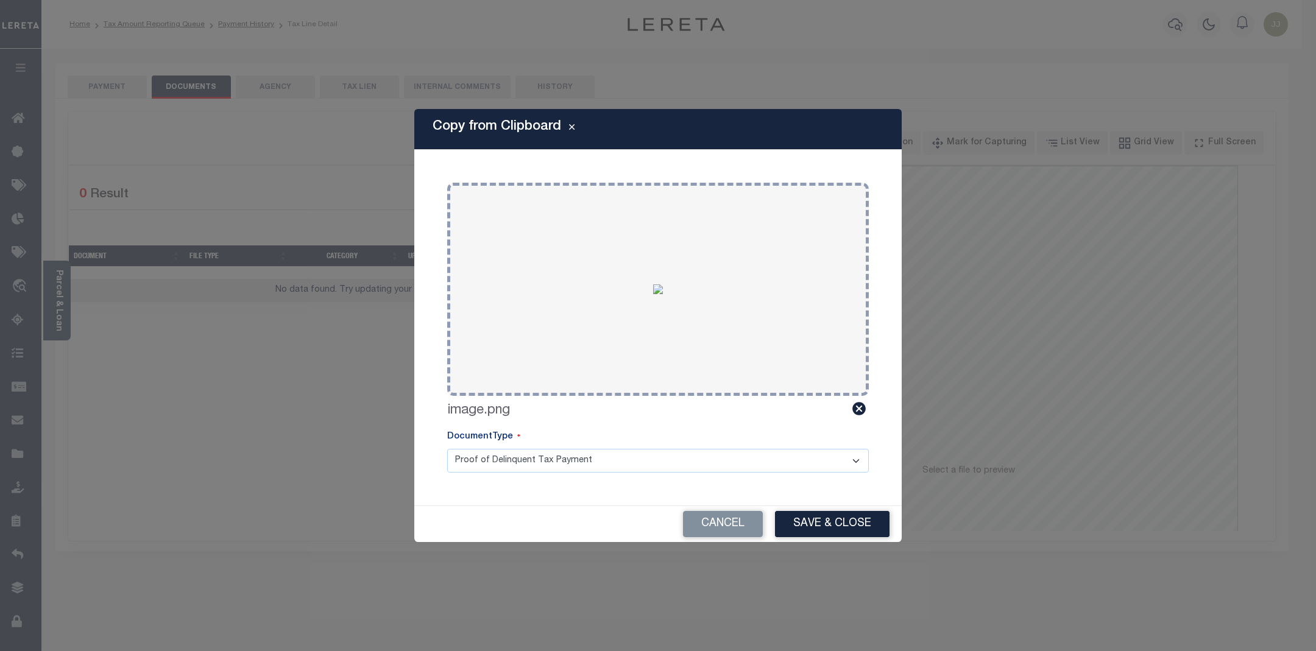
click at [832, 536] on button "Save & Close" at bounding box center [832, 524] width 115 height 26
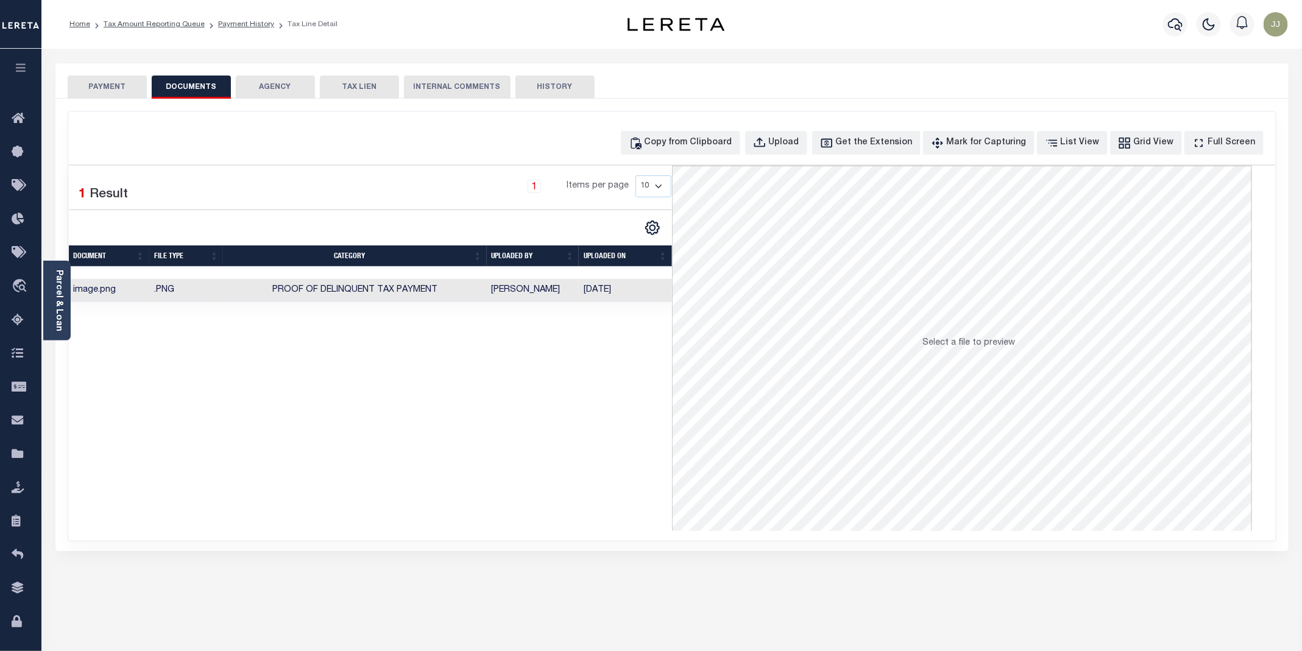
click at [108, 85] on button "PAYMENT" at bounding box center [107, 87] width 79 height 23
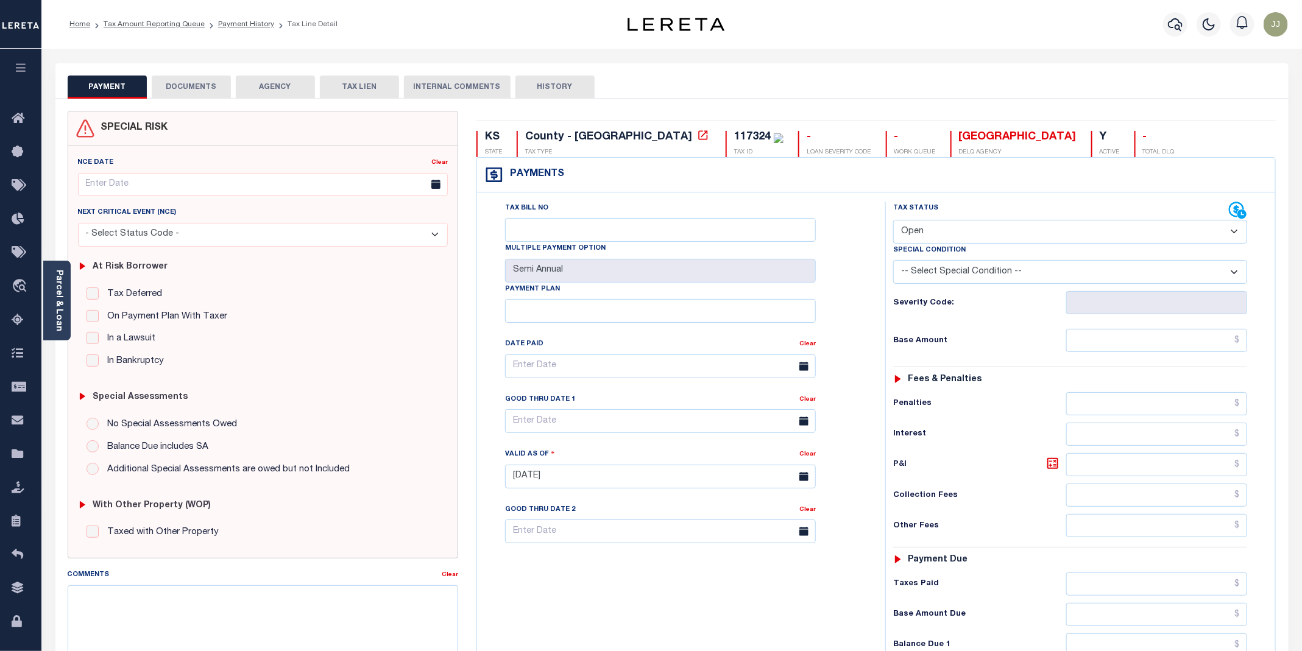
click at [931, 232] on select "- Select Status Code - Open Due/Unpaid Paid Incomplete No Tax Due Internal Refu…" at bounding box center [1070, 232] width 354 height 24
select select "PYD"
click at [894, 221] on select "- Select Status Code - Open Due/Unpaid Paid Incomplete No Tax Due Internal Refu…" at bounding box center [1070, 232] width 354 height 24
type input "[DATE]"
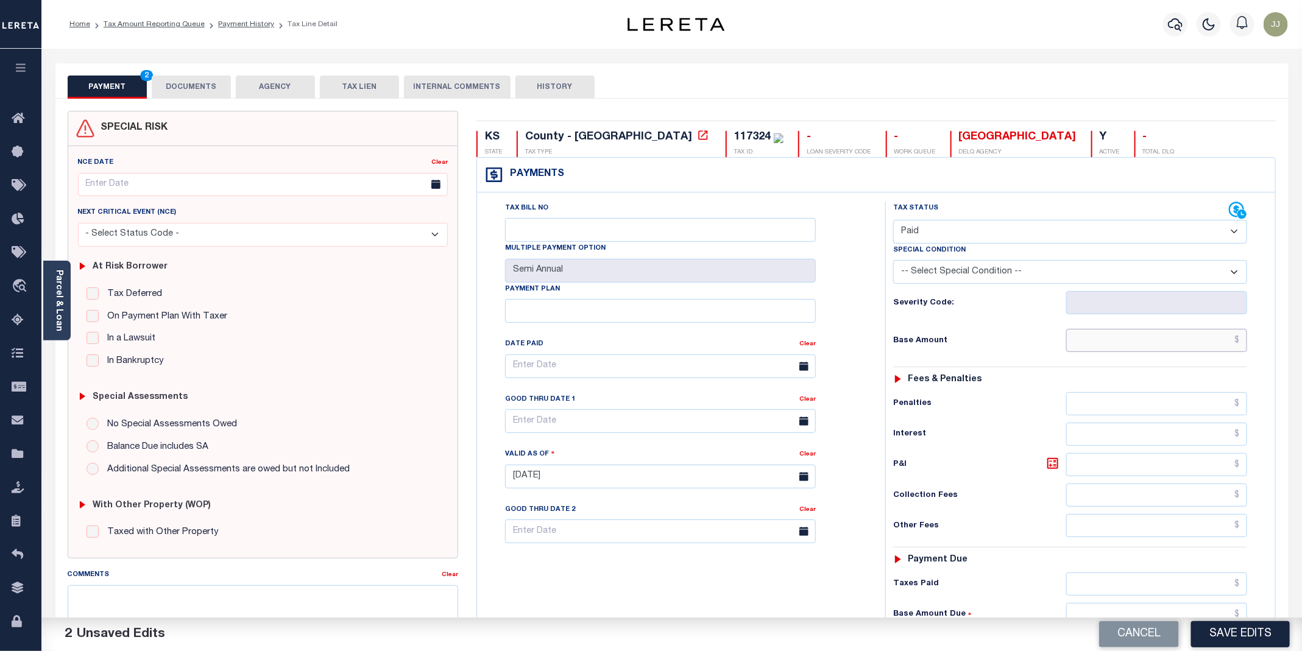
click at [1136, 344] on input "text" at bounding box center [1156, 340] width 181 height 23
type input "$0.00"
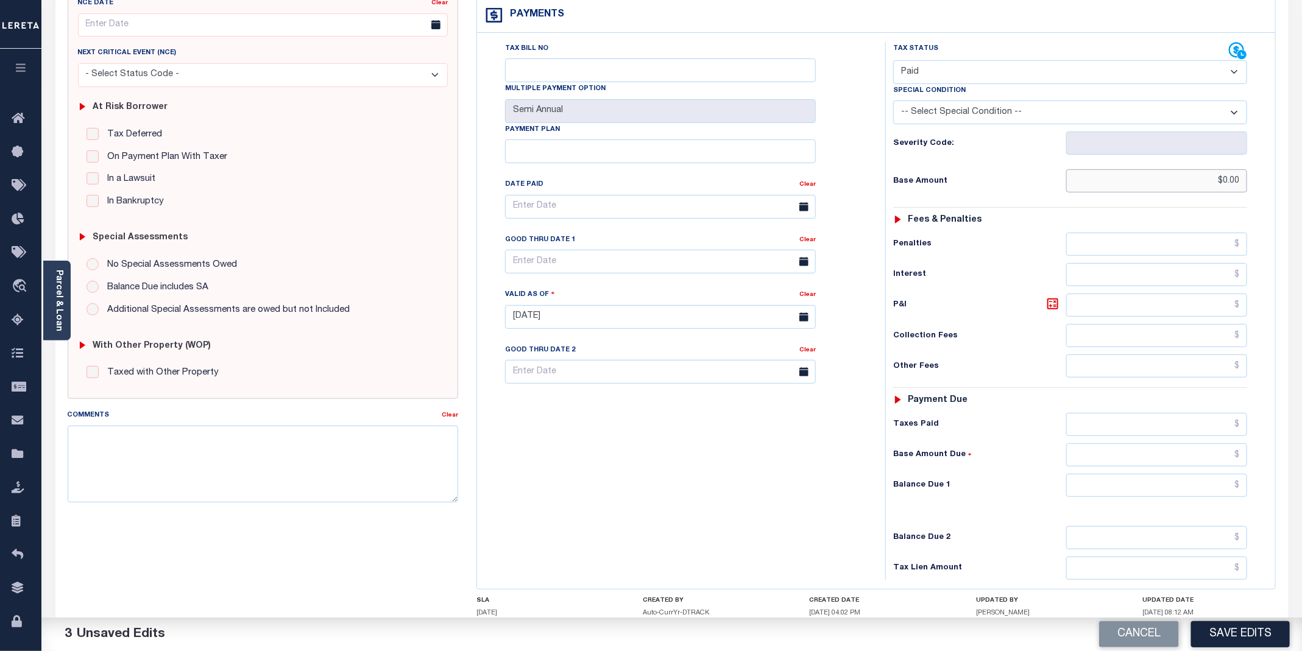
scroll to position [251, 0]
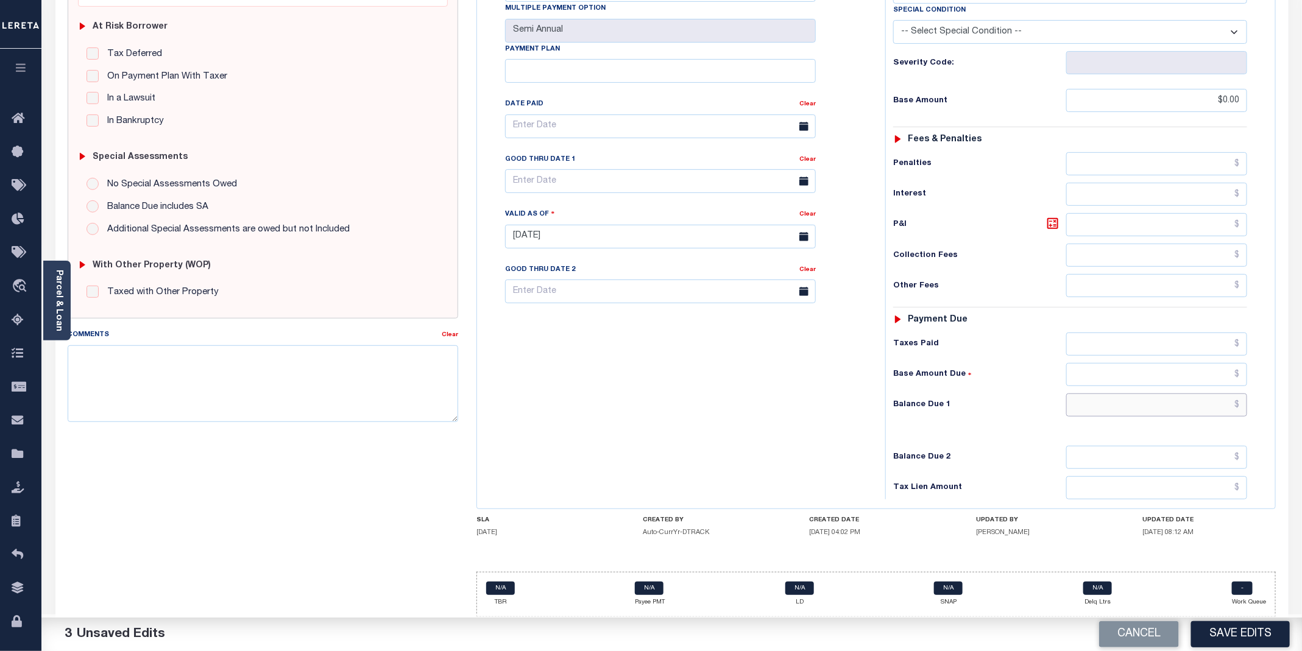
click at [1099, 413] on input "text" at bounding box center [1156, 405] width 181 height 23
type input "$0.00"
click at [673, 395] on div "Tax Bill No Multiple Payment Option Semi Annual Payment Plan Clear" at bounding box center [678, 231] width 396 height 538
click at [1230, 624] on button "Save Edits" at bounding box center [1240, 635] width 99 height 26
checkbox input "false"
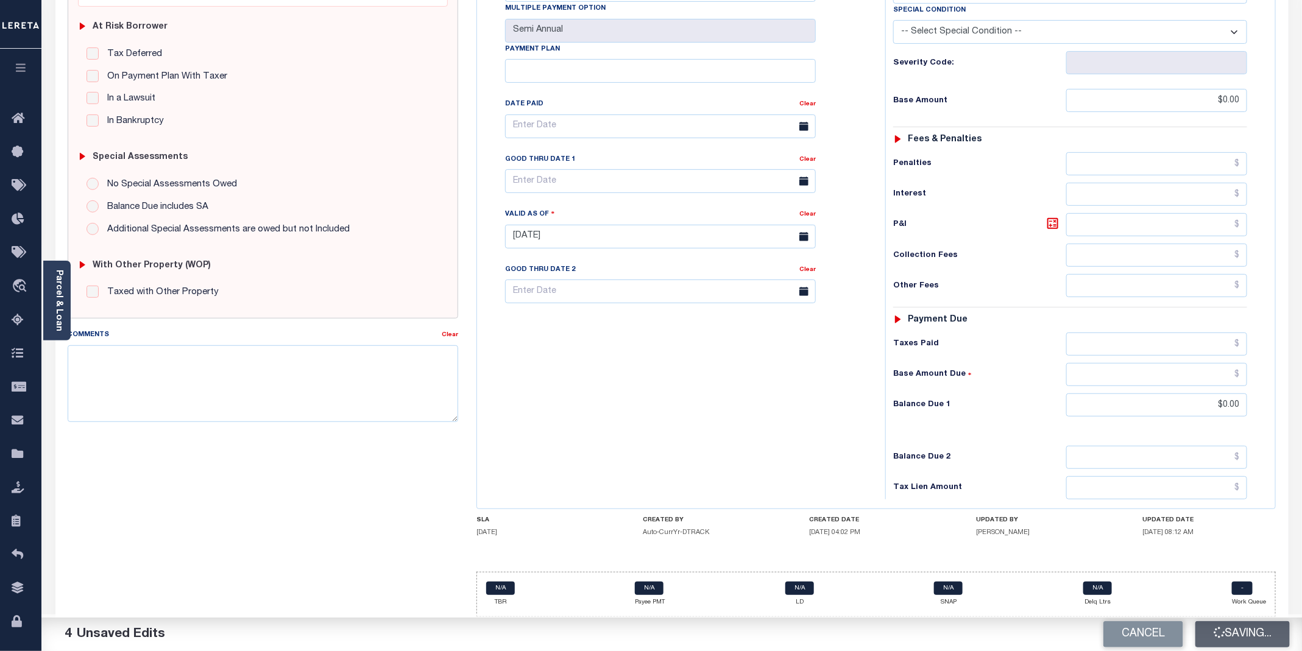
checkbox input "false"
type input "$0"
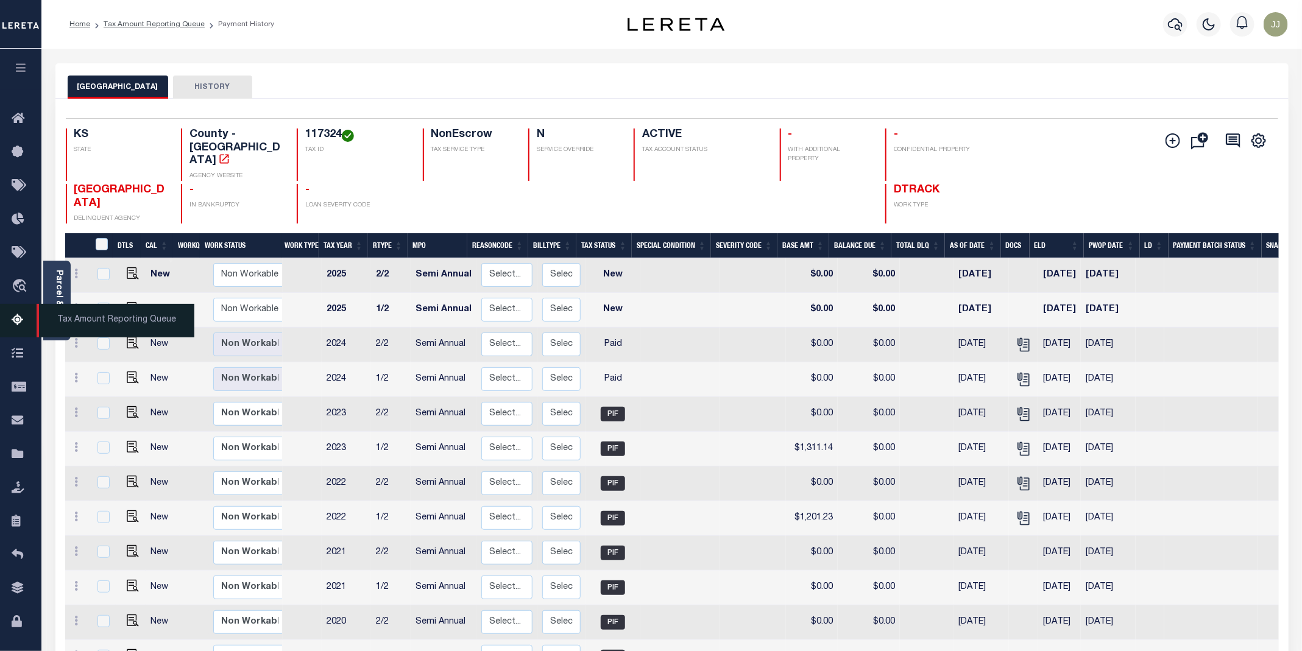
click at [22, 322] on icon at bounding box center [22, 320] width 20 height 15
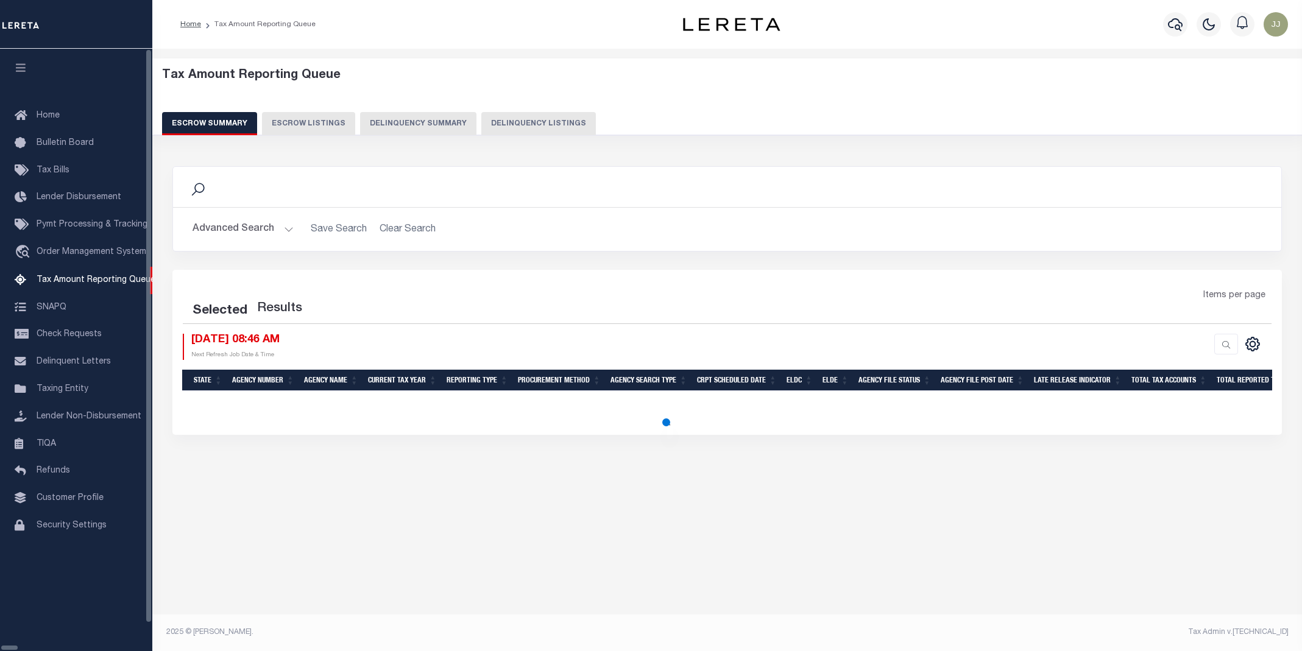
select select "100"
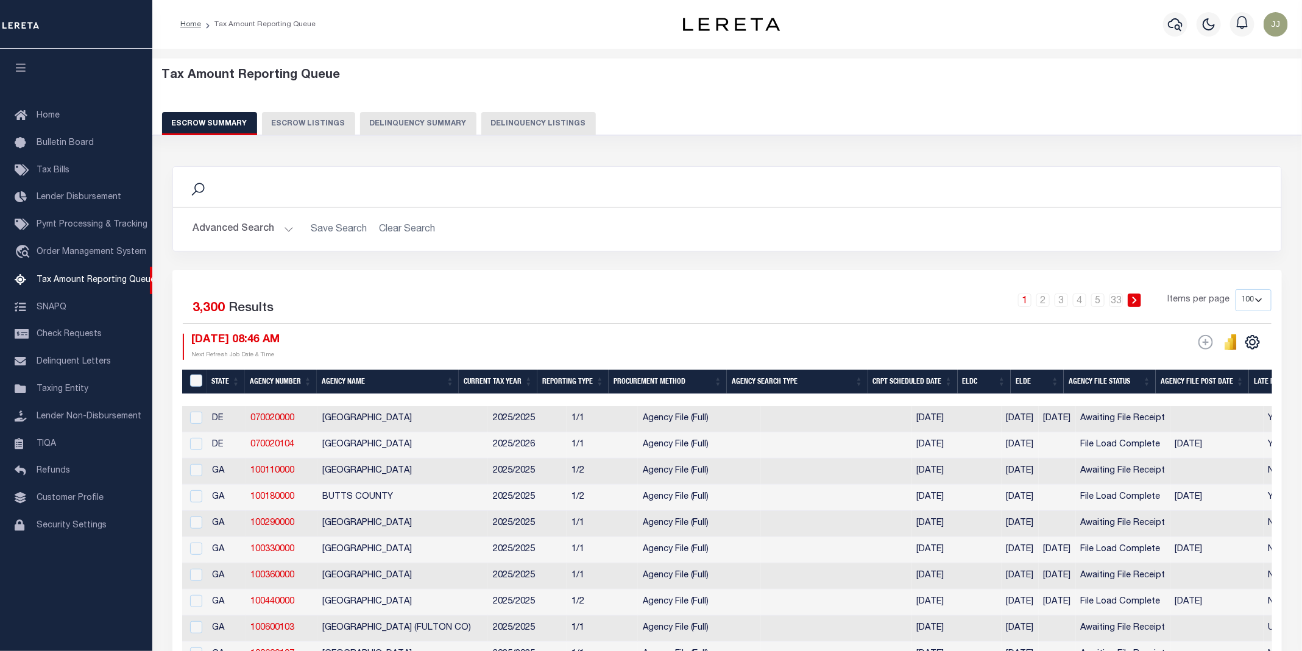
click at [463, 121] on button "Delinquency Summary" at bounding box center [418, 123] width 116 height 23
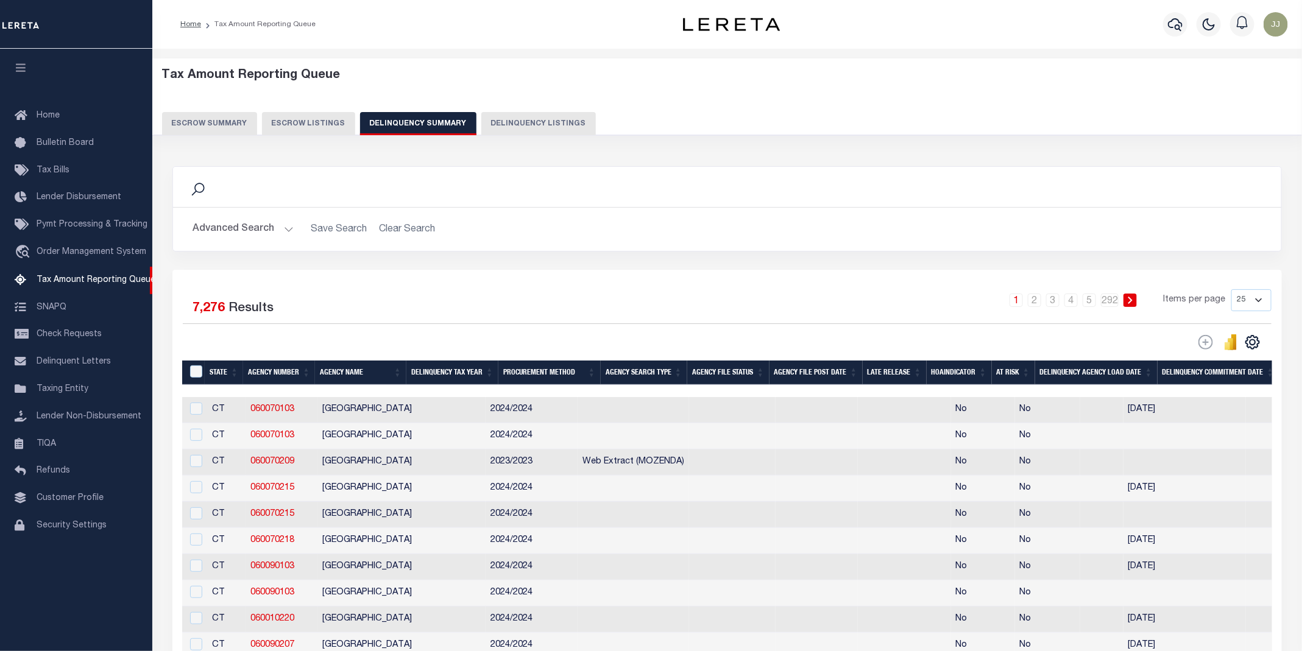
click at [538, 121] on button "Delinquency Listings" at bounding box center [538, 123] width 115 height 23
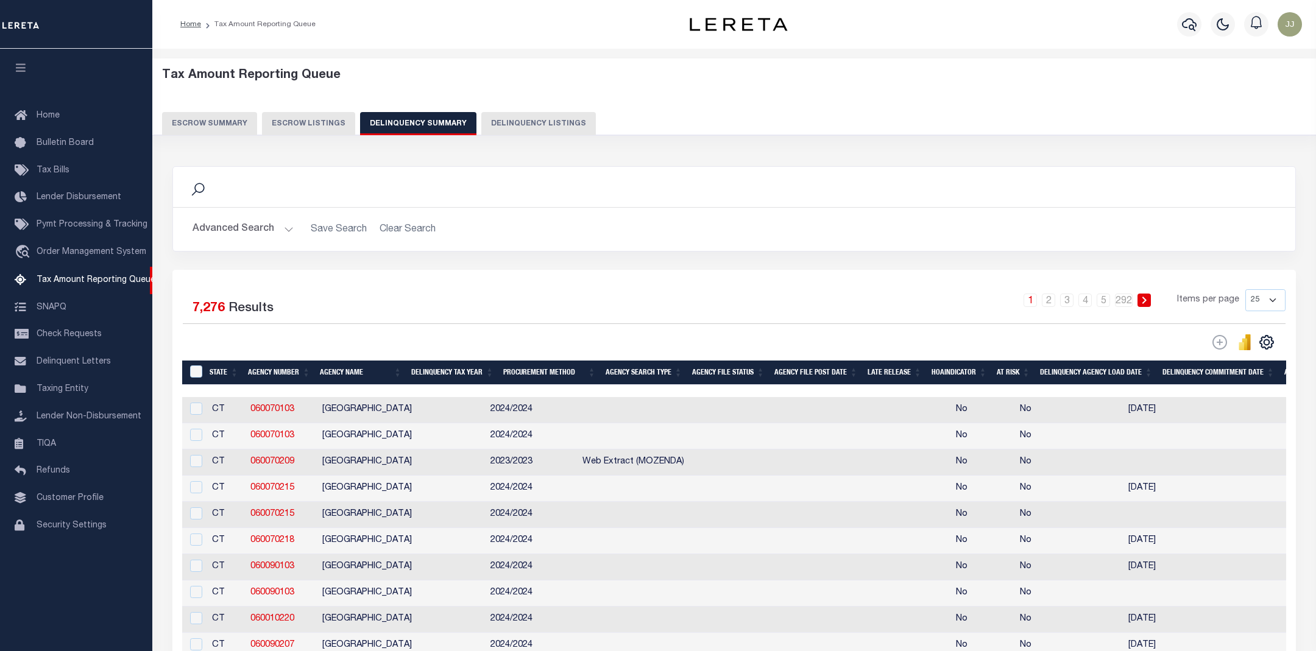
select select "100"
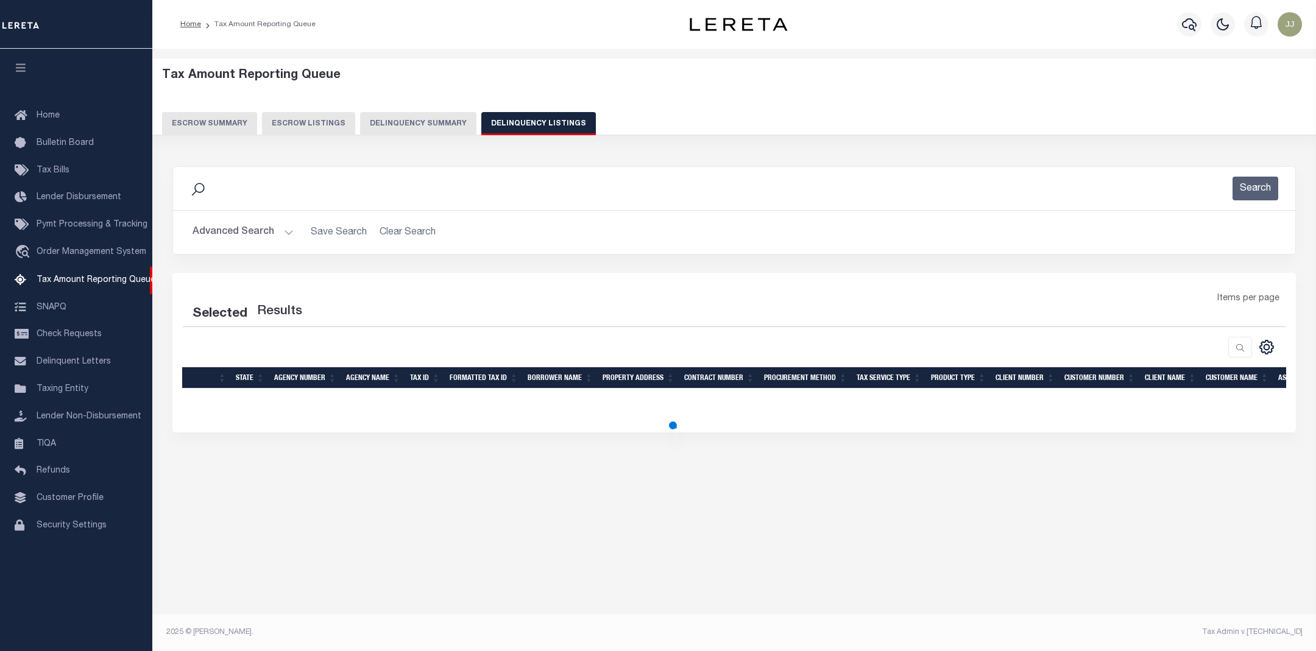
select select "100"
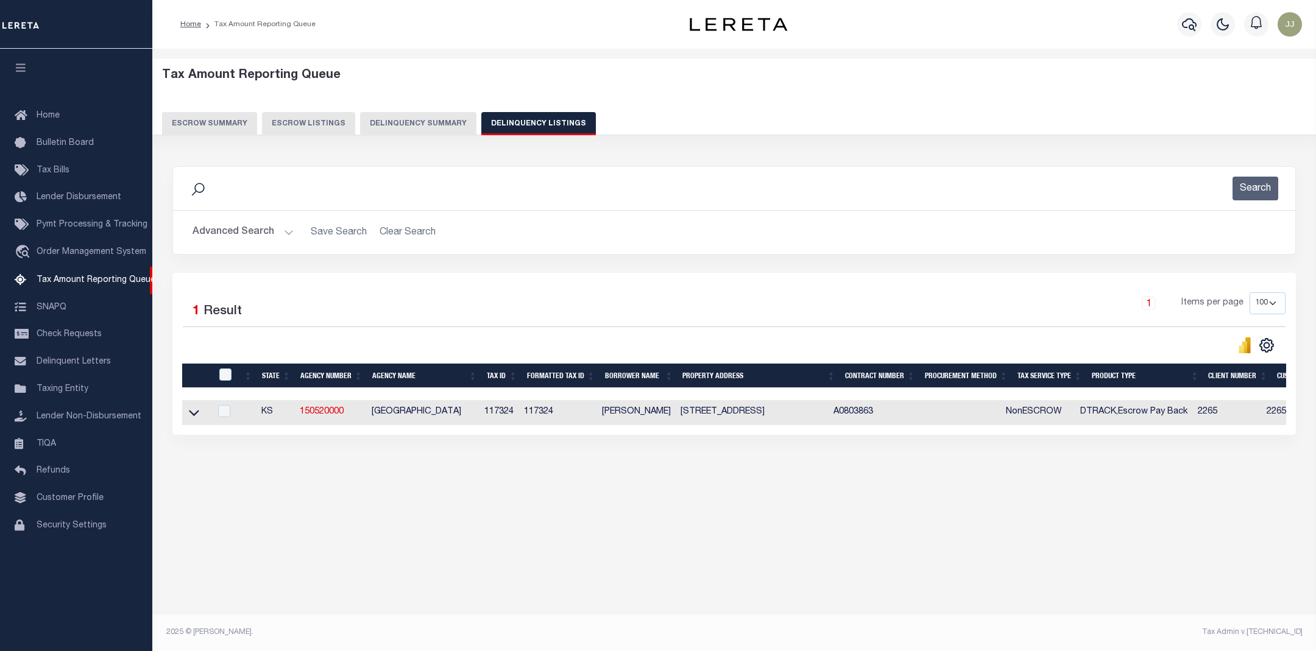
click at [266, 235] on button "Advanced Search" at bounding box center [243, 233] width 101 height 24
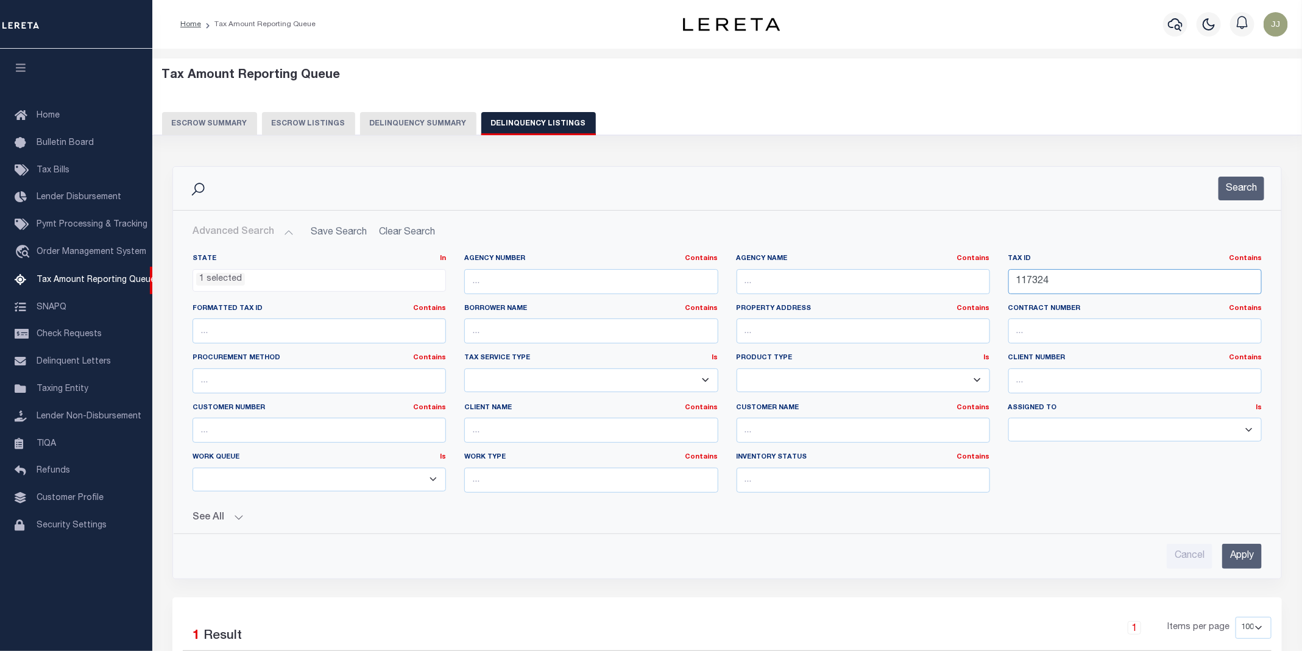
drag, startPoint x: 1086, startPoint y: 291, endPoint x: 976, endPoint y: 278, distance: 110.4
click at [976, 278] on div "State In In AK AL AR AZ CA CO CT DC DE FL GA GU HI IA ID IL IN KS KY LA MA MD M…" at bounding box center [727, 378] width 1088 height 249
paste input "842"
type input "117842"
click at [1234, 187] on button "Search" at bounding box center [1242, 189] width 46 height 24
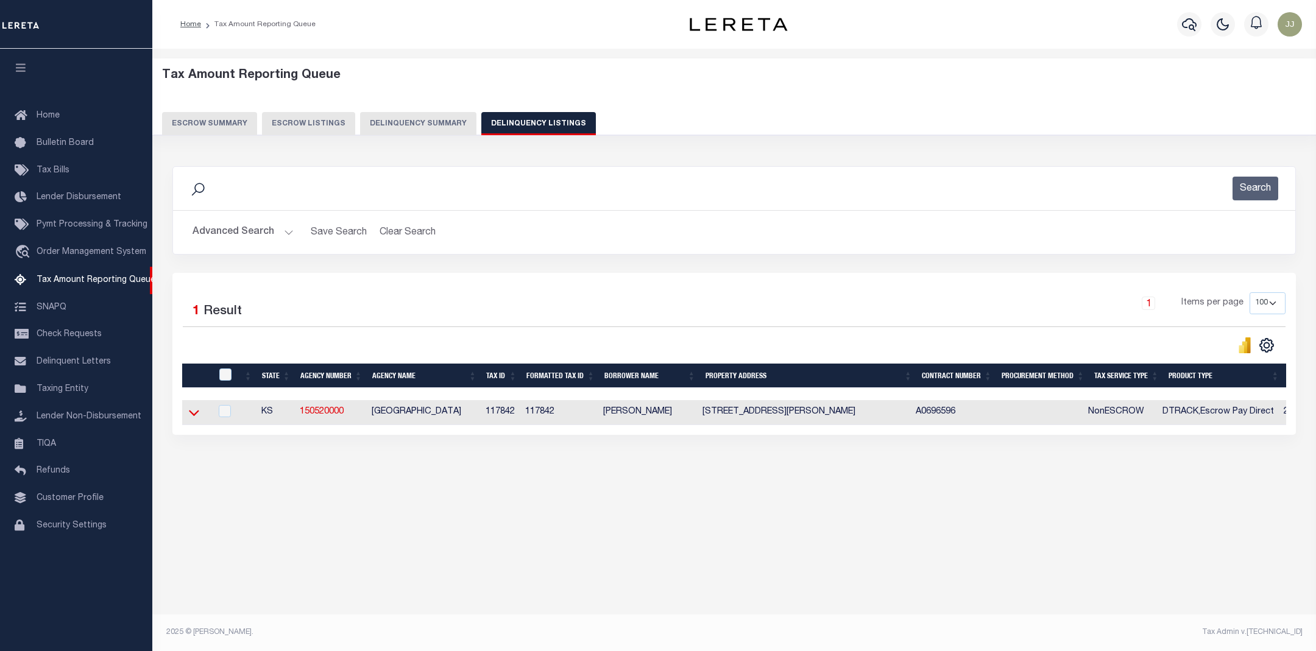
click at [192, 417] on icon at bounding box center [194, 414] width 10 height 6
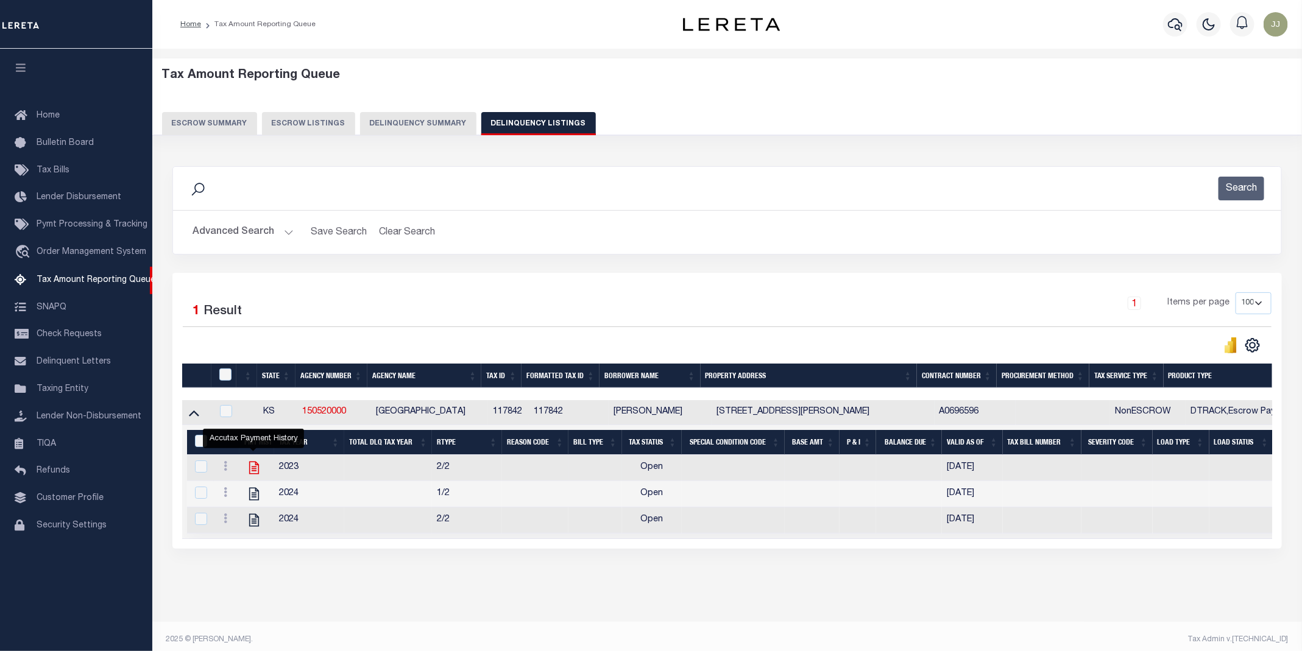
click at [251, 472] on icon "" at bounding box center [254, 468] width 16 height 16
checkbox input "true"
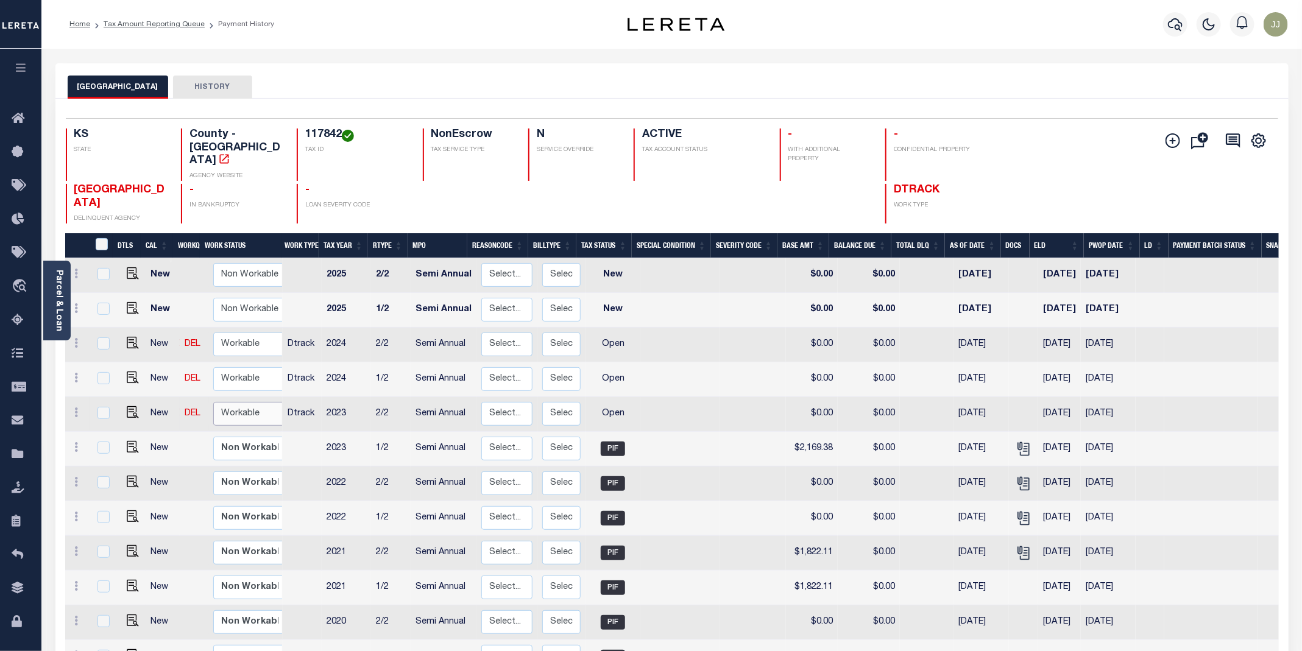
click at [233, 402] on select "Non Workable Workable" at bounding box center [249, 414] width 73 height 24
checkbox input "true"
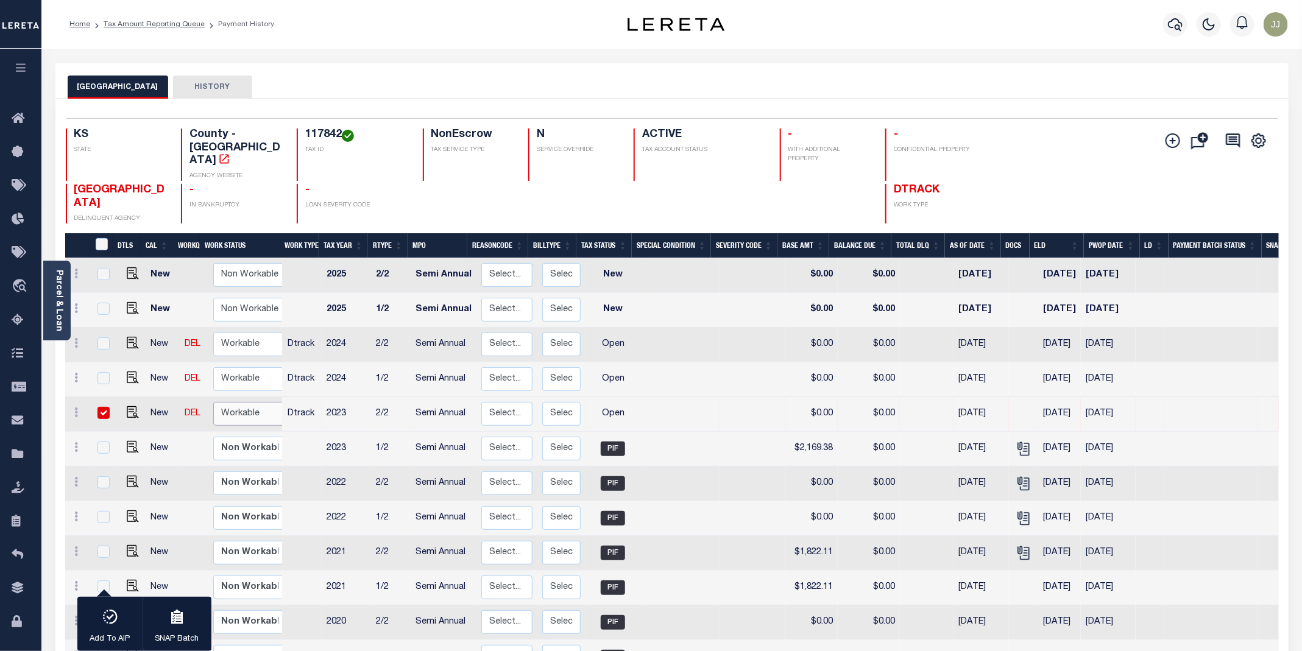
select select "true"
click at [213, 402] on select "Non Workable Workable" at bounding box center [249, 414] width 73 height 24
checkbox input "false"
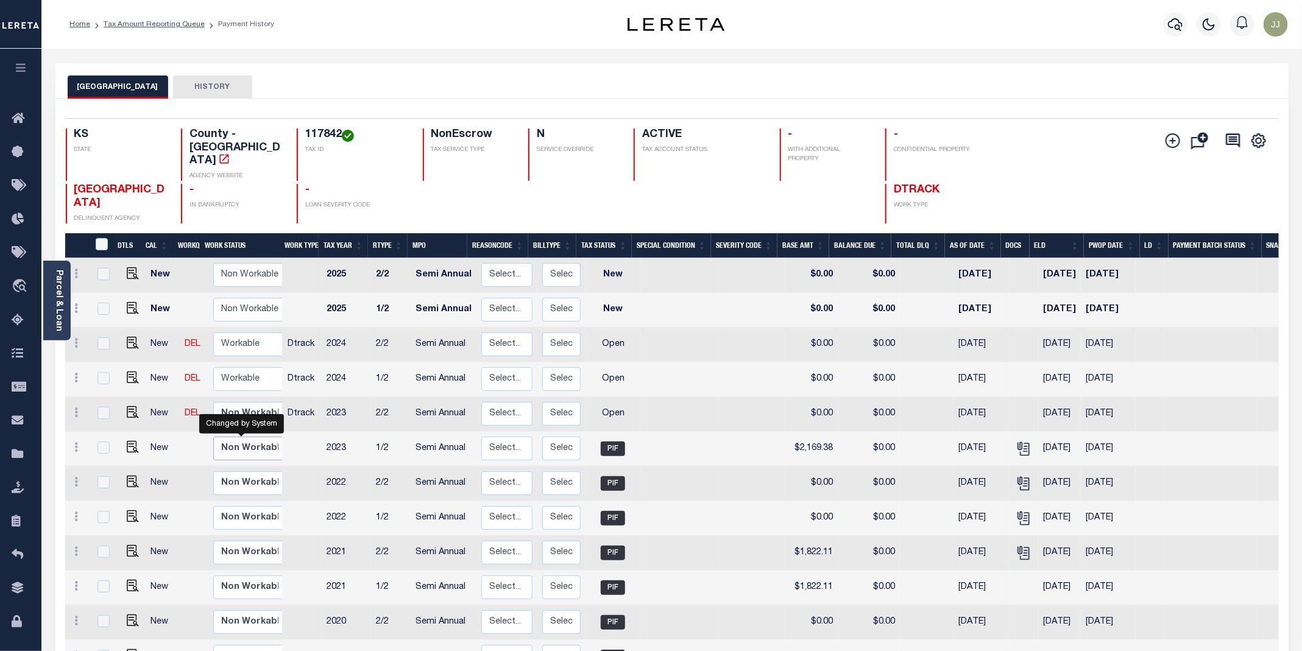
click at [238, 437] on select "Non Workable Workable" at bounding box center [249, 449] width 73 height 24
checkbox input "true"
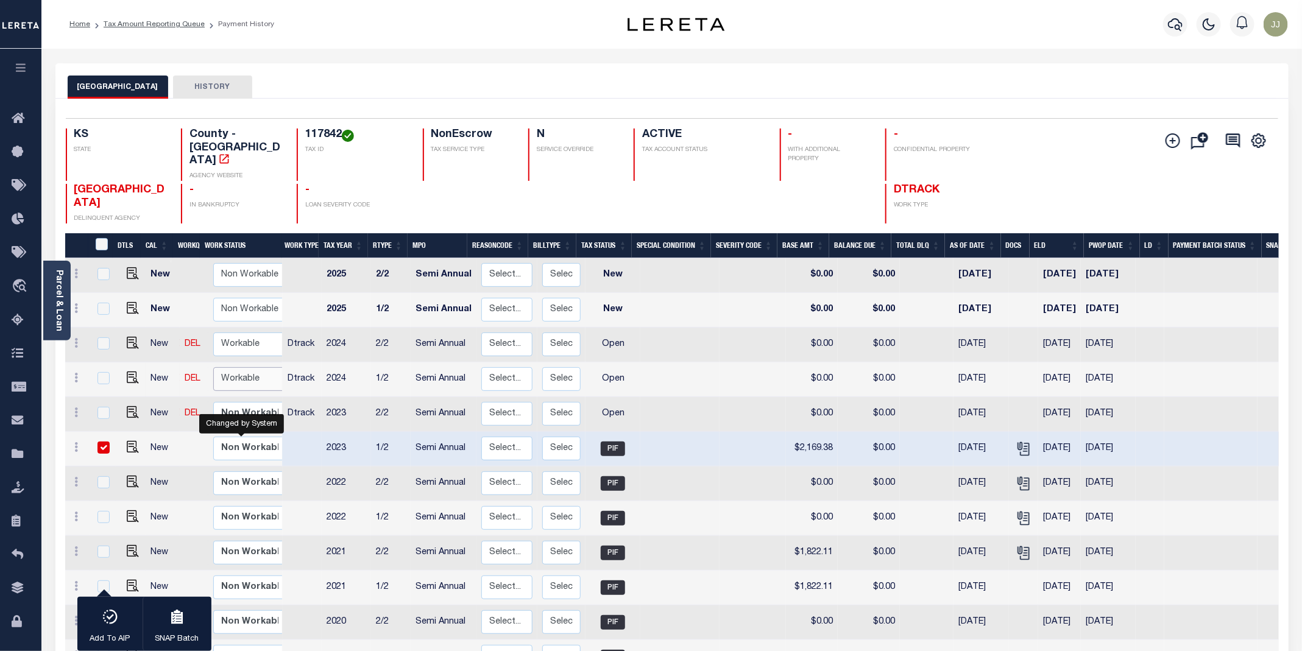
click at [238, 367] on select "Non Workable Workable" at bounding box center [249, 379] width 73 height 24
checkbox input "true"
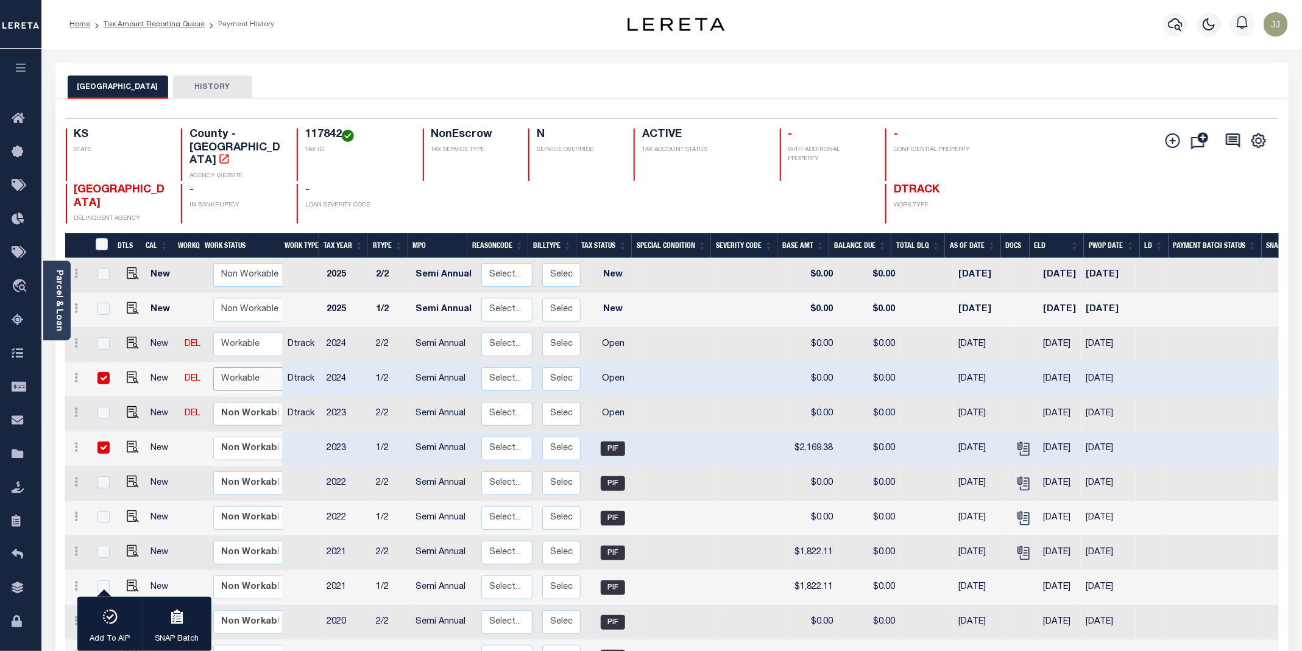
select select "true"
click at [213, 367] on select "Non Workable Workable" at bounding box center [249, 379] width 73 height 24
checkbox input "false"
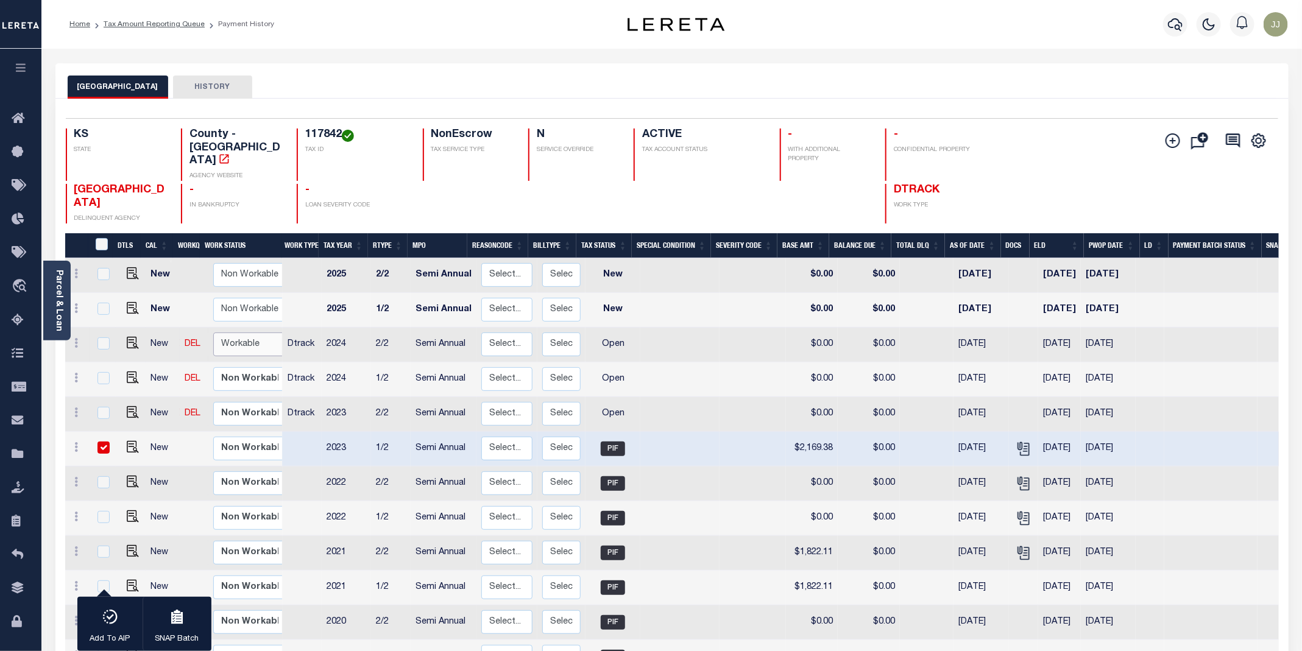
click at [250, 333] on select "Non Workable Workable" at bounding box center [249, 345] width 73 height 24
checkbox input "true"
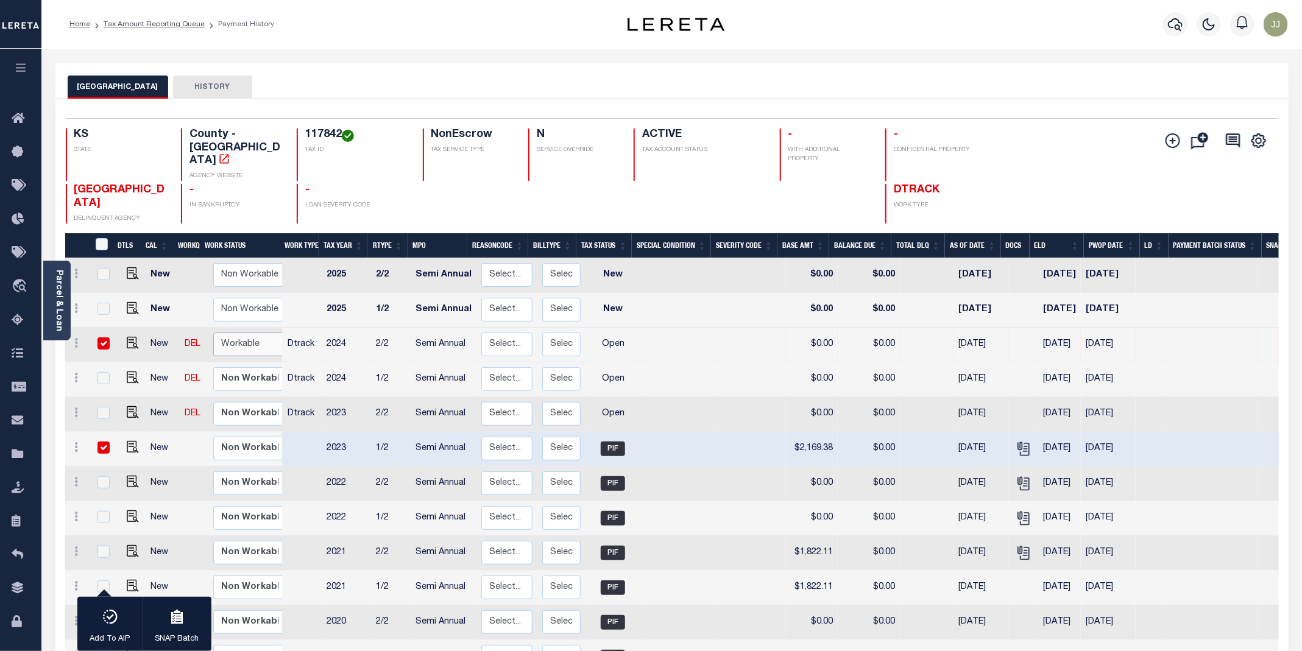
select select "true"
click at [213, 333] on select "Non Workable Workable" at bounding box center [249, 345] width 73 height 24
checkbox input "false"
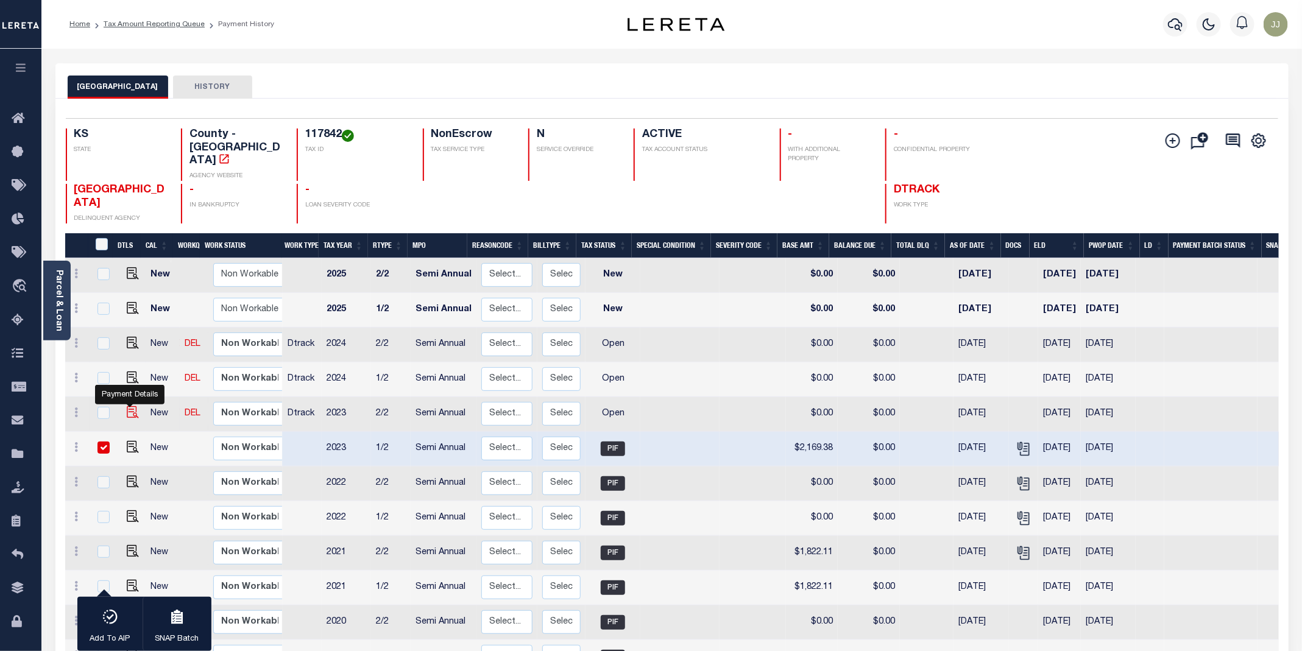
click at [129, 406] on img "" at bounding box center [133, 412] width 12 height 12
checkbox input "true"
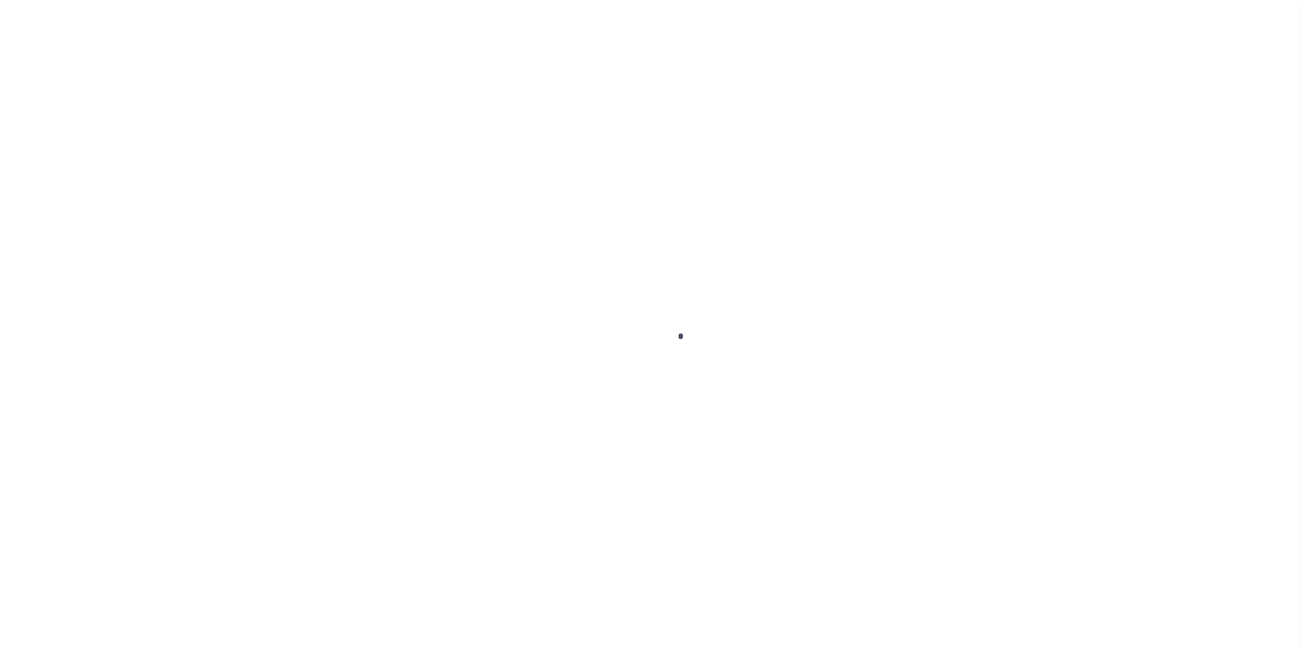
select select "OP2"
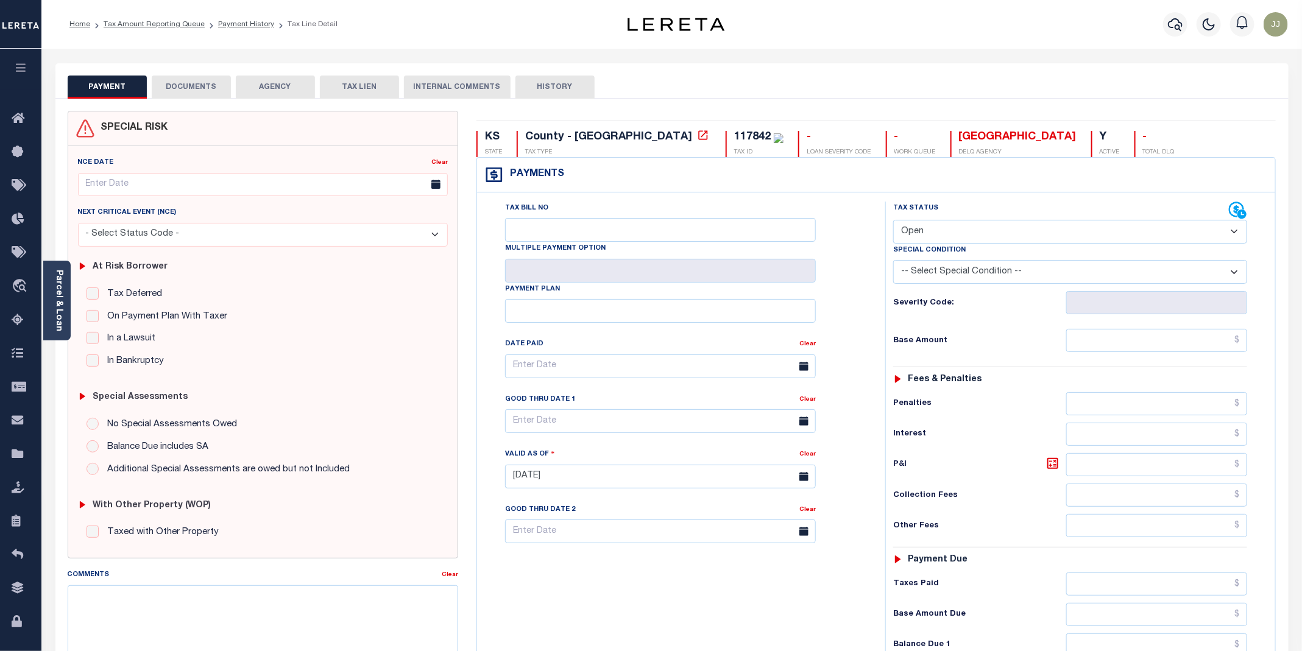
click at [190, 84] on button "DOCUMENTS" at bounding box center [191, 87] width 79 height 23
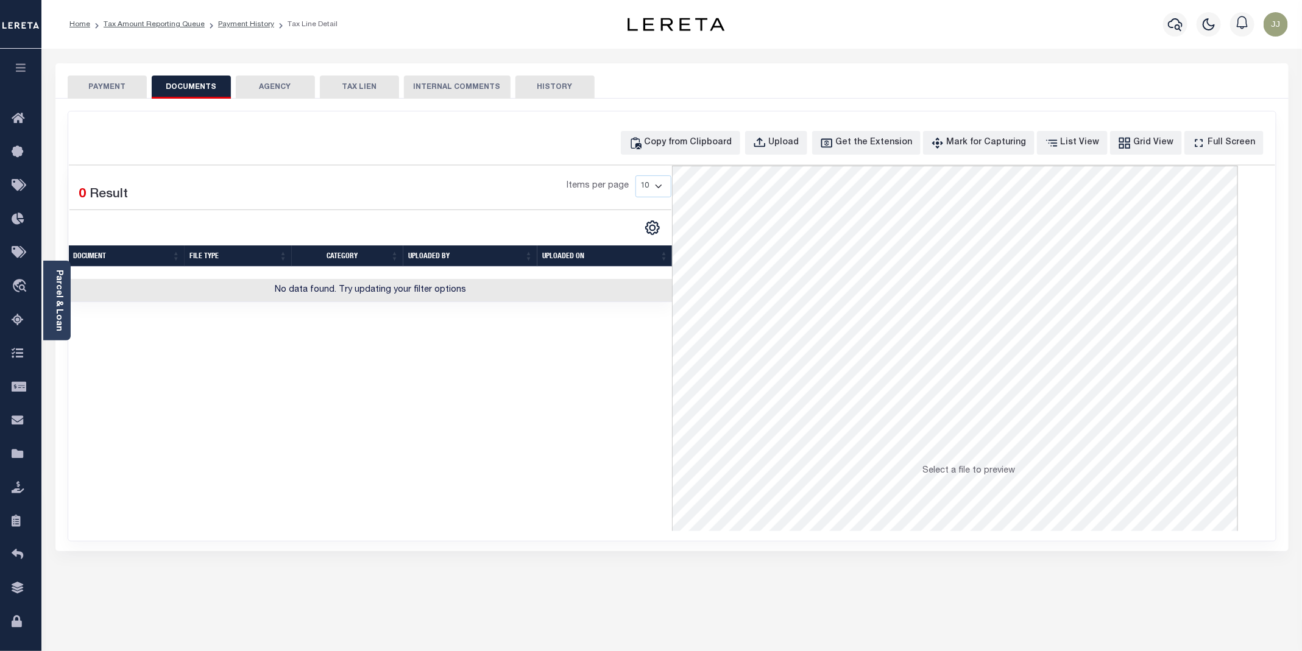
click at [101, 90] on button "PAYMENT" at bounding box center [107, 87] width 79 height 23
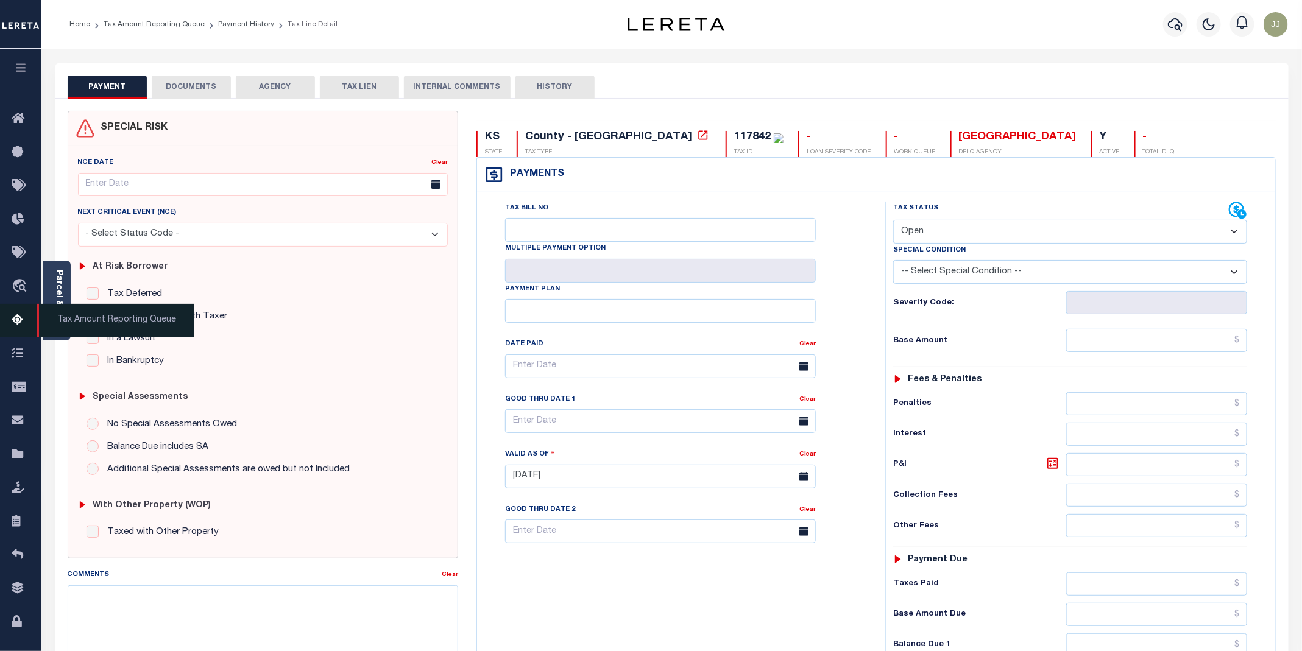
click at [38, 306] on span "Tax Amount Reporting Queue" at bounding box center [116, 321] width 158 height 34
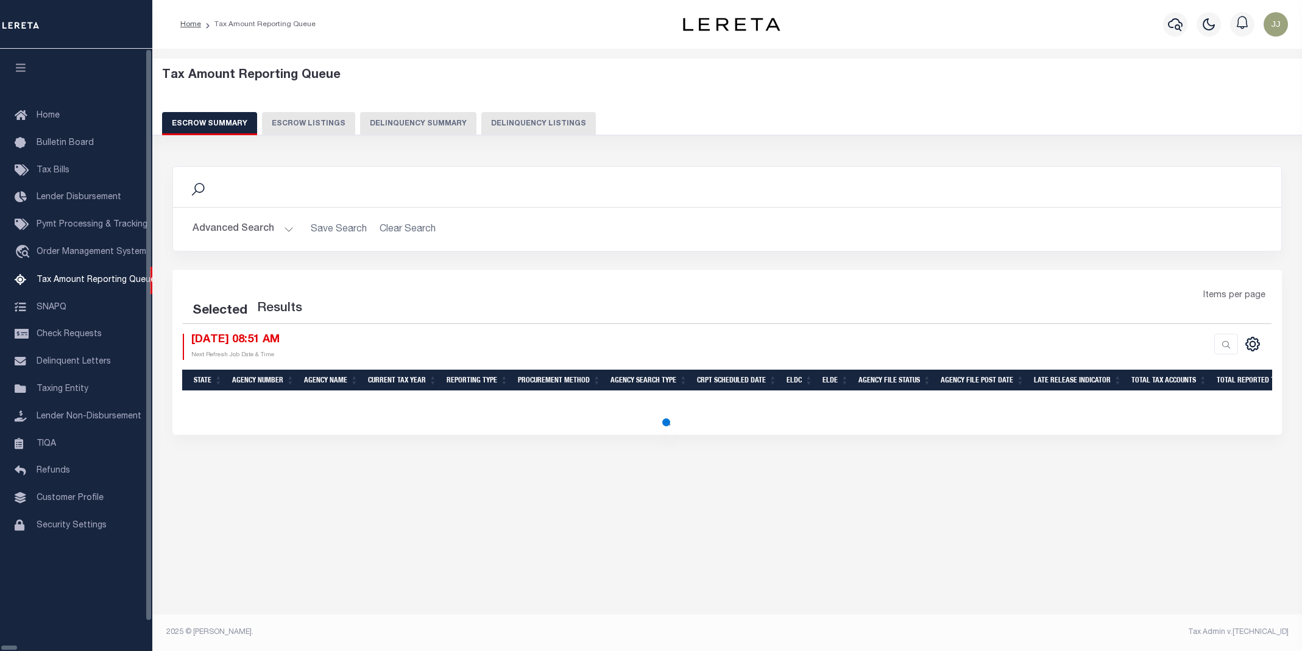
select select "100"
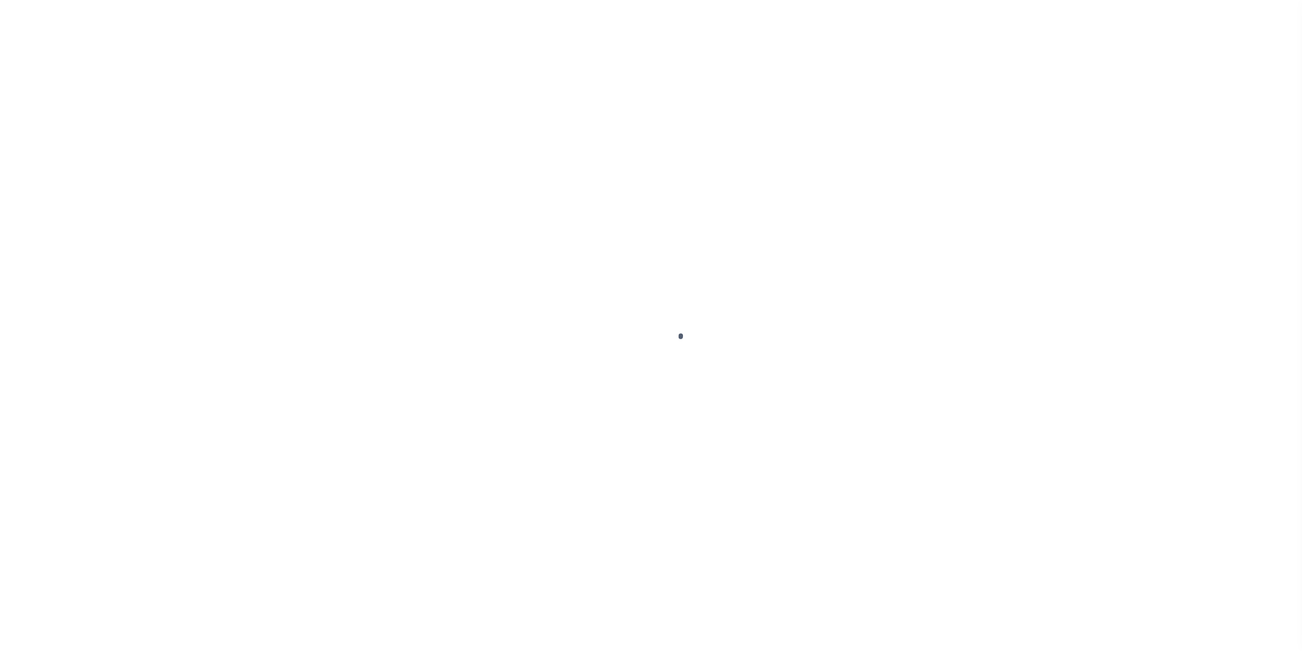
select select "OP2"
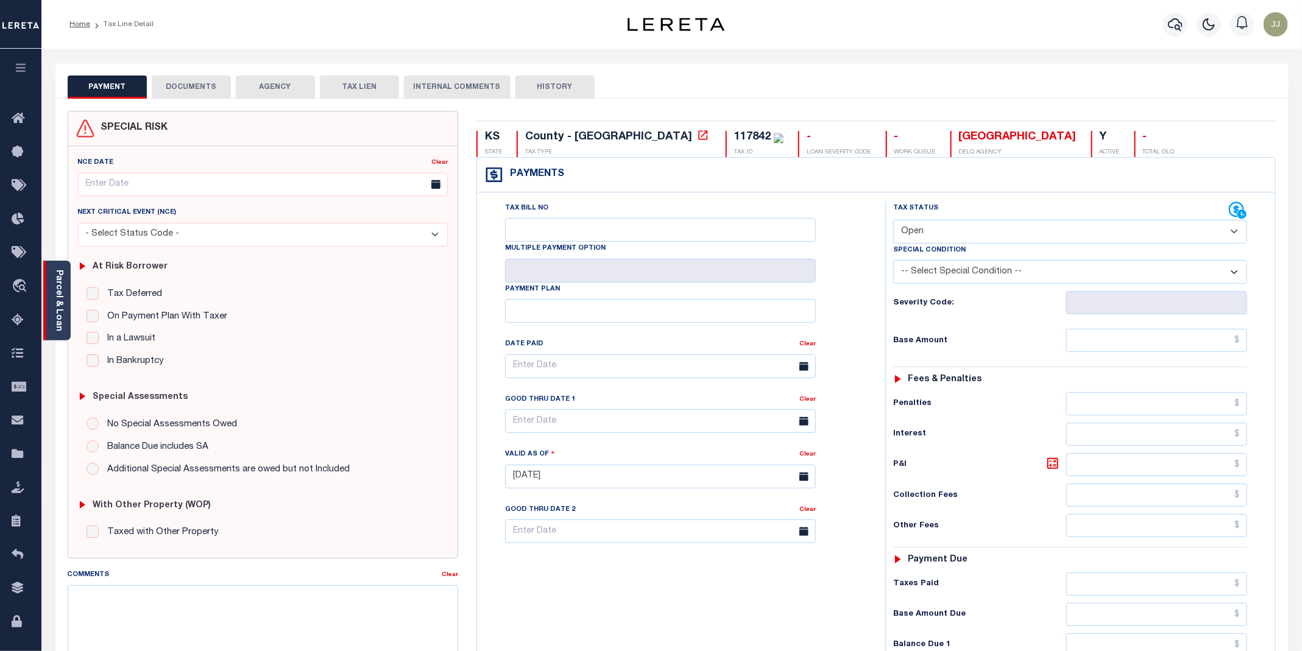
click at [60, 315] on link "Parcel & Loan" at bounding box center [58, 301] width 9 height 62
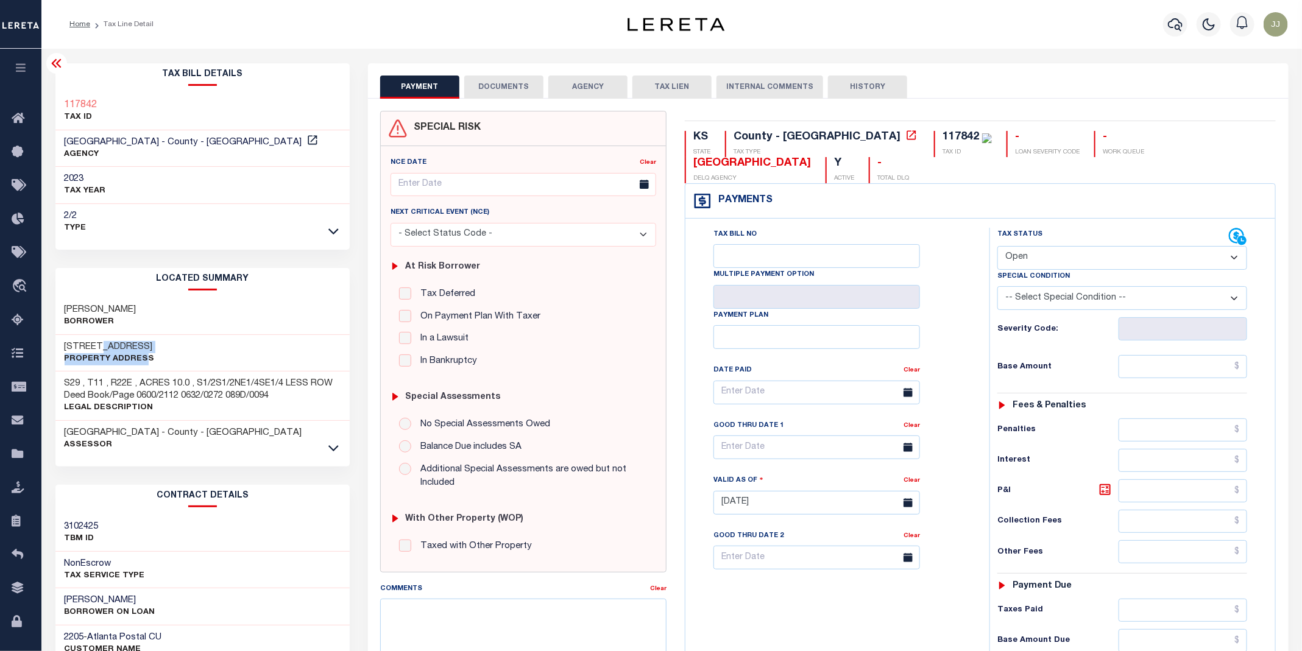
drag, startPoint x: 95, startPoint y: 346, endPoint x: 145, endPoint y: 353, distance: 50.5
click at [145, 353] on div "15809 174TH ST Property Address" at bounding box center [110, 353] width 90 height 24
click at [207, 317] on div "SCHLAGEL, THOMAS RICHARD Borrower" at bounding box center [202, 316] width 295 height 37
drag, startPoint x: 91, startPoint y: 344, endPoint x: 141, endPoint y: 346, distance: 50.0
click at [141, 346] on h3 "15809 174TH ST" at bounding box center [110, 347] width 90 height 12
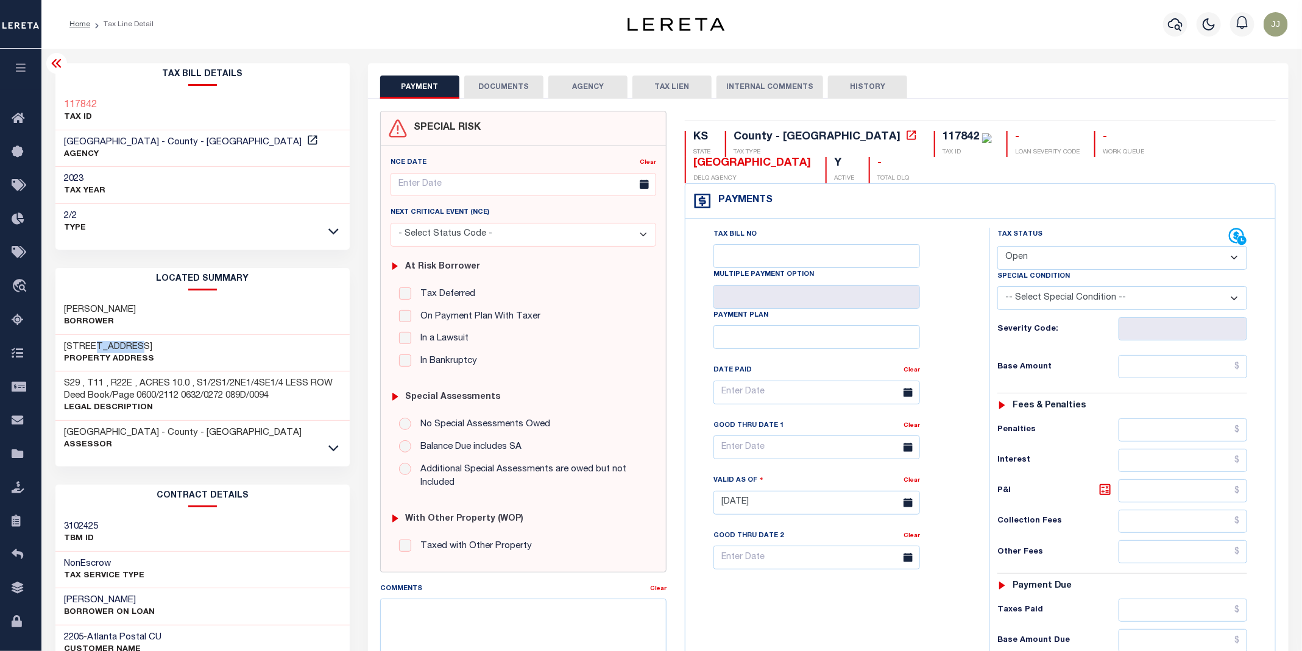
copy h3 "174TH ST"
click at [512, 93] on button "DOCUMENTS" at bounding box center [503, 87] width 79 height 23
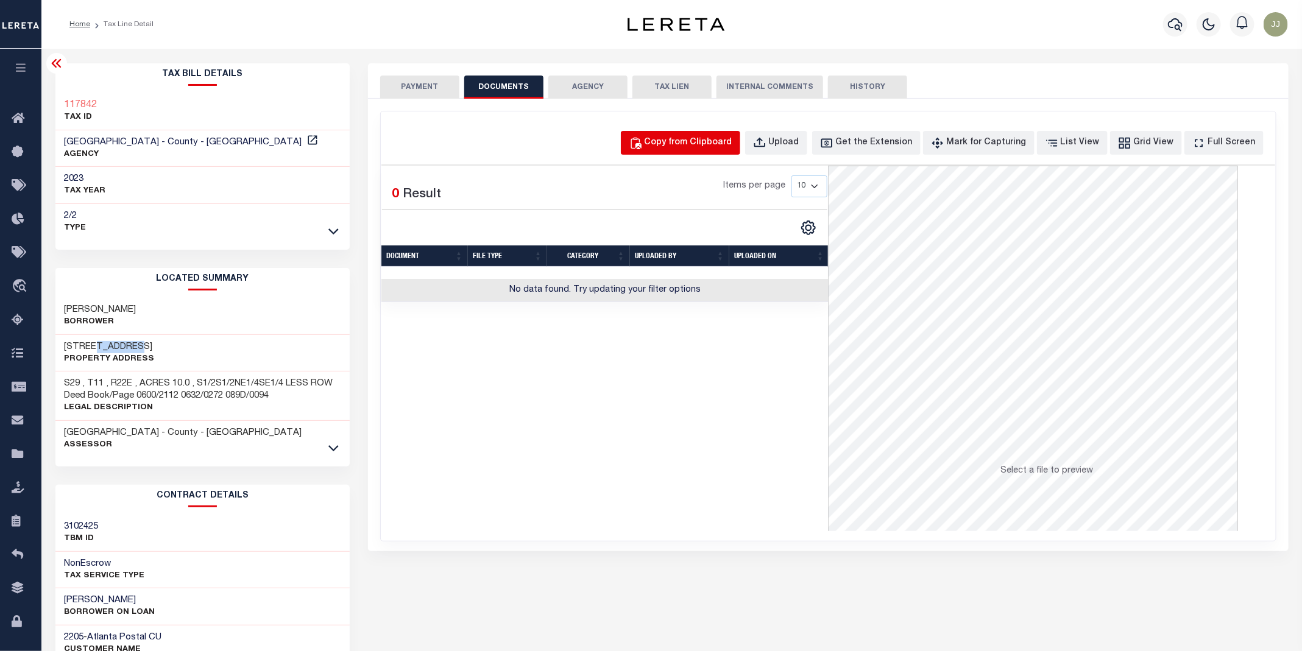
click at [714, 141] on div "Copy from Clipboard" at bounding box center [689, 143] width 88 height 13
select select "POP"
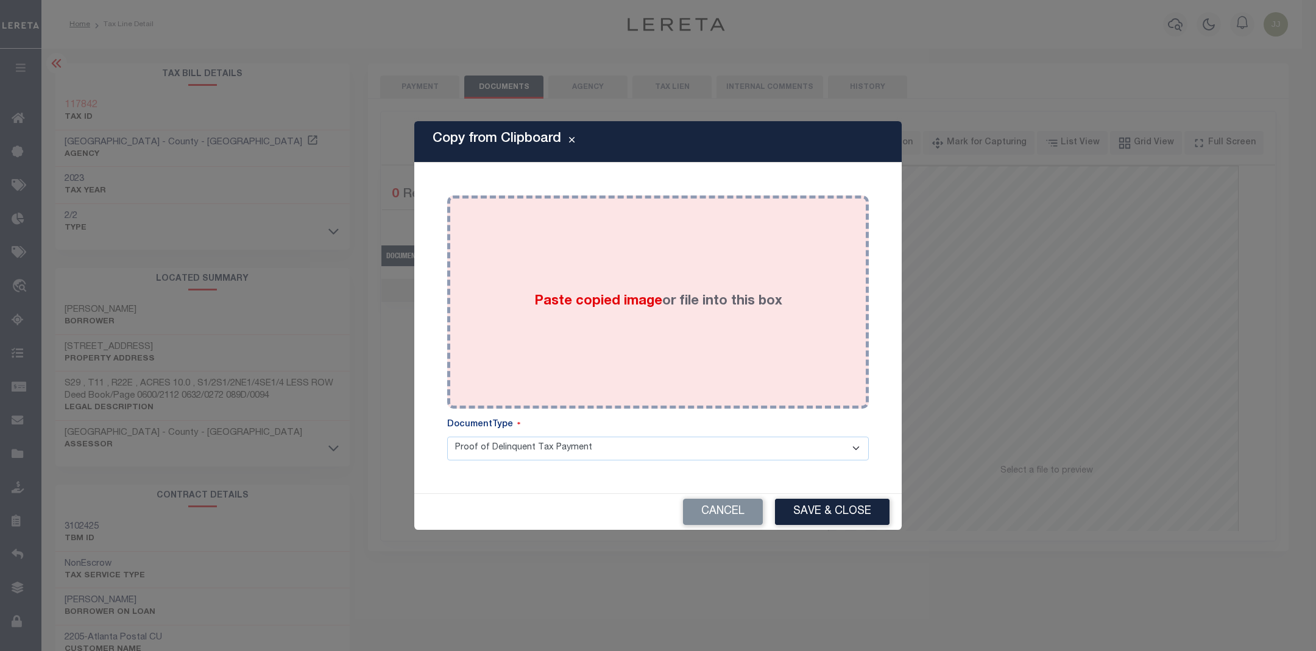
click at [695, 273] on div "Paste copied image or file into this box" at bounding box center [657, 302] width 403 height 195
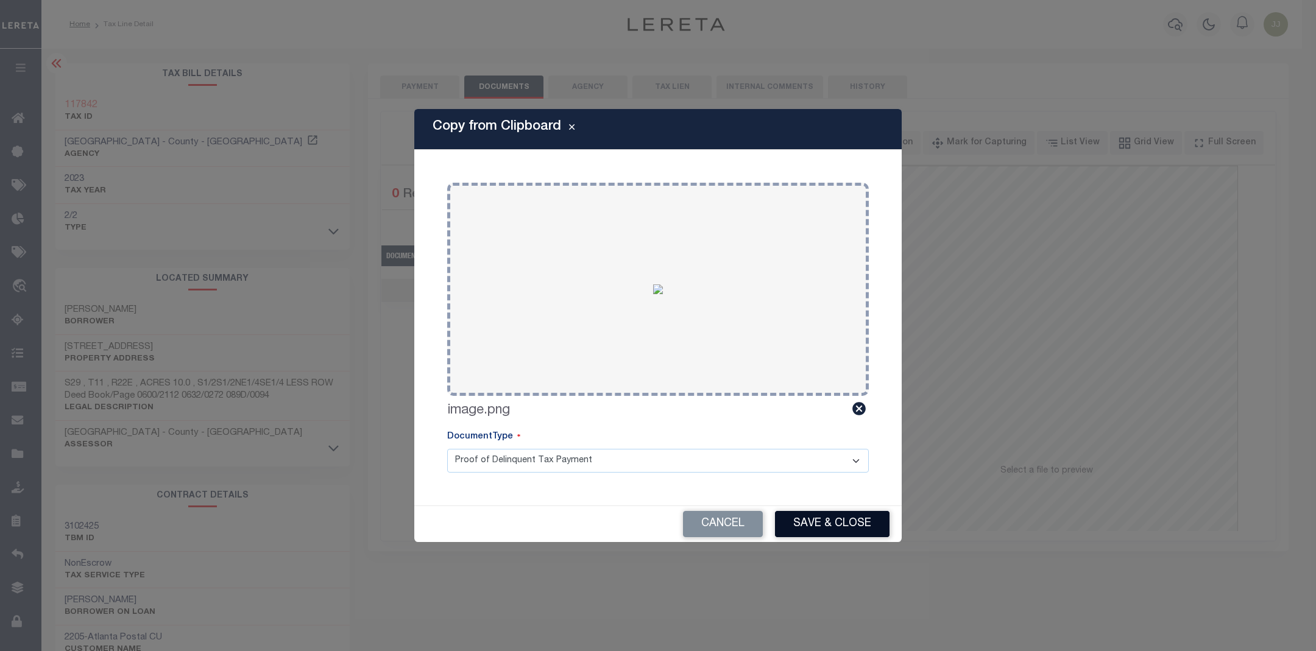
click at [845, 523] on button "Save & Close" at bounding box center [832, 524] width 115 height 26
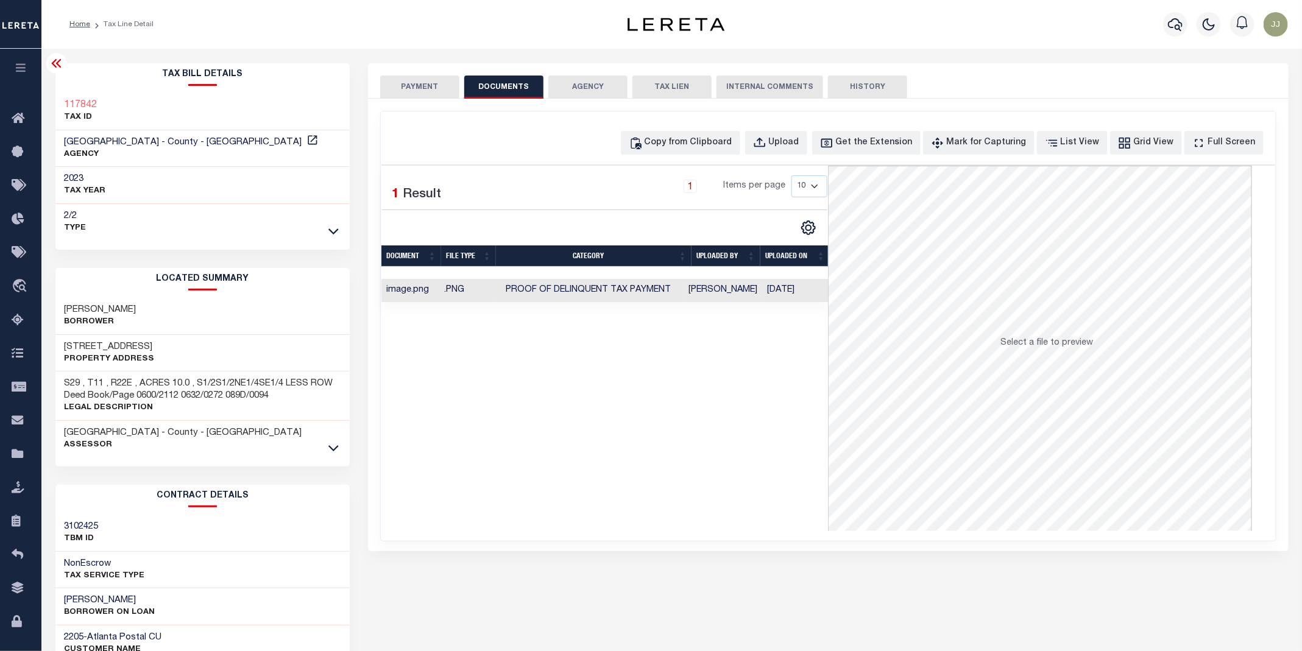
click at [410, 102] on div "SPECIAL RISK NCE Date Clear" at bounding box center [828, 325] width 921 height 453
click at [419, 97] on button "PAYMENT" at bounding box center [419, 87] width 79 height 23
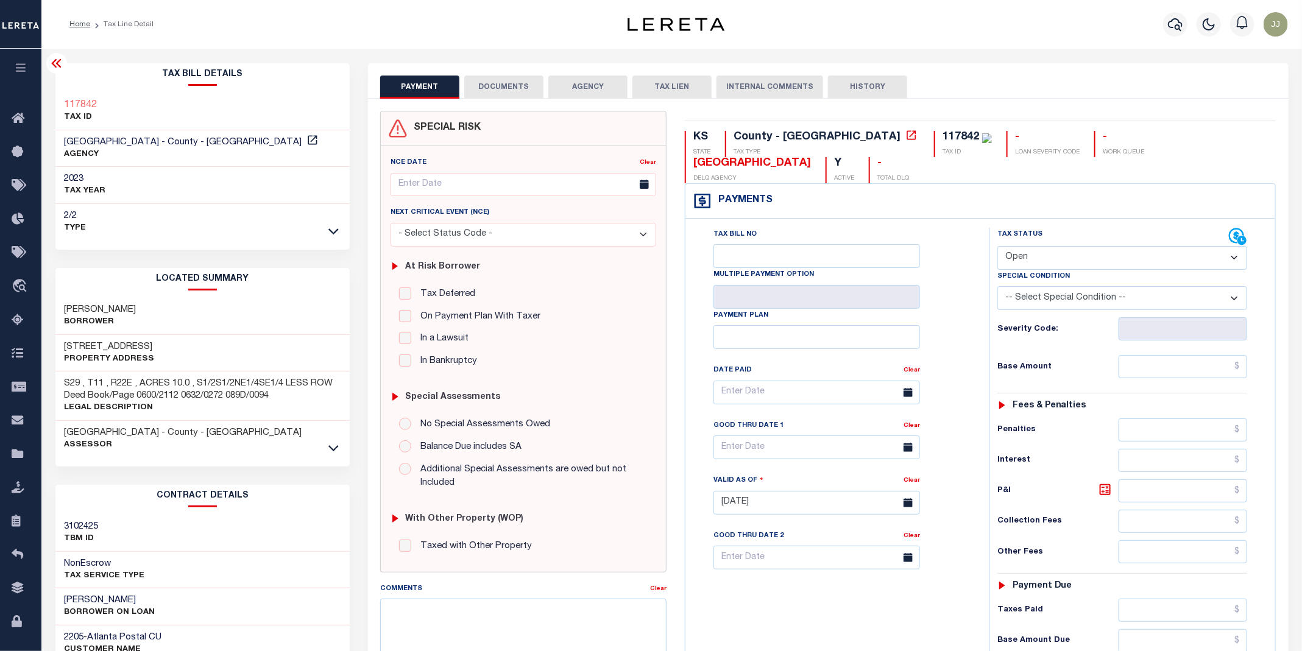
click at [1101, 262] on select "- Select Status Code - Open Due/Unpaid Paid Incomplete No Tax Due Internal Refu…" at bounding box center [1123, 258] width 250 height 24
select select "PYD"
click at [998, 247] on select "- Select Status Code - Open Due/Unpaid Paid Incomplete No Tax Due Internal Refu…" at bounding box center [1123, 258] width 250 height 24
type input "09/05/2025"
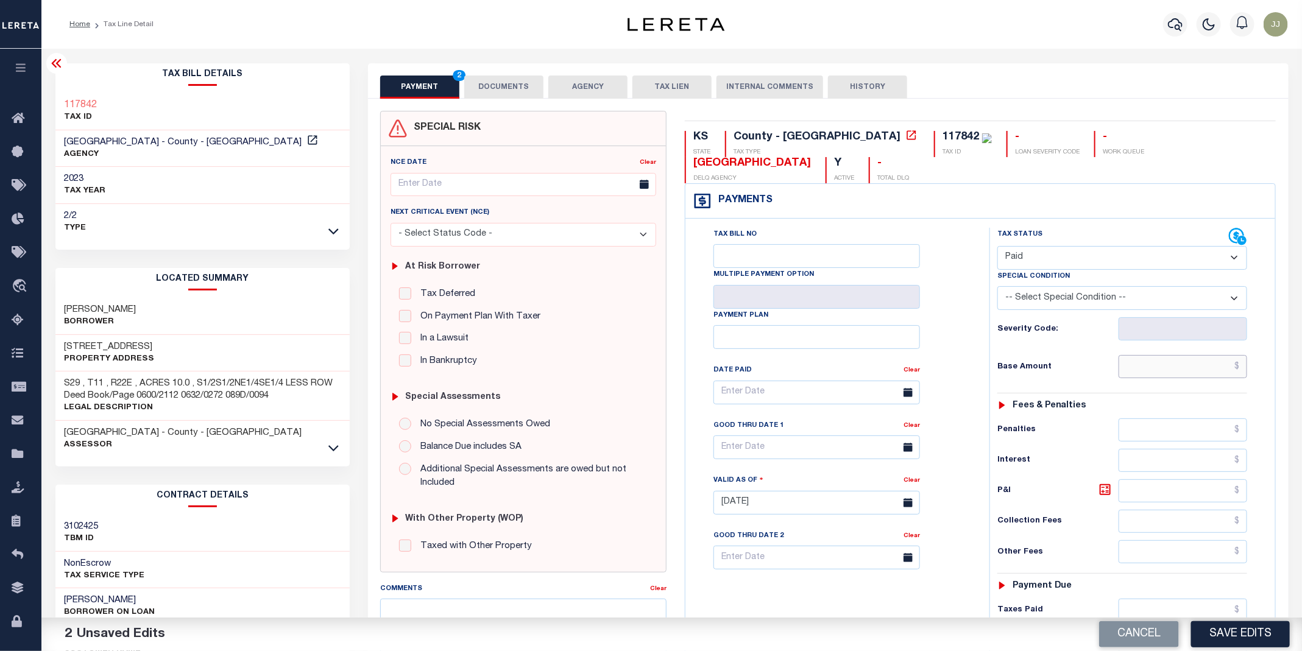
click at [1147, 367] on input "text" at bounding box center [1183, 366] width 129 height 23
type input "$0.00"
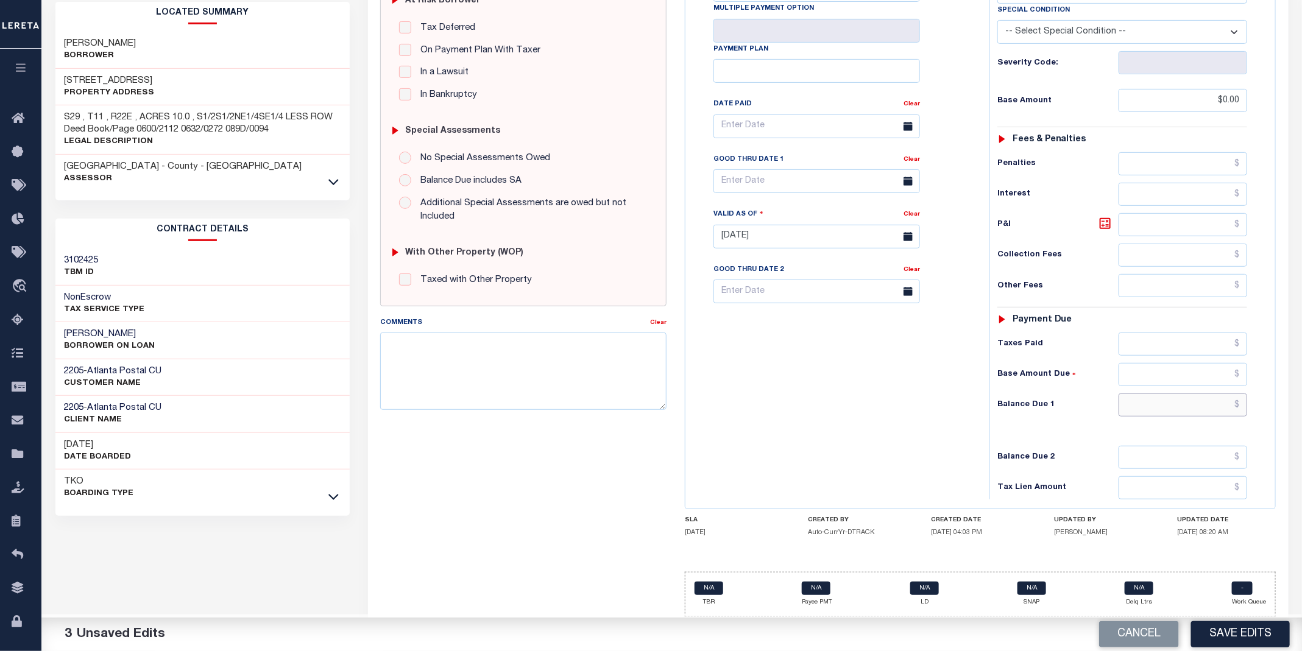
click at [1163, 399] on input "text" at bounding box center [1183, 405] width 129 height 23
type input "$0.00"
click at [1246, 639] on button "Save Edits" at bounding box center [1240, 635] width 99 height 26
checkbox input "false"
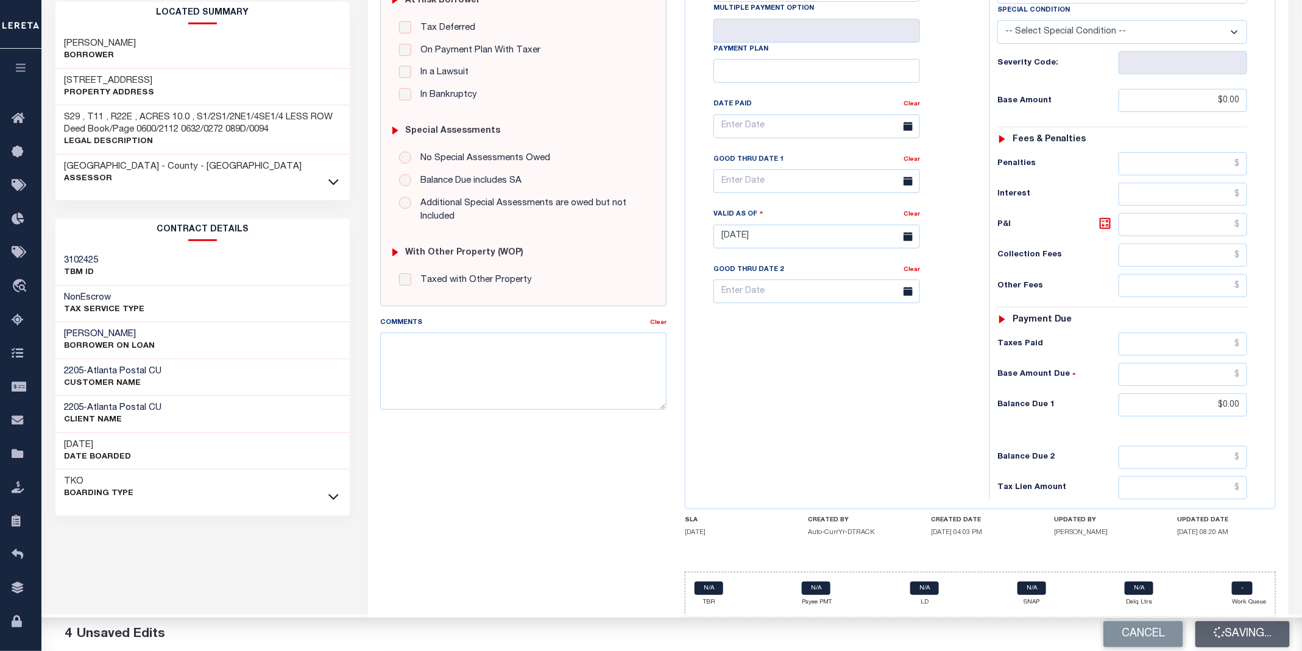
checkbox input "false"
type input "$0"
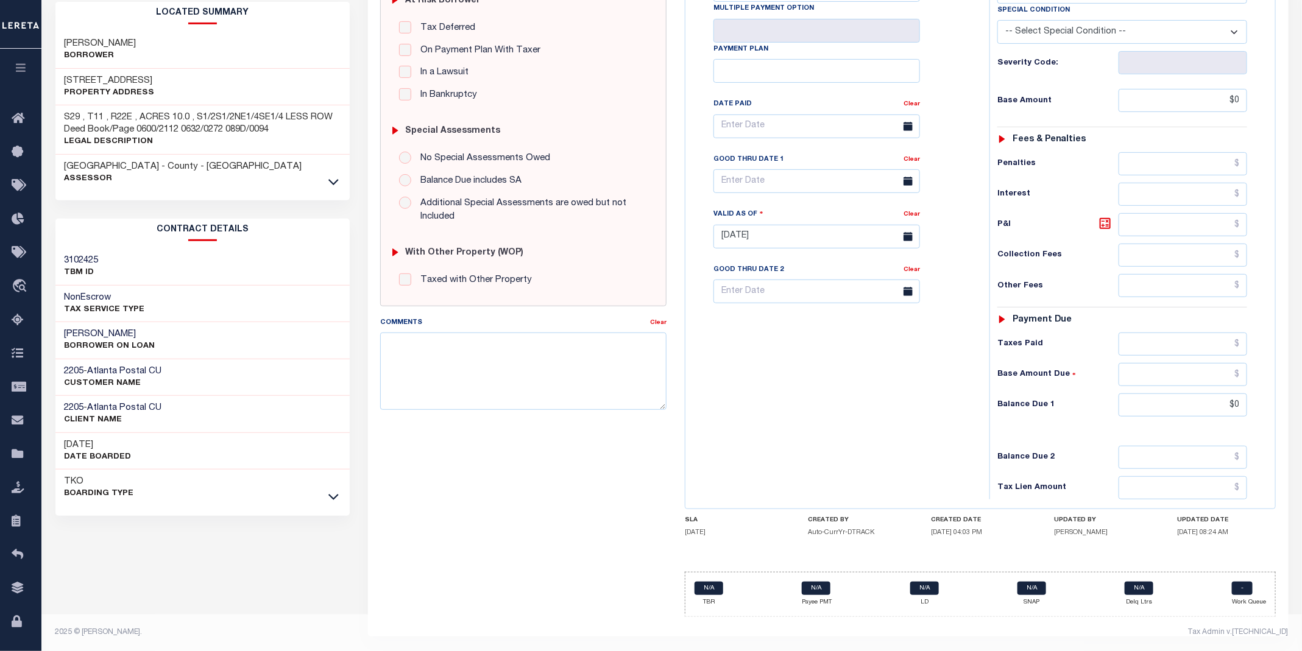
scroll to position [0, 0]
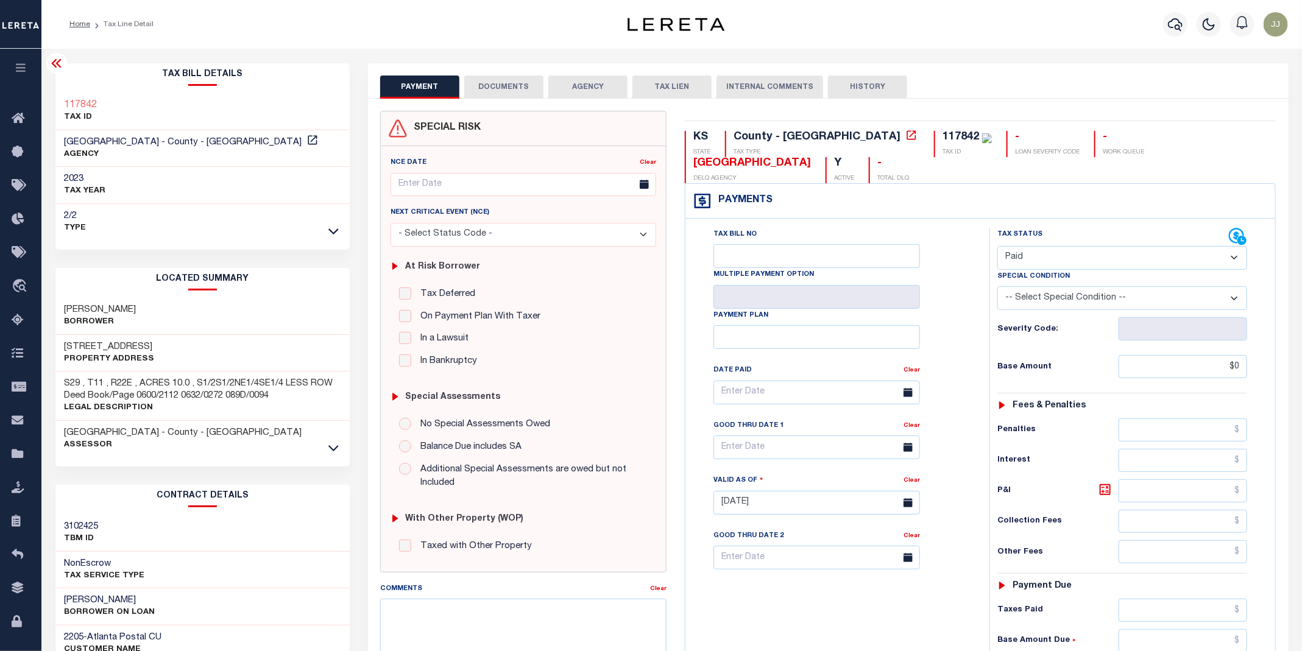
click at [576, 35] on div "Home Tax Line Detail Profile" at bounding box center [671, 24] width 1261 height 49
click at [502, 91] on button "DOCUMENTS" at bounding box center [503, 87] width 79 height 23
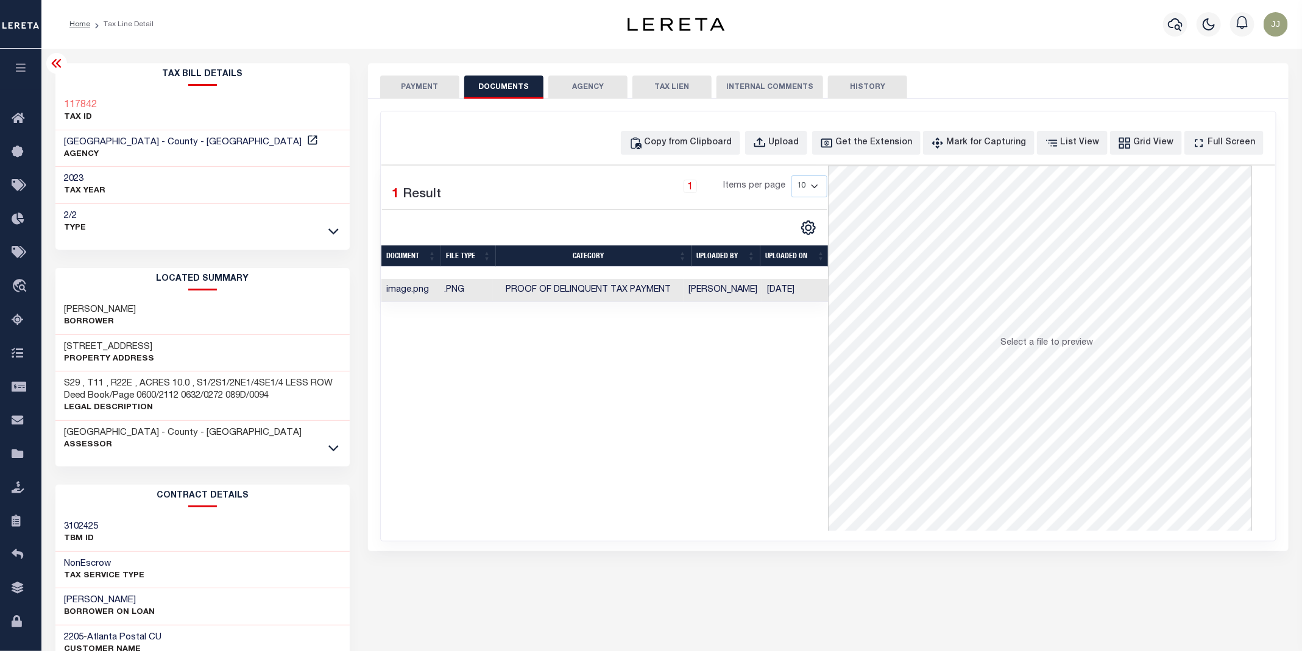
click at [426, 90] on button "PAYMENT" at bounding box center [419, 87] width 79 height 23
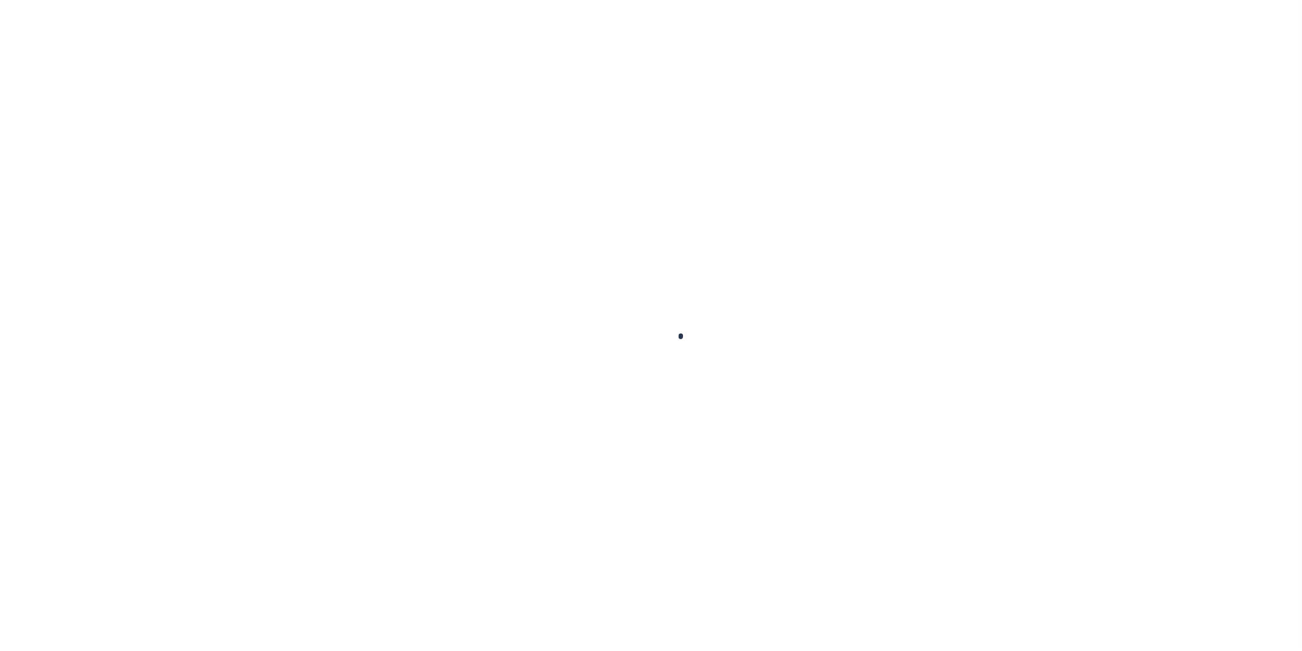
checkbox input "false"
type input "[DATE]"
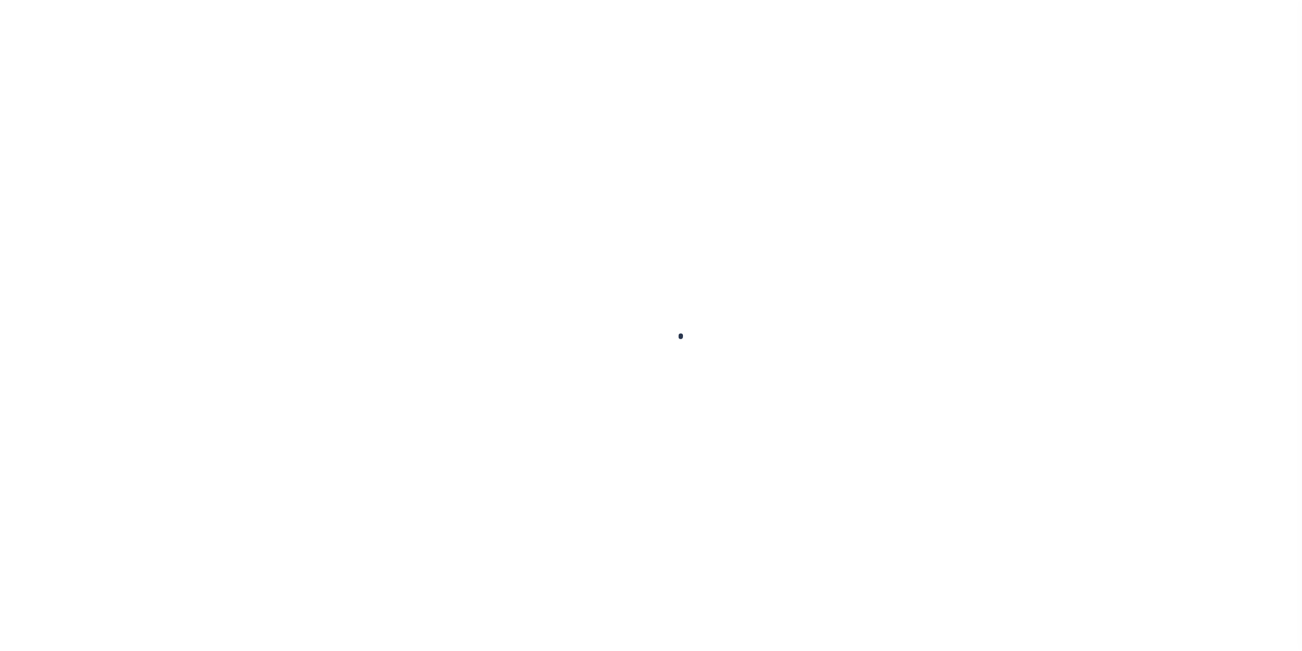
select select "PYD"
type input "$0"
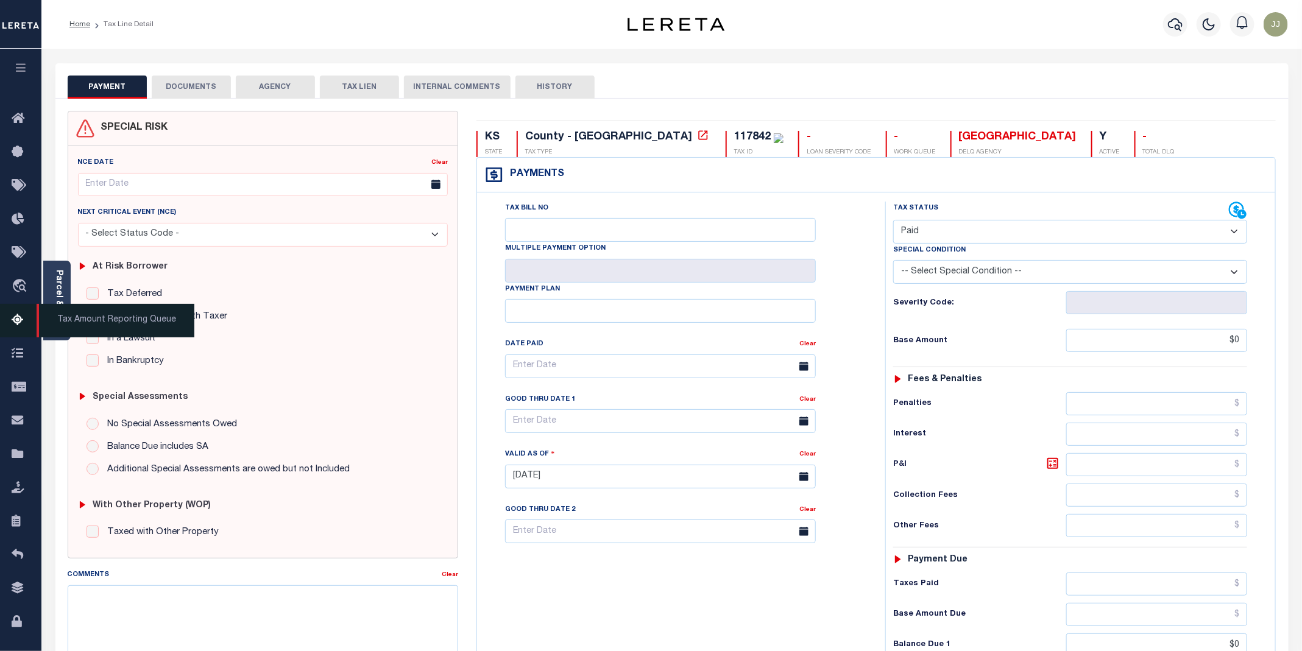
click at [13, 328] on icon at bounding box center [22, 320] width 20 height 15
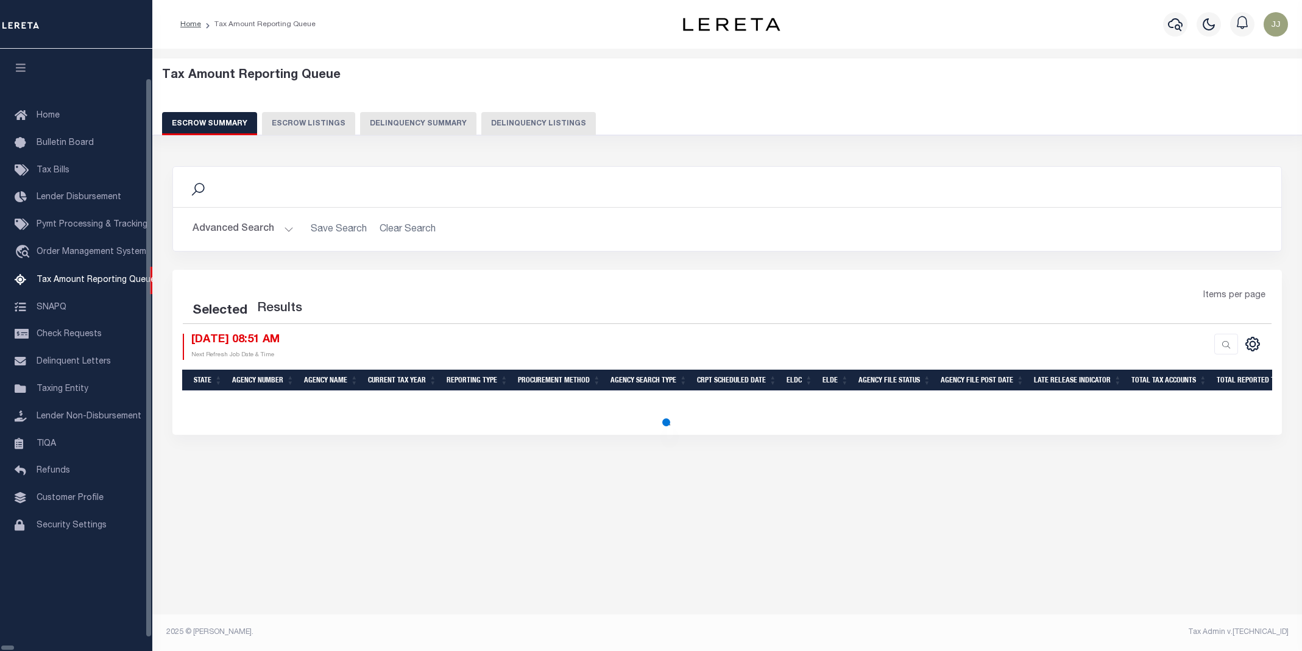
select select "100"
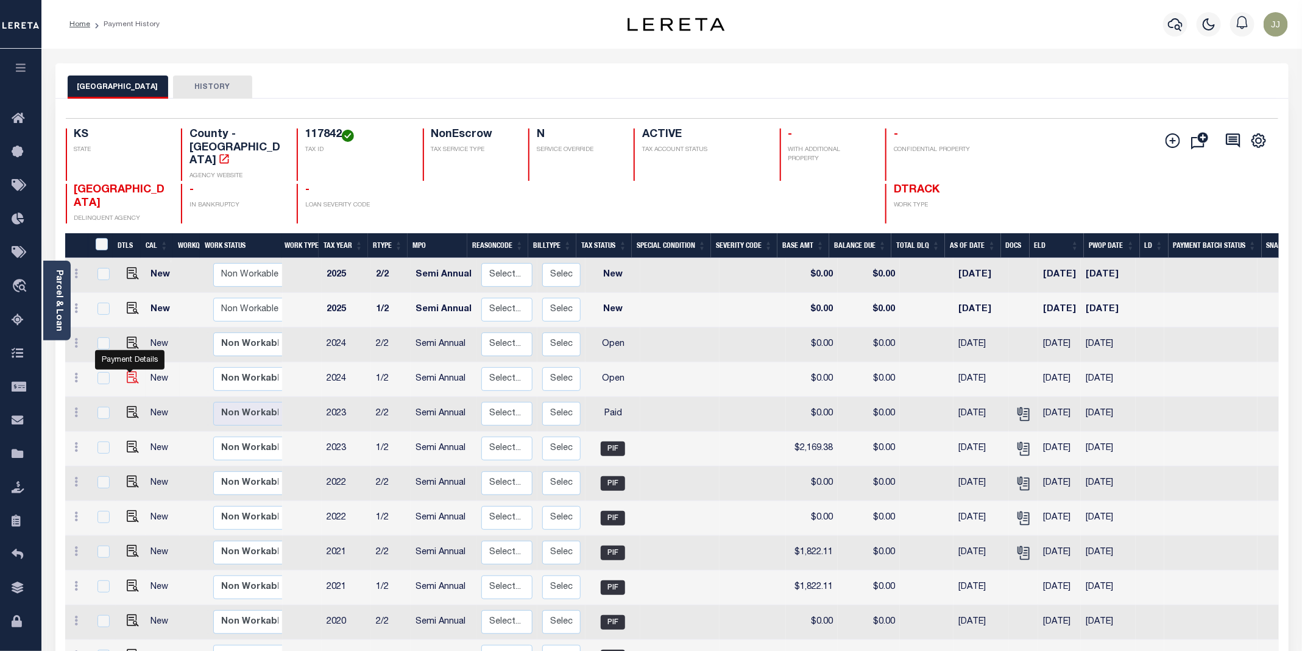
click at [130, 372] on img "" at bounding box center [133, 378] width 12 height 12
checkbox input "true"
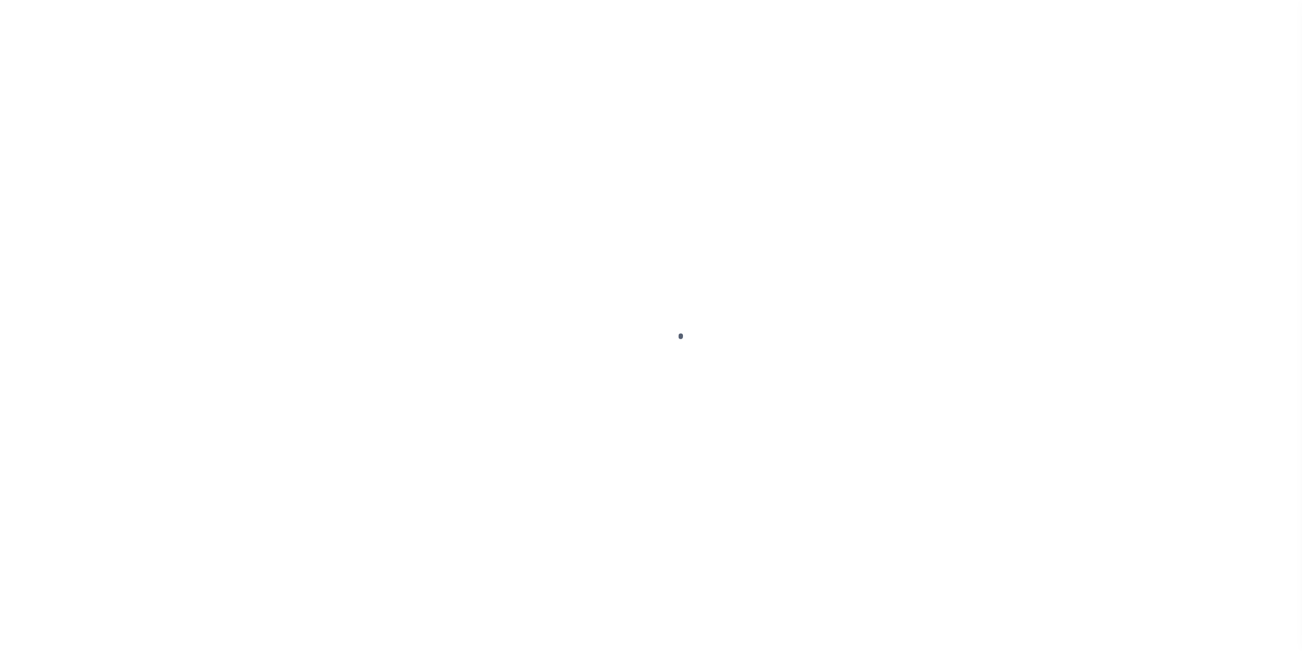
select select "OP2"
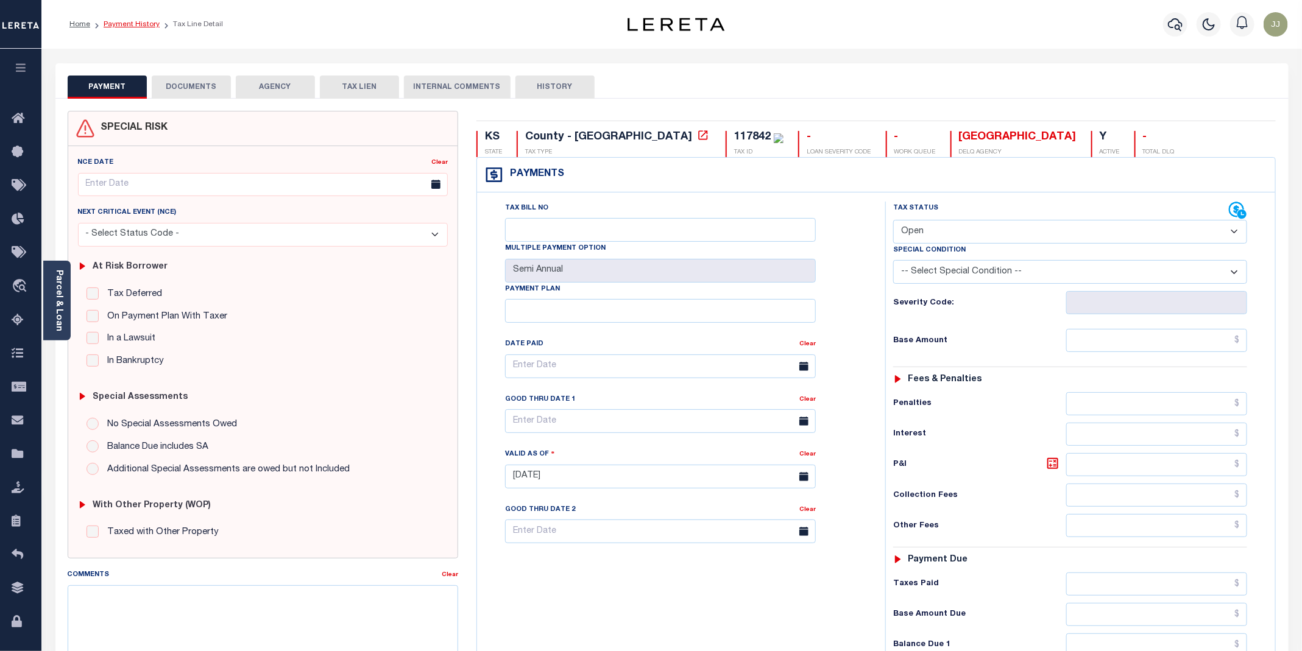
click at [126, 21] on link "Payment History" at bounding box center [132, 24] width 56 height 7
click at [924, 233] on select "- Select Status Code - Open Due/Unpaid Paid Incomplete No Tax Due Internal Refu…" at bounding box center [1070, 232] width 354 height 24
select select "INC"
click at [894, 221] on select "- Select Status Code - Open Due/Unpaid Paid Incomplete No Tax Due Internal Refu…" at bounding box center [1070, 232] width 354 height 24
type input "[DATE]"
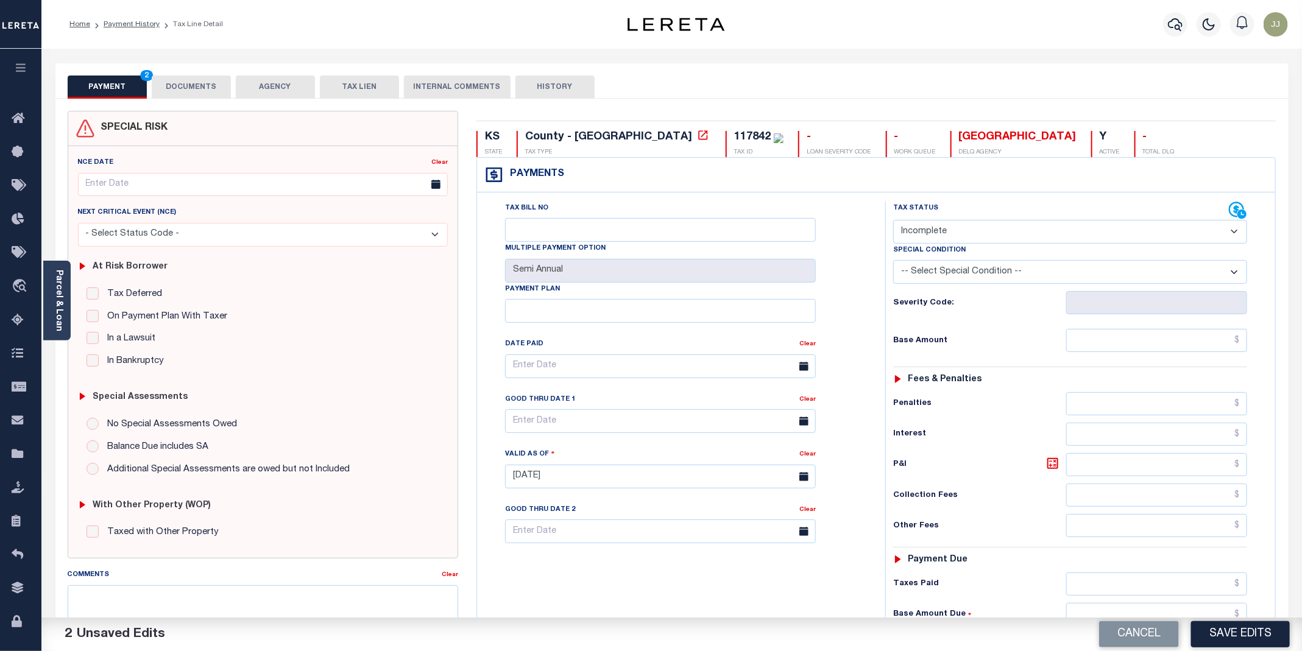
click at [925, 238] on select "- Select Status Code - Open Due/Unpaid Paid Incomplete No Tax Due Internal Refu…" at bounding box center [1070, 232] width 354 height 24
select select "PYD"
click at [894, 221] on select "- Select Status Code - Open Due/Unpaid Paid Incomplete No Tax Due Internal Refu…" at bounding box center [1070, 232] width 354 height 24
click at [1123, 342] on input "text" at bounding box center [1156, 340] width 181 height 23
type input "$0.00"
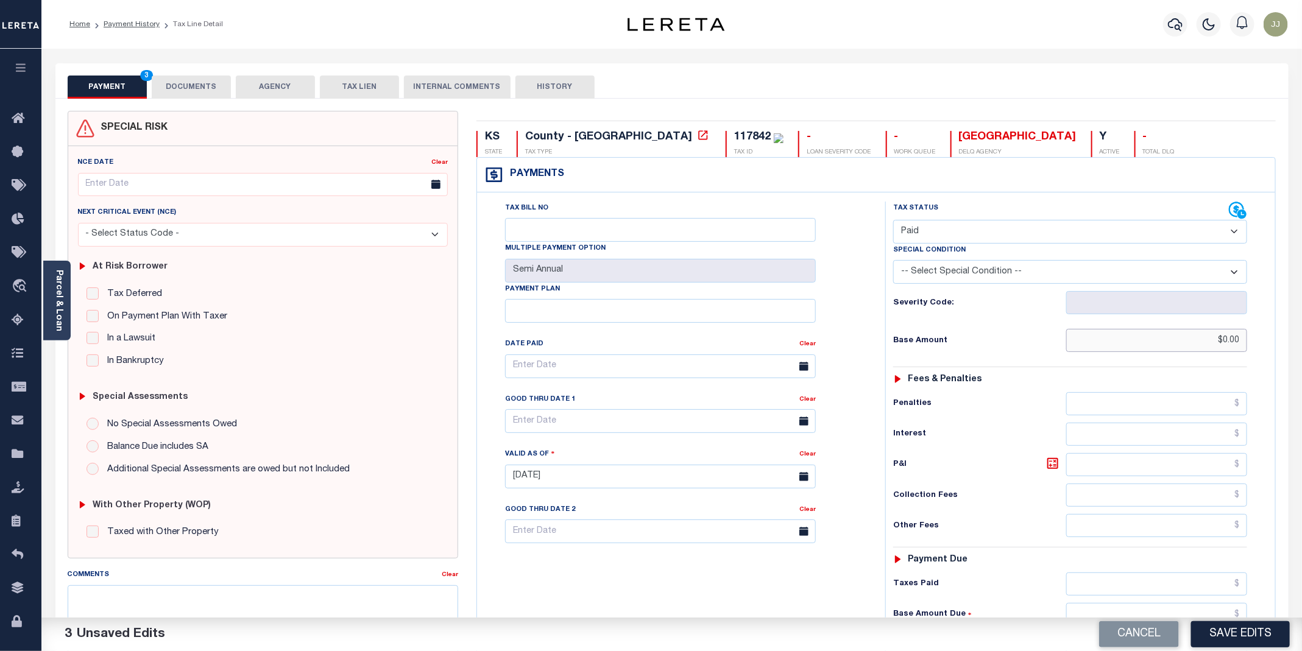
scroll to position [255, 0]
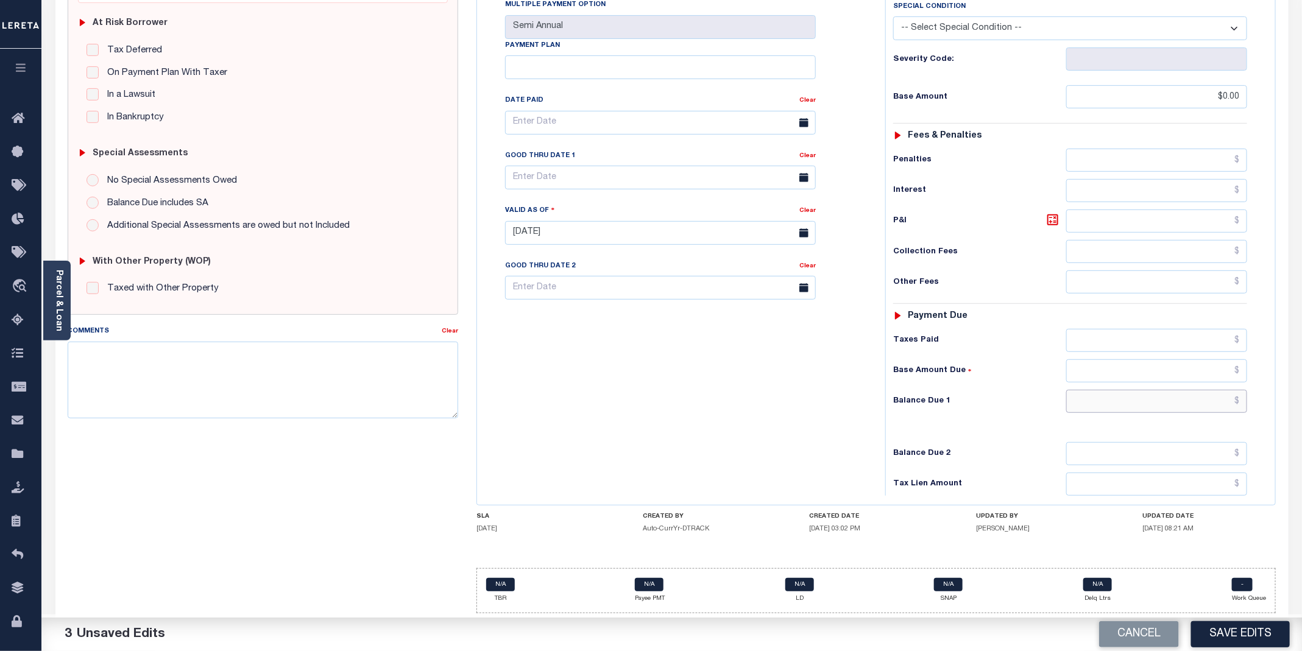
click at [1157, 400] on input "text" at bounding box center [1156, 401] width 181 height 23
type input "$0.00"
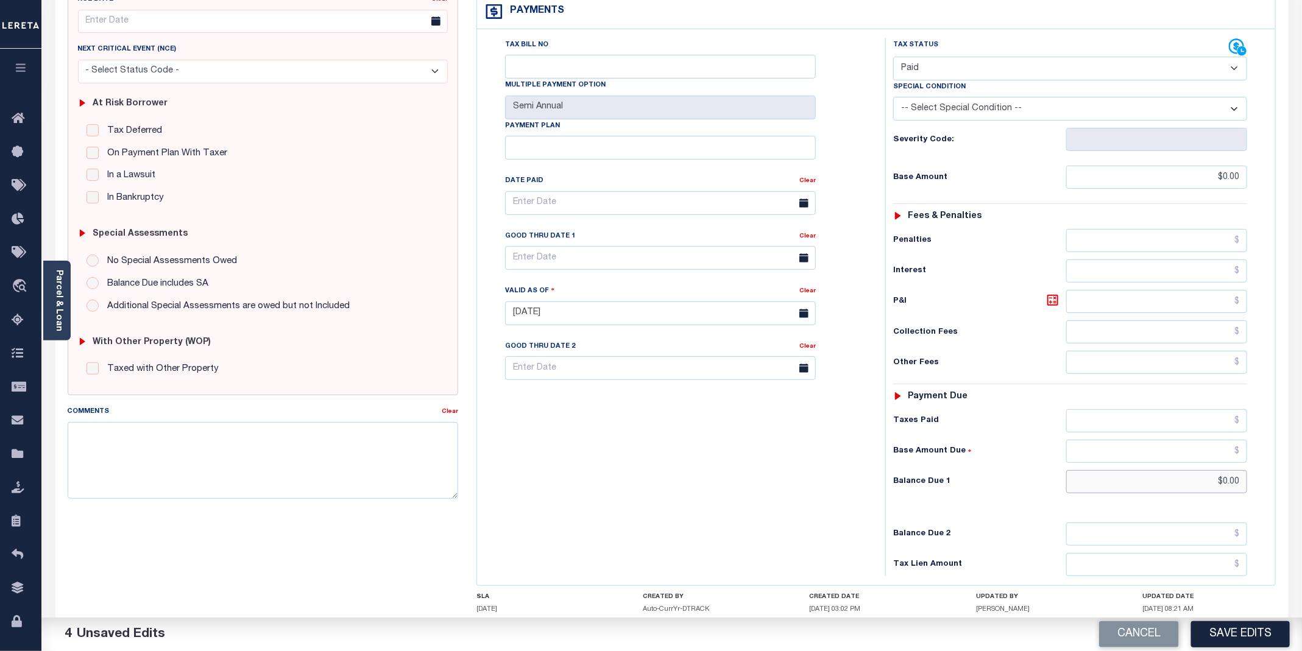
scroll to position [0, 0]
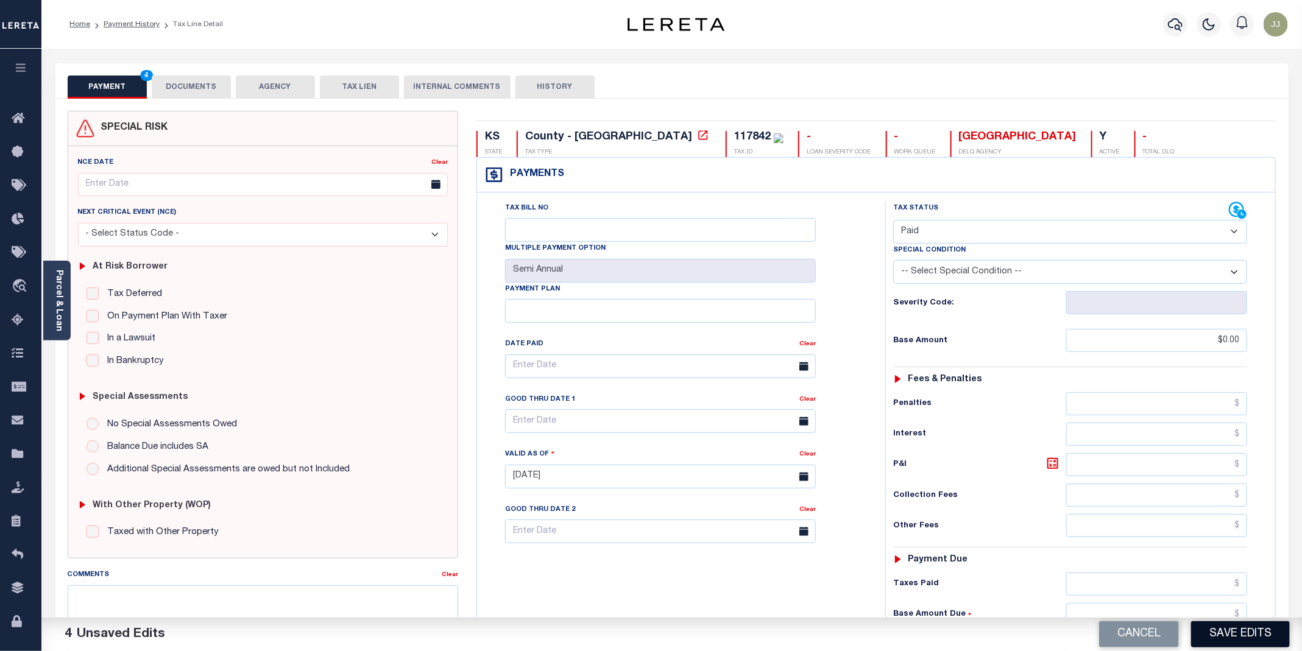
click at [1229, 639] on button "Save Edits" at bounding box center [1240, 635] width 99 height 26
checkbox input "false"
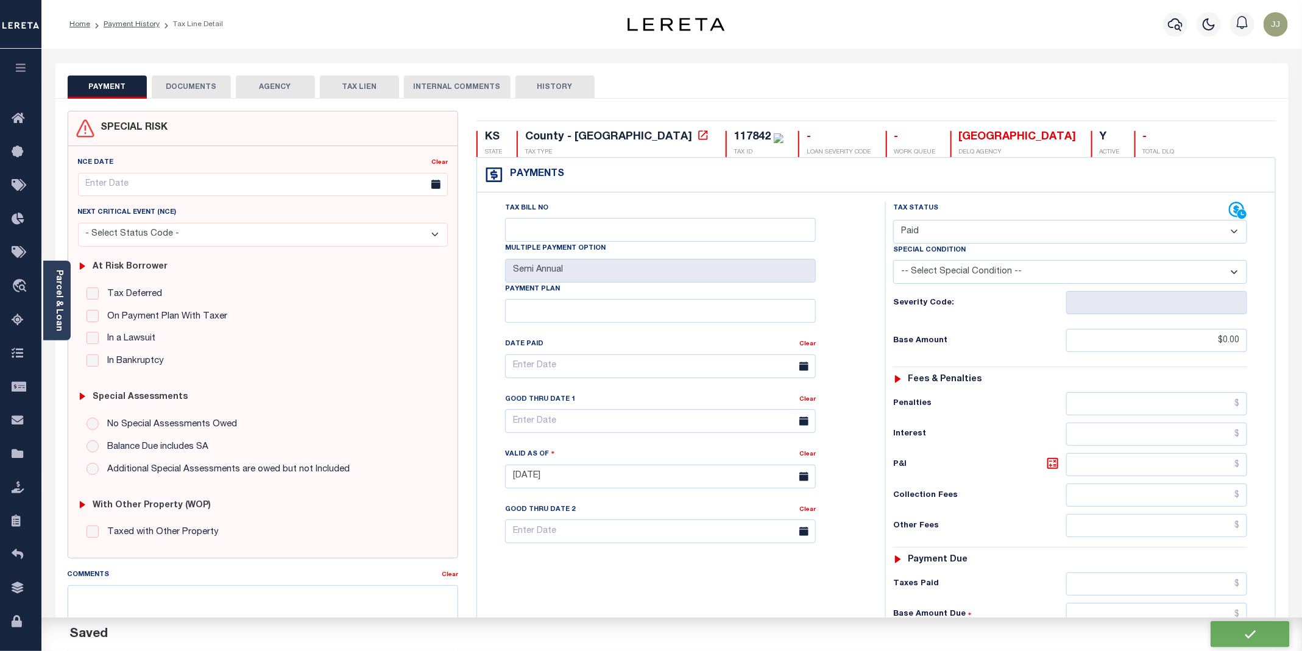
type input "$0"
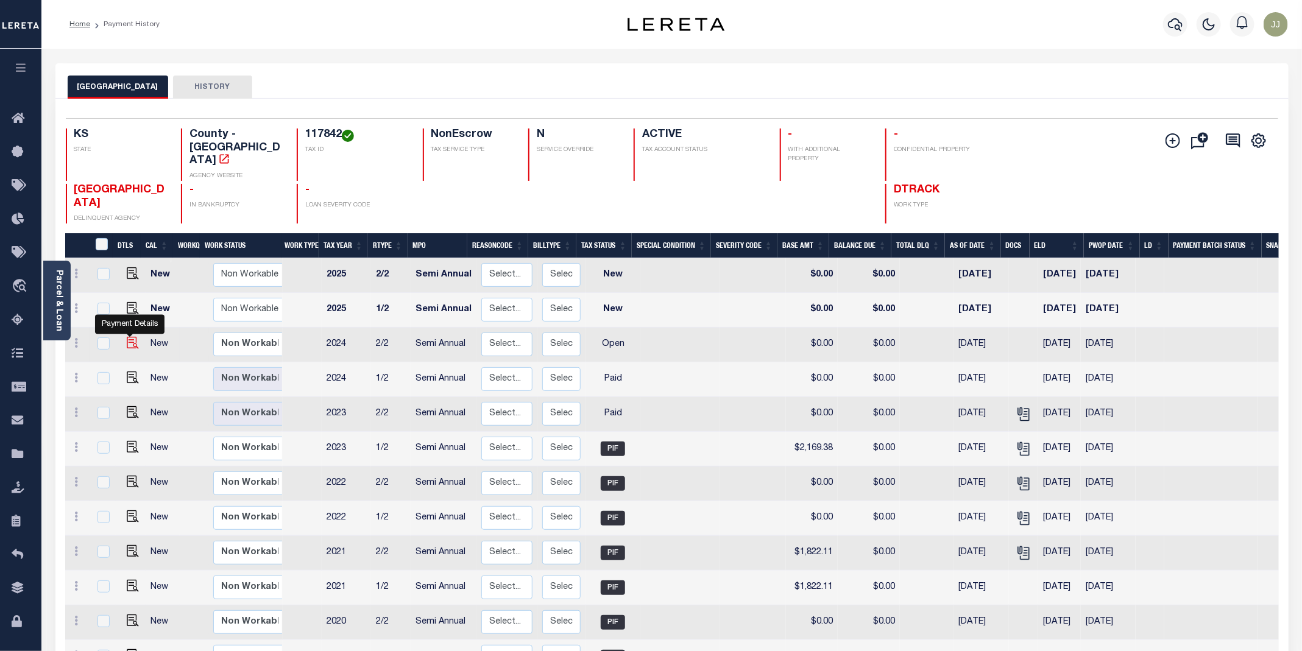
click at [127, 337] on img "" at bounding box center [133, 343] width 12 height 12
checkbox input "true"
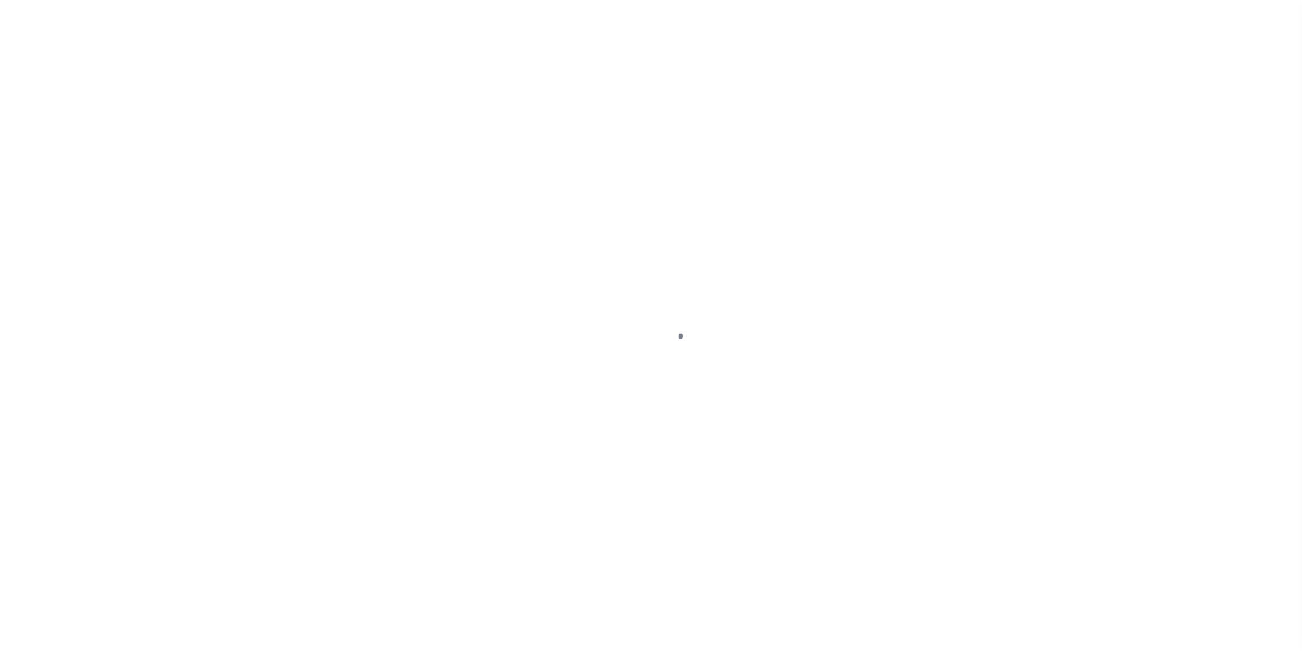
select select "OP2"
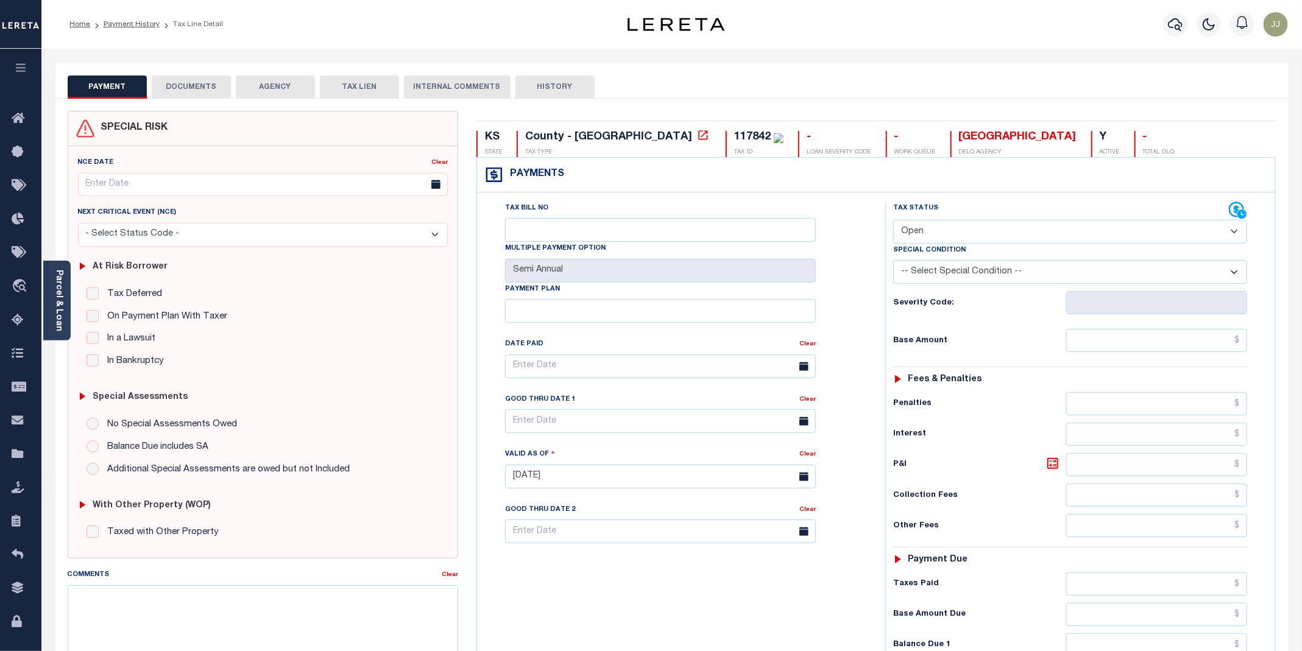
click at [170, 90] on button "DOCUMENTS" at bounding box center [191, 87] width 79 height 23
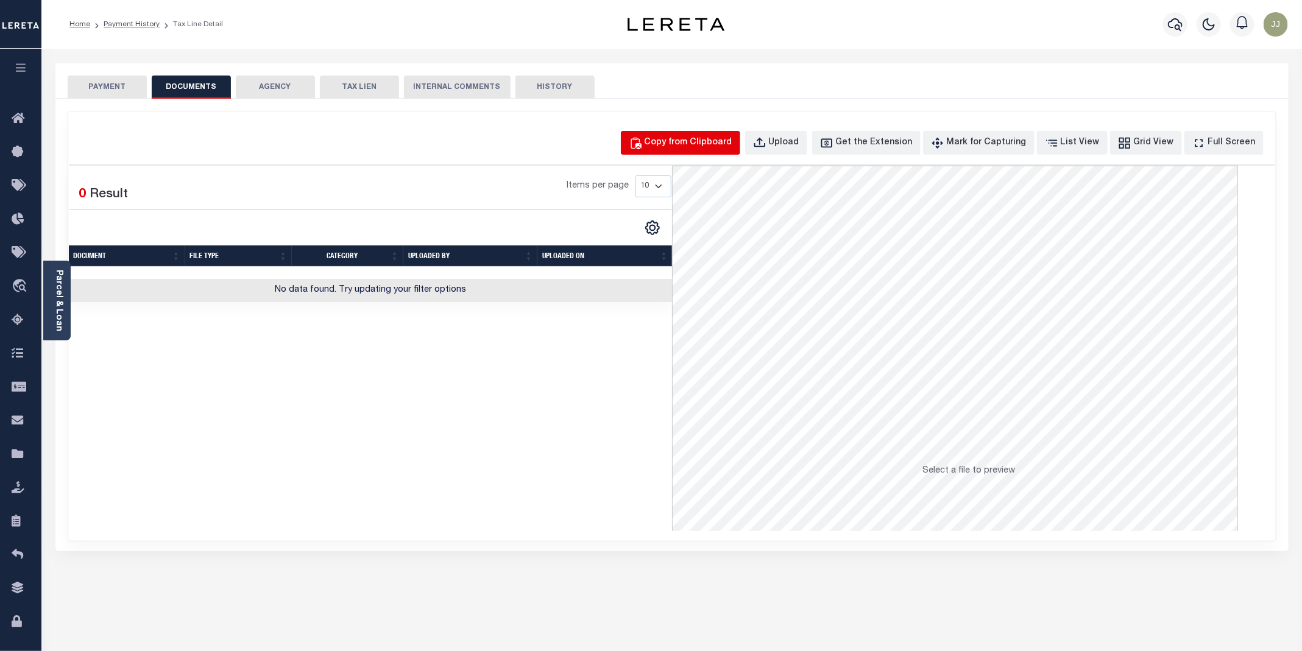
click at [702, 146] on div "Copy from Clipboard" at bounding box center [689, 143] width 88 height 13
select select "POP"
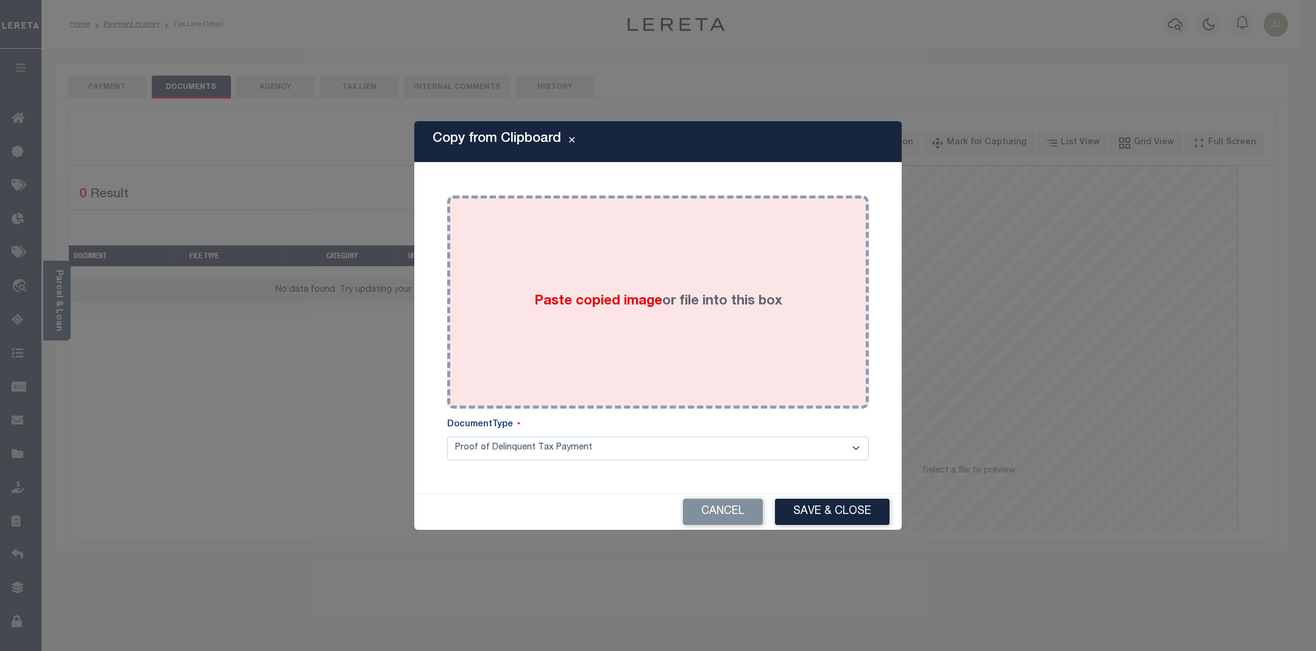
click at [695, 269] on div "Paste copied image or file into this box" at bounding box center [657, 302] width 403 height 195
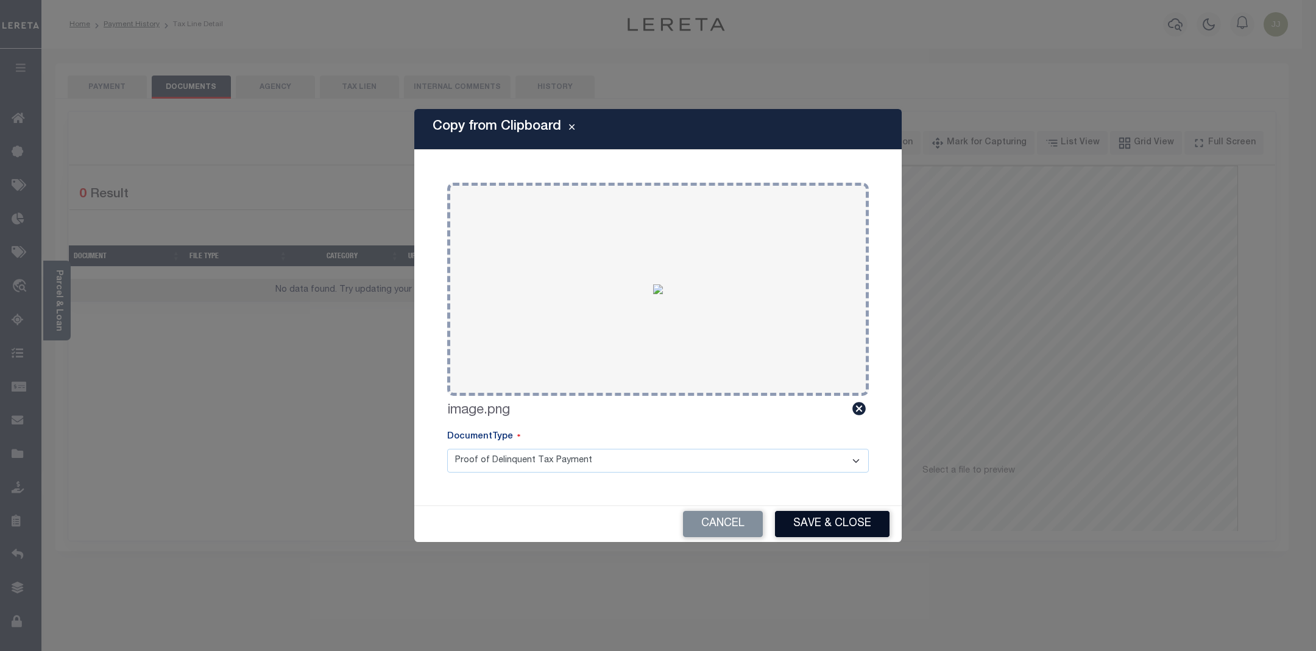
click at [827, 529] on button "Save & Close" at bounding box center [832, 524] width 115 height 26
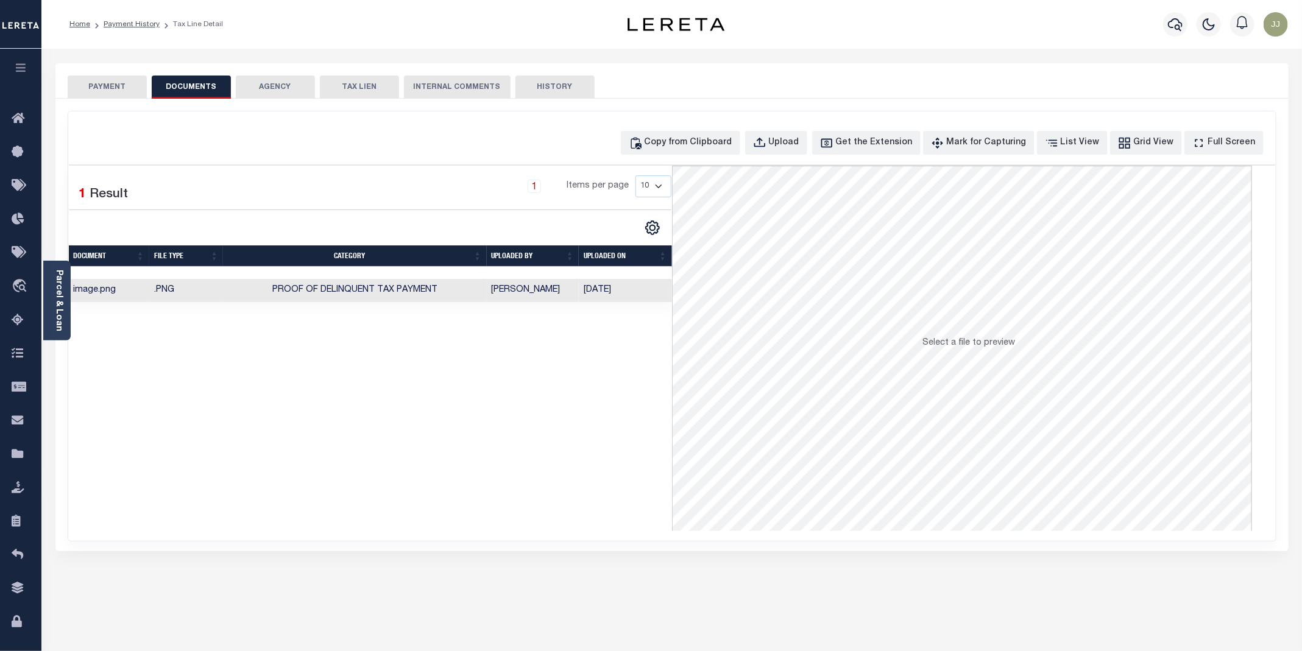
click at [94, 83] on button "PAYMENT" at bounding box center [107, 87] width 79 height 23
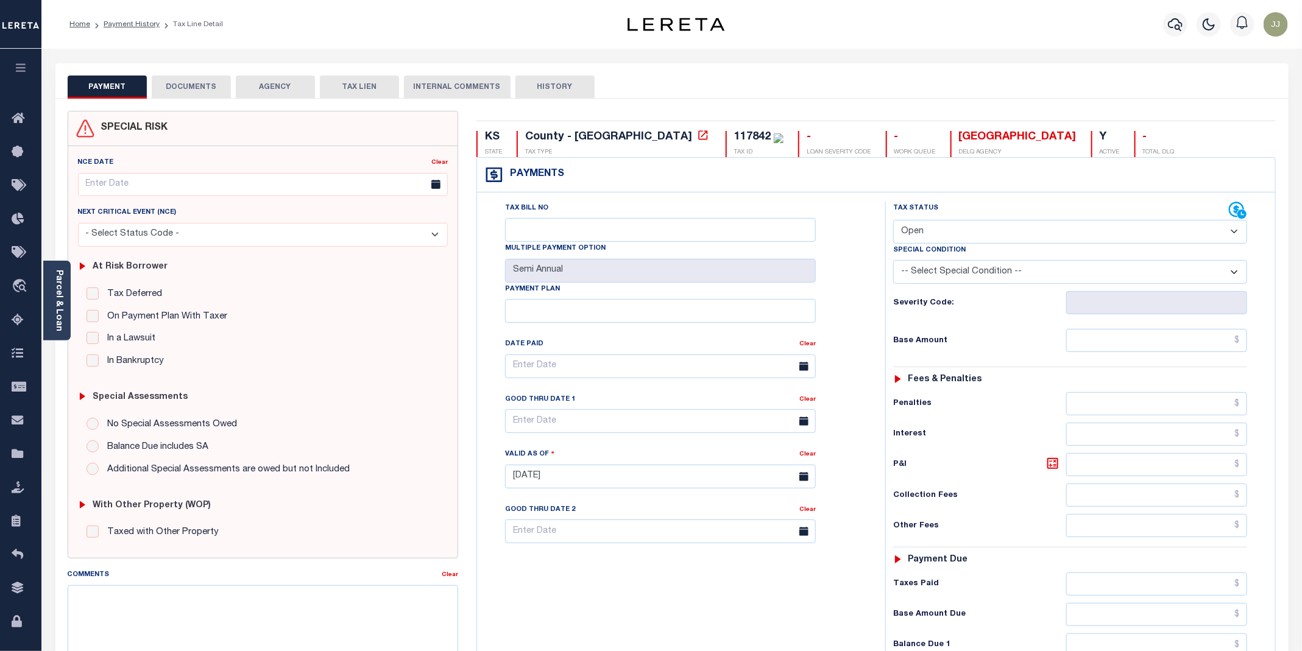
click at [949, 238] on select "- Select Status Code - Open Due/Unpaid Paid Incomplete No Tax Due Internal Refu…" at bounding box center [1070, 232] width 354 height 24
select select "PYD"
click at [894, 221] on select "- Select Status Code - Open Due/Unpaid Paid Incomplete No Tax Due Internal Refu…" at bounding box center [1070, 232] width 354 height 24
type input "[DATE]"
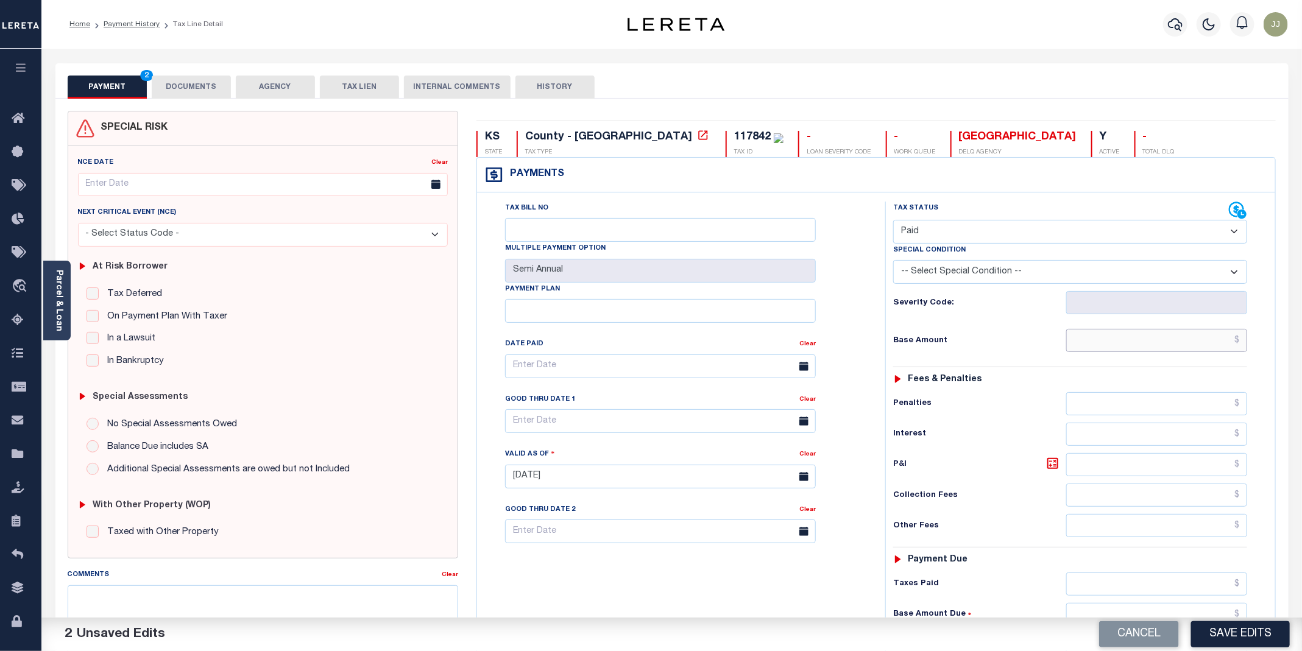
click at [1126, 344] on input "text" at bounding box center [1156, 340] width 181 height 23
type input "$0.00"
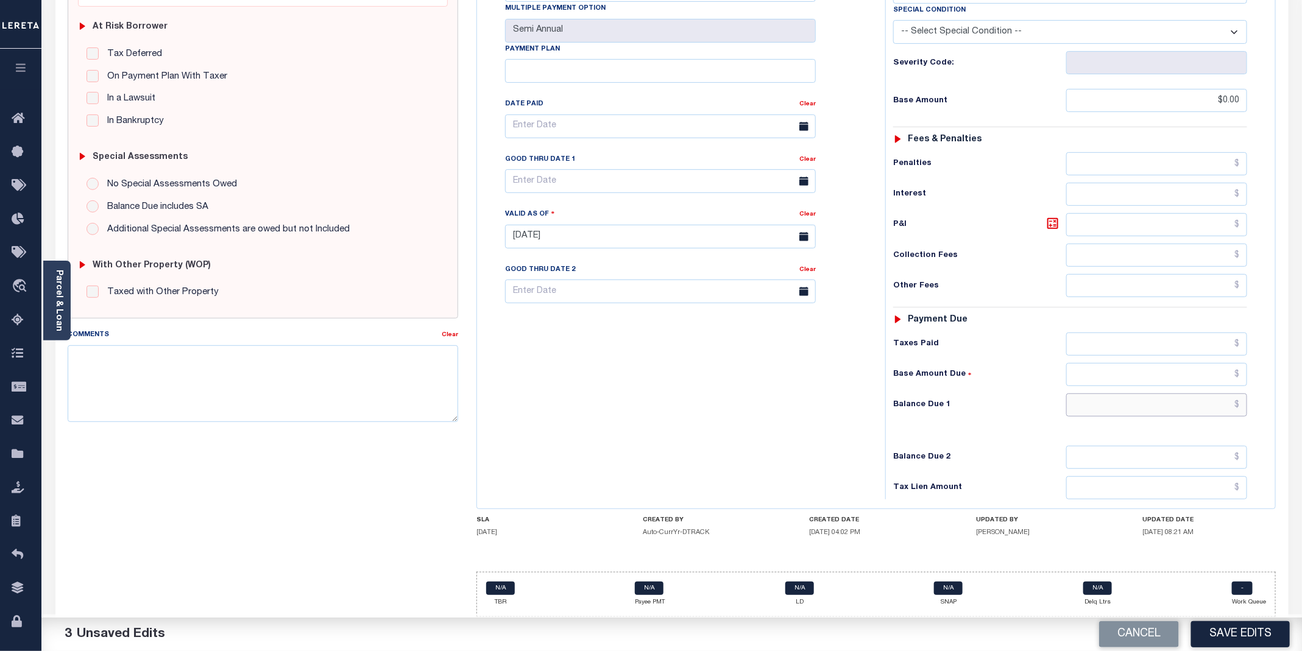
click at [1116, 401] on input "text" at bounding box center [1156, 405] width 181 height 23
type input "$0.00"
click at [1251, 639] on button "Save Edits" at bounding box center [1240, 635] width 99 height 26
checkbox input "false"
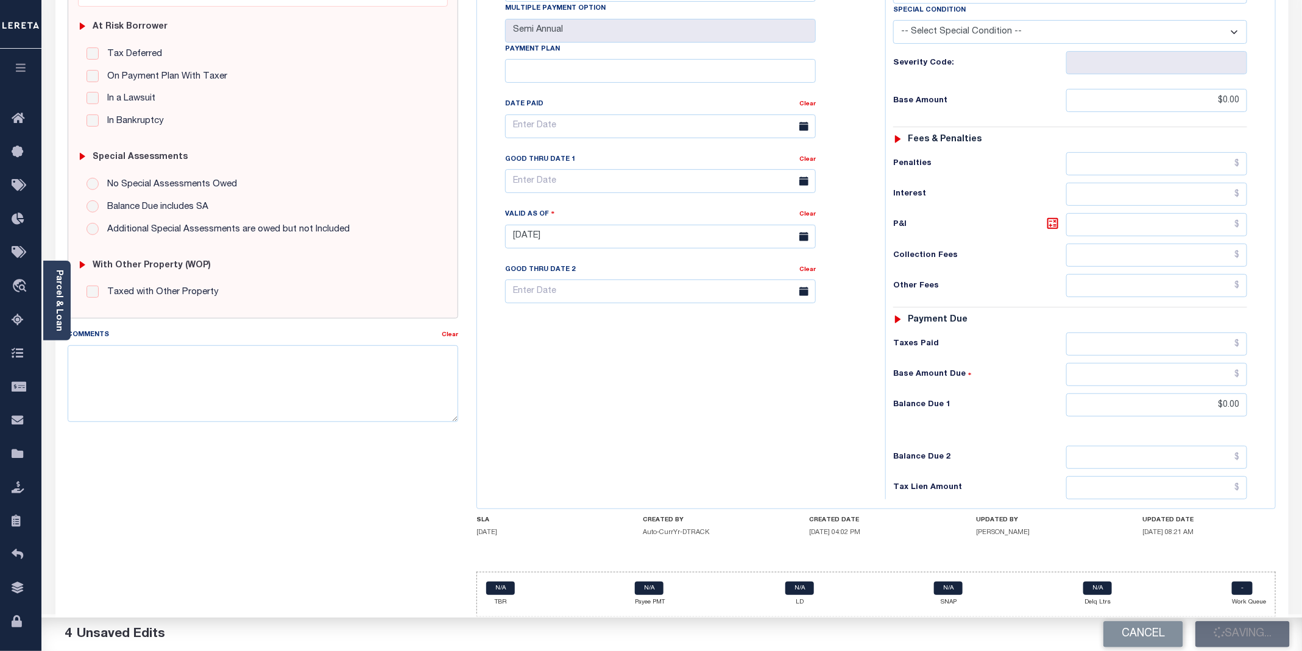
checkbox input "false"
type input "$0"
